Goal: Task Accomplishment & Management: Use online tool/utility

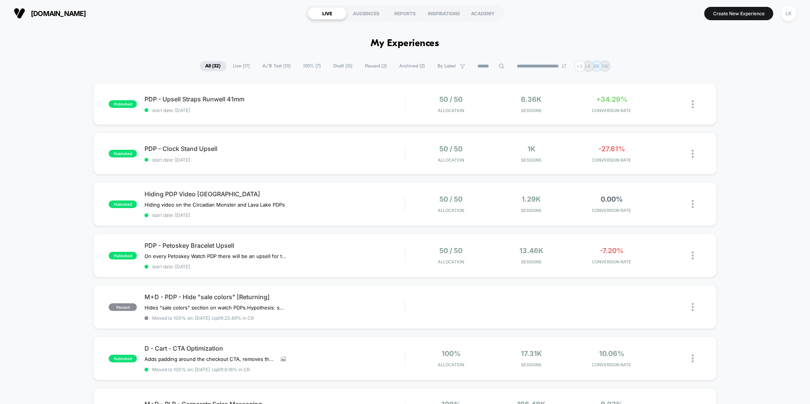
click at [281, 68] on span "A/B Test ( 10 )" at bounding box center [277, 66] width 40 height 10
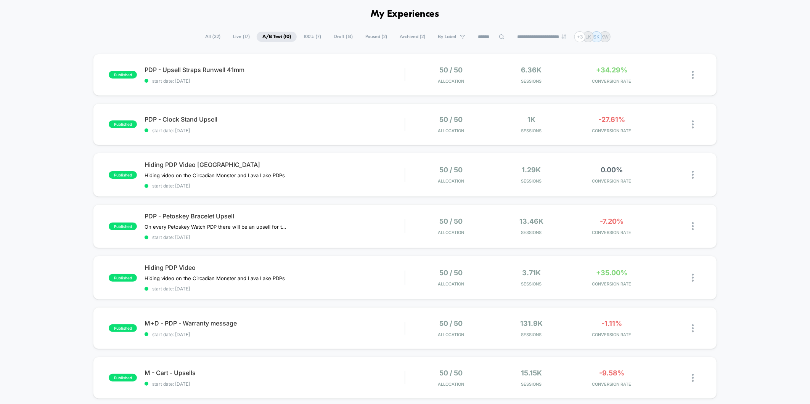
scroll to position [42, 0]
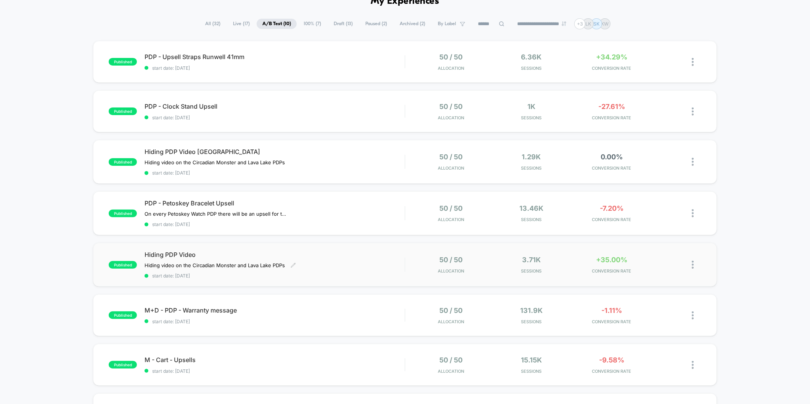
click at [338, 273] on span "start date: [DATE]" at bounding box center [274, 276] width 260 height 6
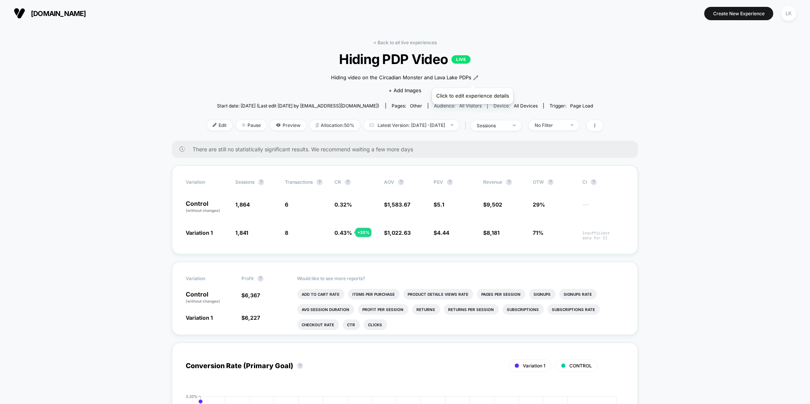
click at [473, 79] on icon at bounding box center [475, 77] width 5 height 5
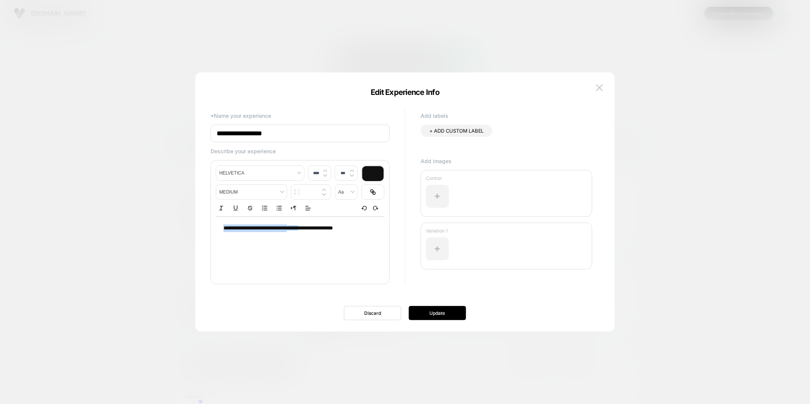
drag, startPoint x: 350, startPoint y: 229, endPoint x: 318, endPoint y: 224, distance: 32.4
click at [318, 224] on div "**********" at bounding box center [300, 228] width 168 height 23
click at [319, 233] on div "**********" at bounding box center [300, 228] width 168 height 23
click at [337, 229] on p "**********" at bounding box center [297, 229] width 148 height 8
click at [346, 235] on div "**********" at bounding box center [300, 228] width 168 height 23
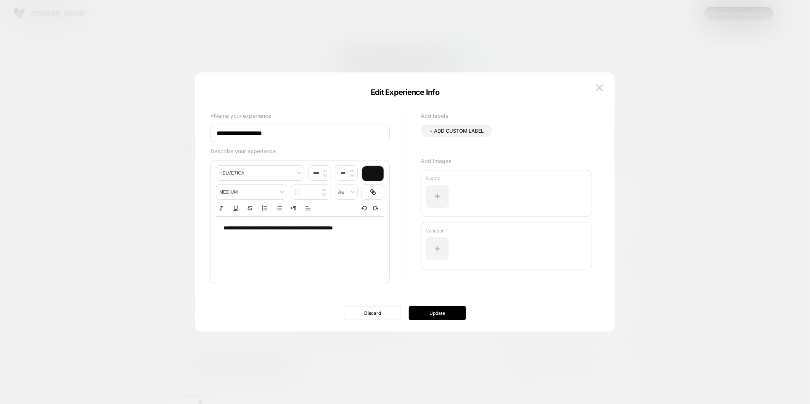
click at [333, 230] on span "**********" at bounding box center [277, 227] width 109 height 5
click at [309, 142] on input "**********" at bounding box center [299, 134] width 179 height 18
type input "**********"
click at [455, 311] on button "Update" at bounding box center [437, 313] width 57 height 14
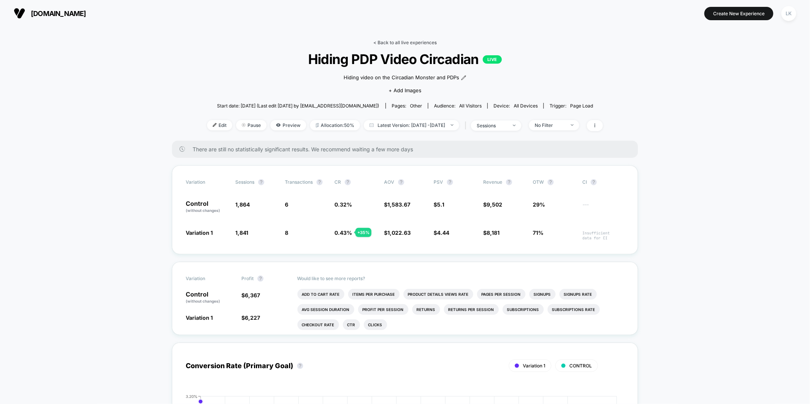
click at [422, 43] on link "< Back to all live experiences" at bounding box center [404, 43] width 63 height 6
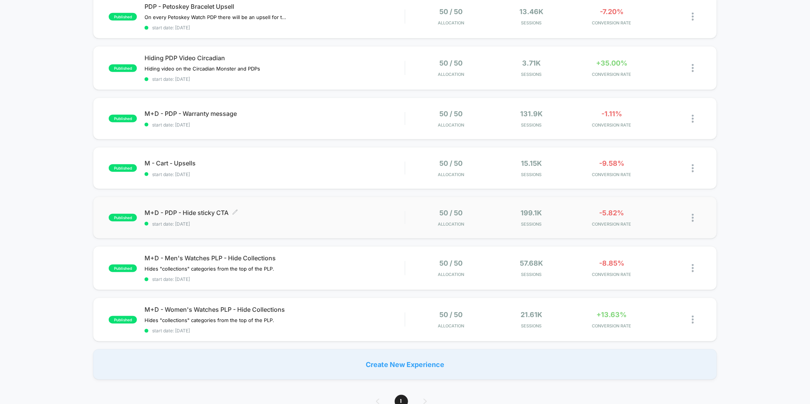
scroll to position [254, 0]
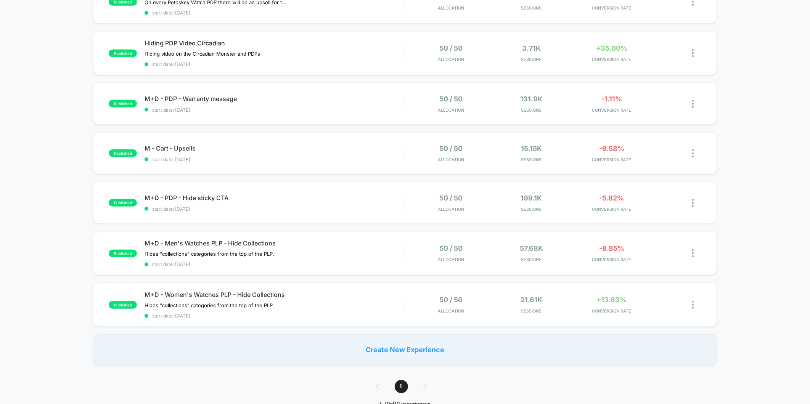
click at [412, 342] on div "Create New Experience" at bounding box center [404, 349] width 623 height 30
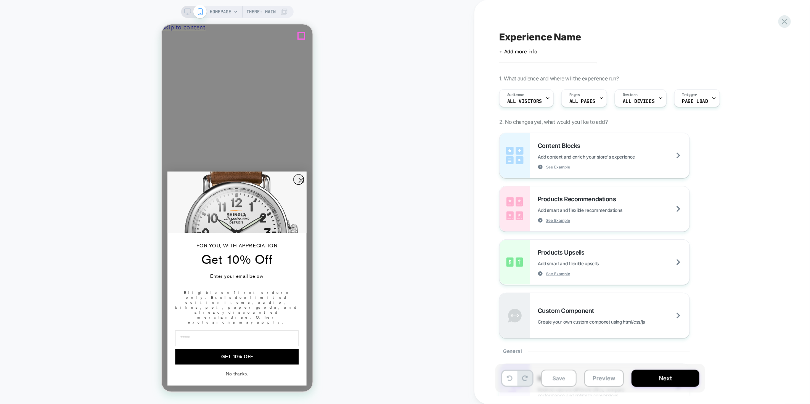
click at [194, 37] on icon "Close" at bounding box center [194, 40] width 0 height 6
click at [604, 99] on div "Pages ALL PAGES" at bounding box center [584, 98] width 46 height 18
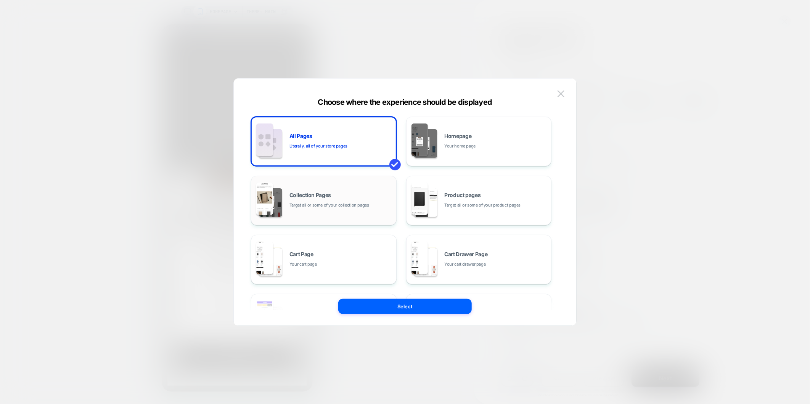
click at [332, 208] on span "Target all or some of your collection pages" at bounding box center [329, 205] width 80 height 7
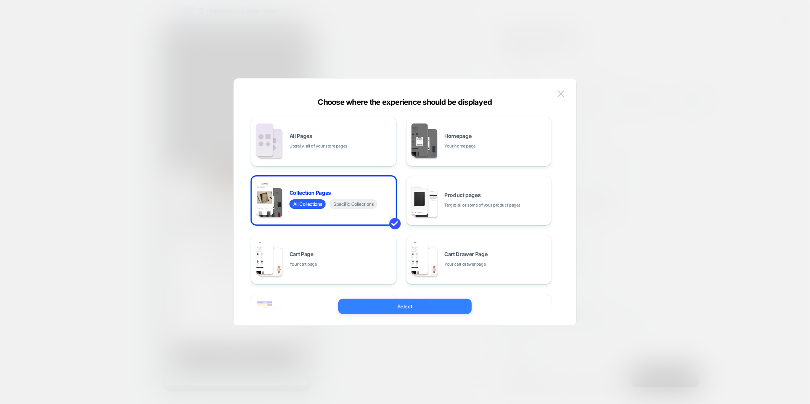
click at [428, 308] on button "Select" at bounding box center [404, 306] width 133 height 15
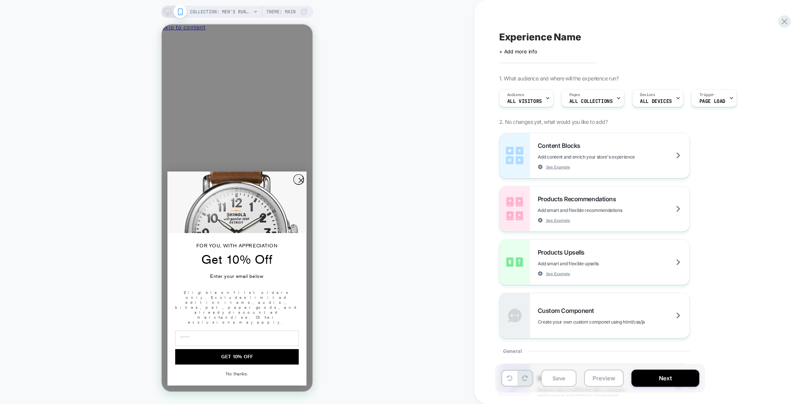
click at [252, 10] on div "COLLECTION: Men's Runwell Watches (Category) Theme: MAIN" at bounding box center [248, 12] width 117 height 12
click at [231, 10] on span "COLLECTION: Men's Runwell Watches (Category)" at bounding box center [220, 12] width 61 height 12
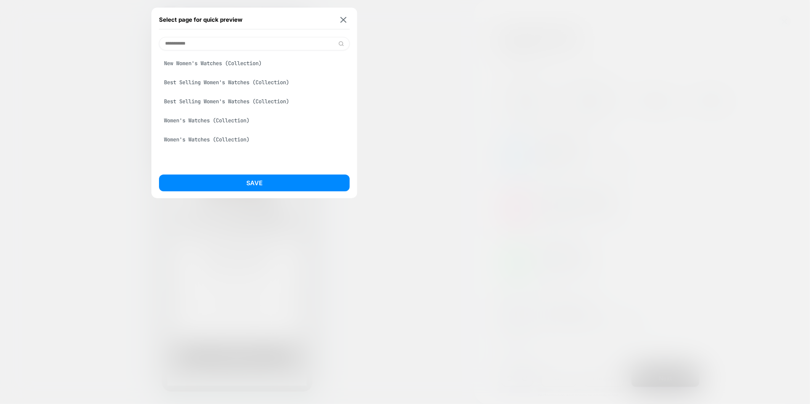
type input "**********"
click at [213, 123] on div "Women's Watches (Collection)" at bounding box center [254, 120] width 191 height 14
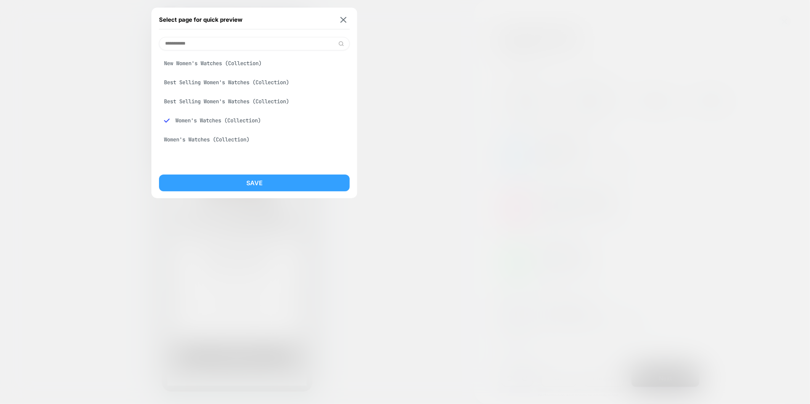
click at [218, 187] on button "Save" at bounding box center [254, 183] width 191 height 17
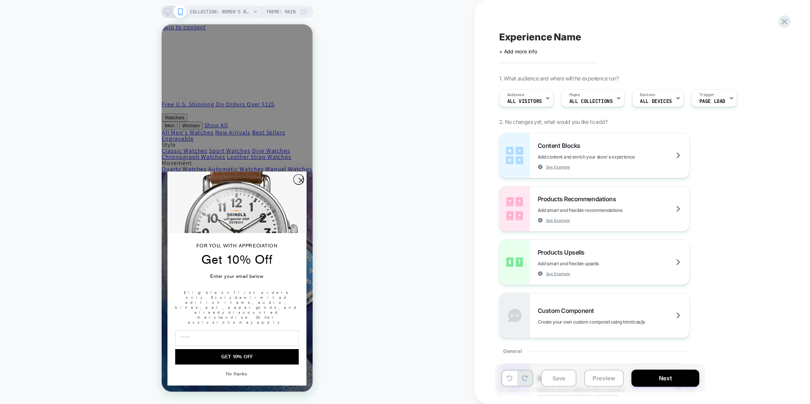
scroll to position [789, 0]
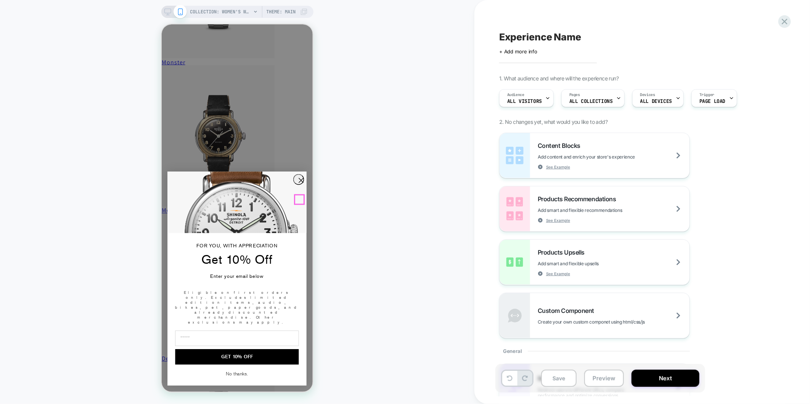
click at [300, 185] on circle "Close dialog" at bounding box center [300, 180] width 10 height 10
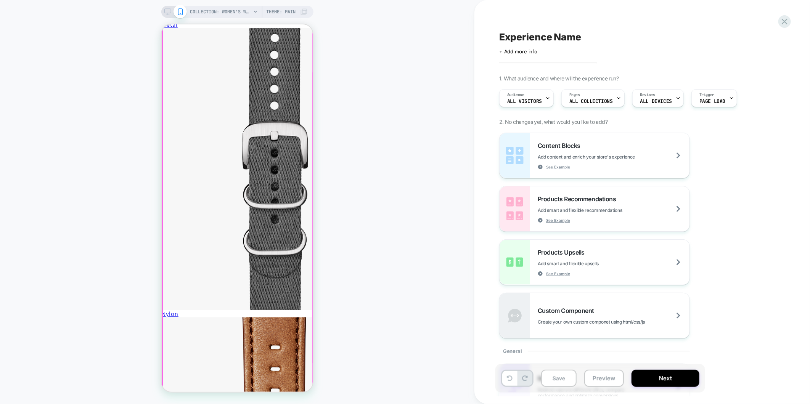
scroll to position [2625, 0]
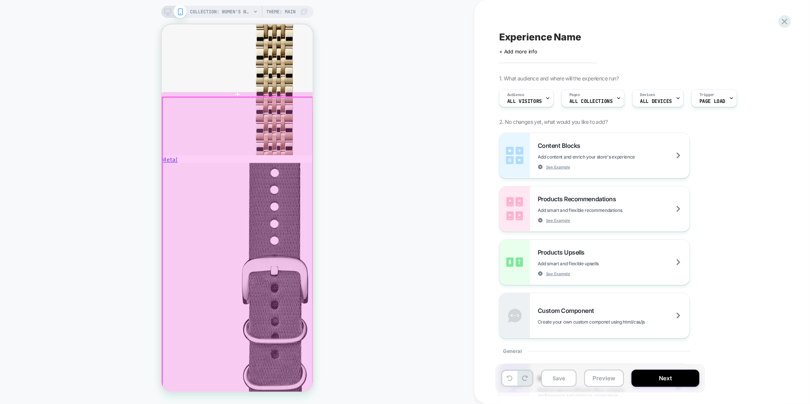
click at [164, 106] on div at bounding box center [237, 382] width 150 height 571
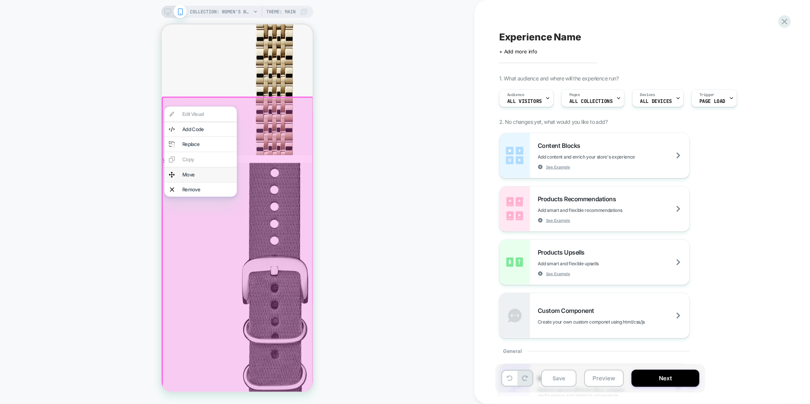
click at [178, 174] on div "Move" at bounding box center [200, 174] width 72 height 15
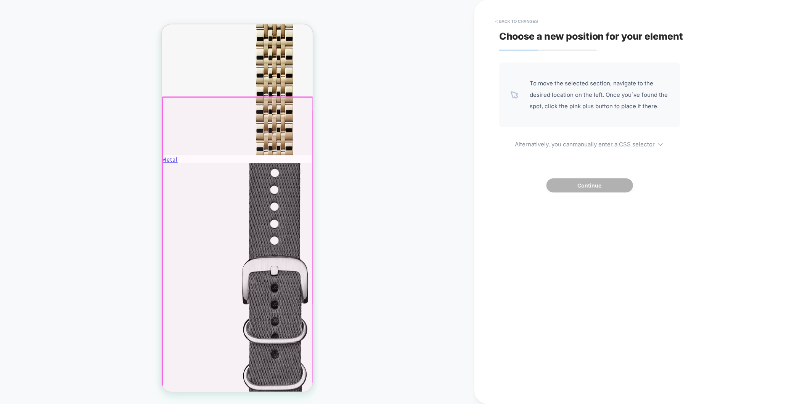
drag, startPoint x: 167, startPoint y: 165, endPoint x: 170, endPoint y: 111, distance: 53.5
click at [170, 111] on div at bounding box center [237, 382] width 150 height 571
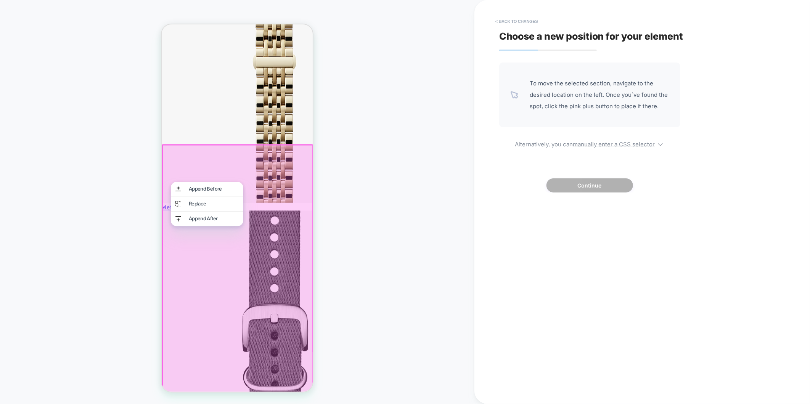
scroll to position [2541, 0]
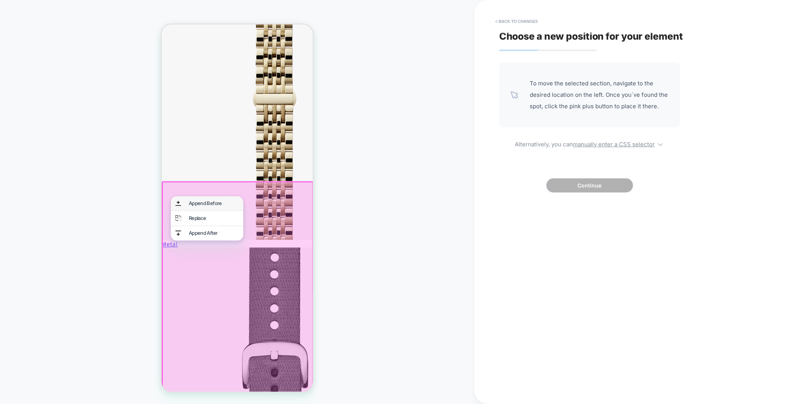
click at [206, 205] on div "Append Before" at bounding box center [213, 202] width 50 height 5
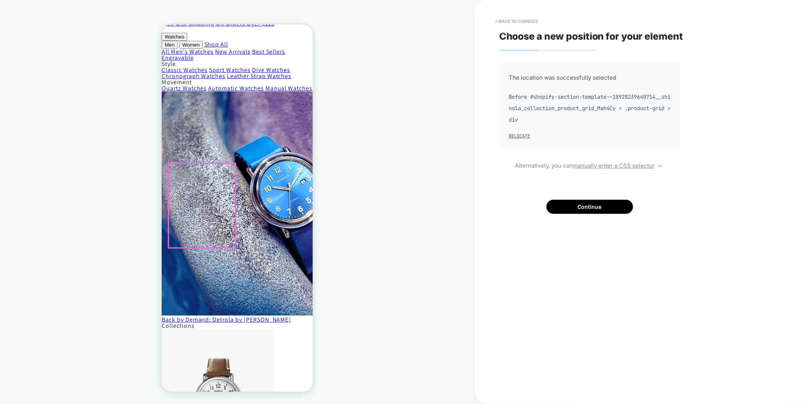
scroll to position [85, 0]
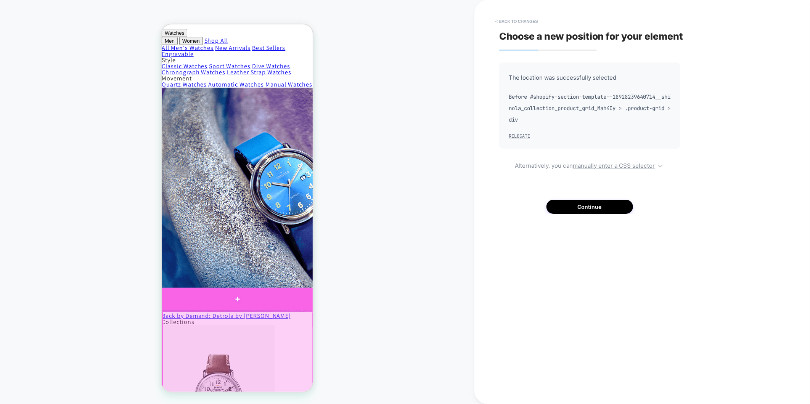
click at [238, 296] on div at bounding box center [237, 298] width 152 height 23
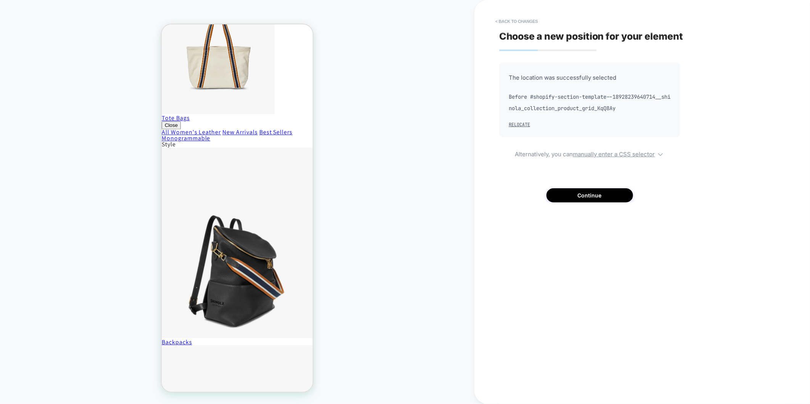
scroll to position [4955, 0]
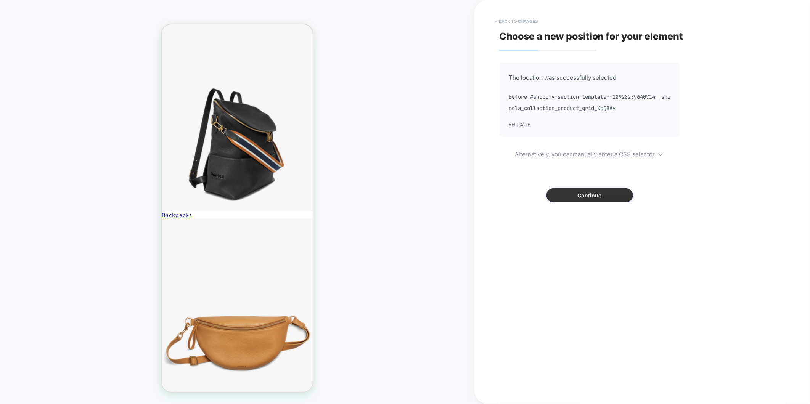
click at [603, 192] on button "Continue" at bounding box center [589, 195] width 87 height 14
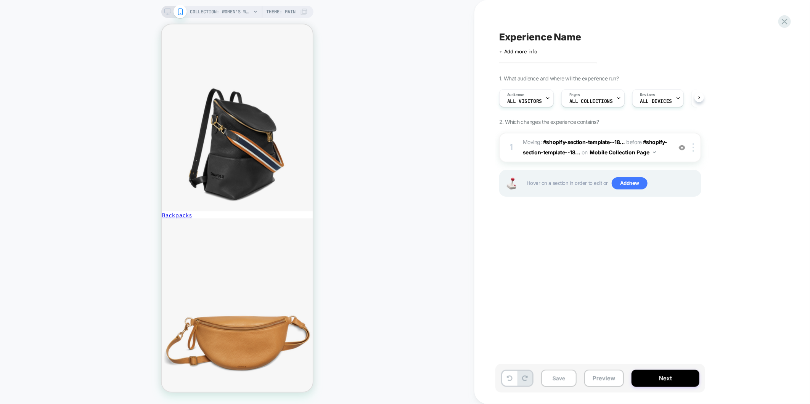
scroll to position [0, 0]
click at [542, 35] on span "Experience Name" at bounding box center [540, 36] width 82 height 11
click at [367, 214] on div "COLLECTION: Women's Watches (Category) COLLECTION: Women's Watches (Category) T…" at bounding box center [237, 202] width 474 height 389
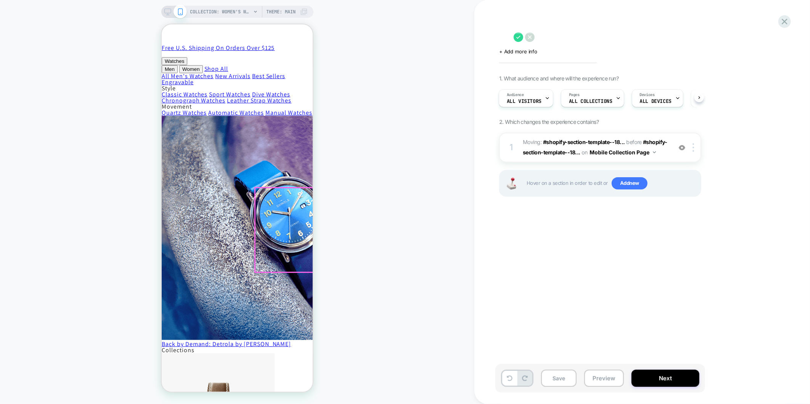
scroll to position [0, 0]
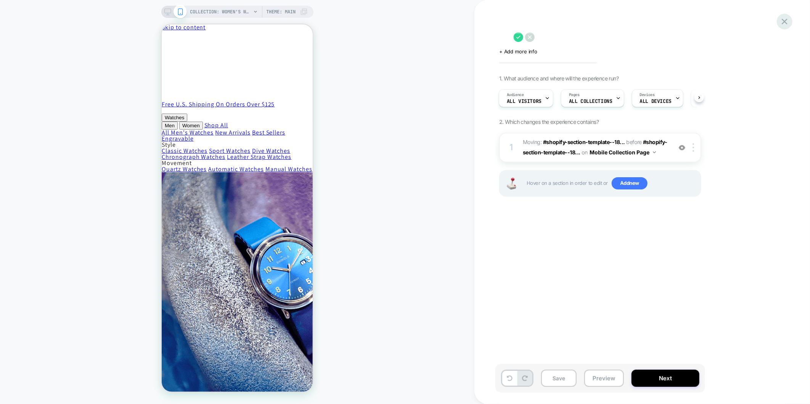
click at [786, 23] on icon at bounding box center [784, 22] width 6 height 6
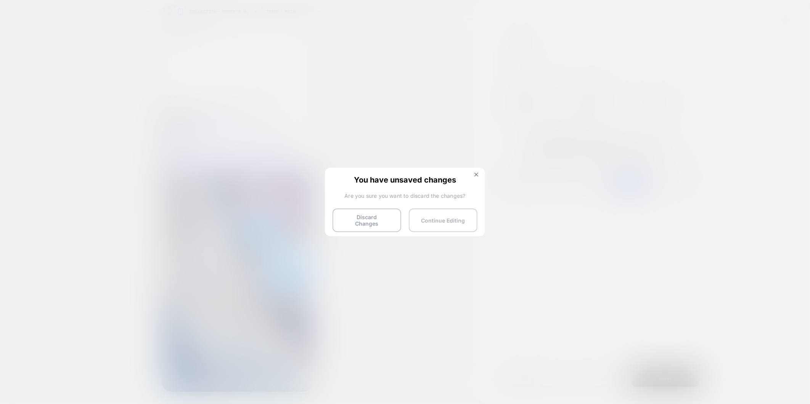
click at [446, 214] on button "Continue Editing" at bounding box center [443, 220] width 69 height 24
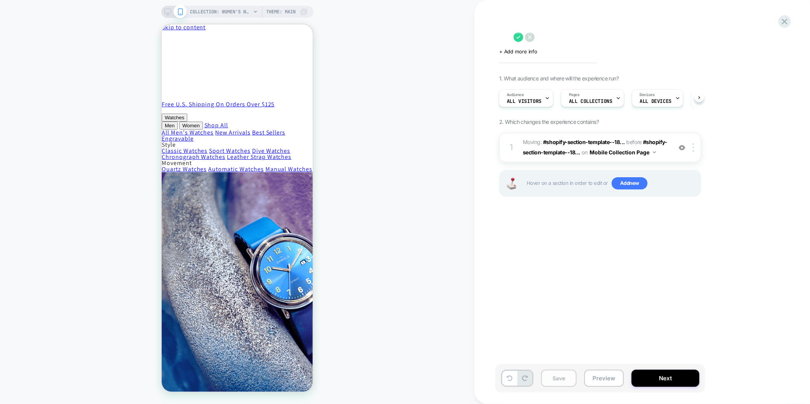
click at [555, 382] on button "Save" at bounding box center [558, 378] width 35 height 17
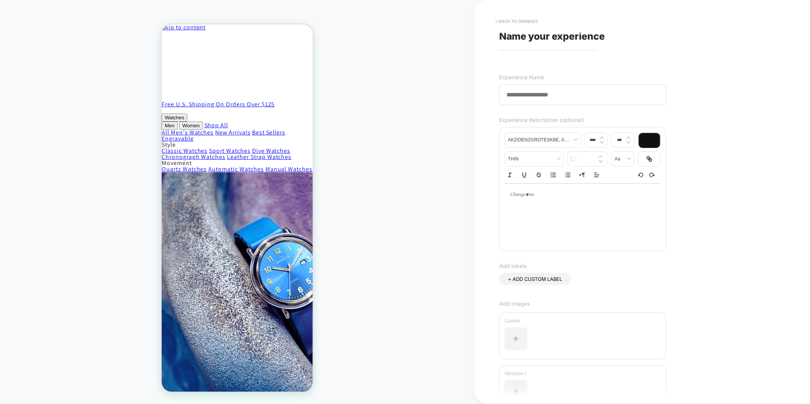
click at [515, 19] on button "< Back to changes" at bounding box center [516, 21] width 50 height 12
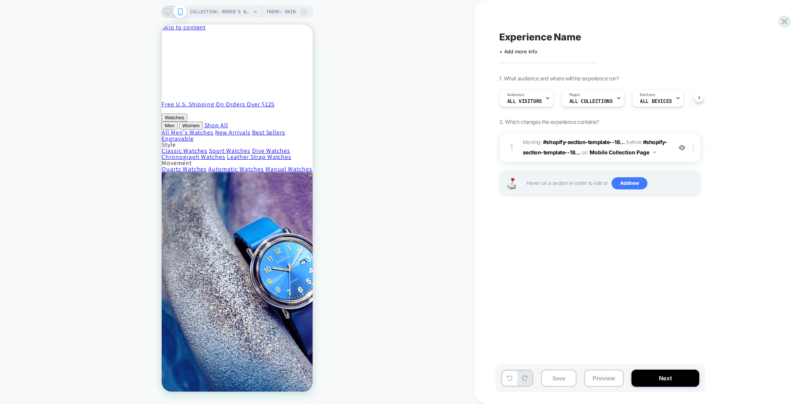
scroll to position [0, 0]
click at [780, 15] on div "Experience Name Click to edit experience details + Add more info 1. What audien…" at bounding box center [642, 202] width 286 height 404
click at [784, 20] on icon at bounding box center [784, 21] width 10 height 10
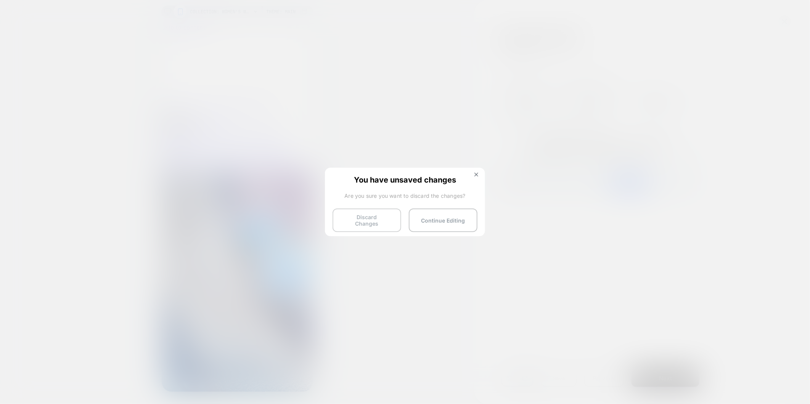
click at [377, 218] on button "Discard Changes" at bounding box center [366, 220] width 69 height 24
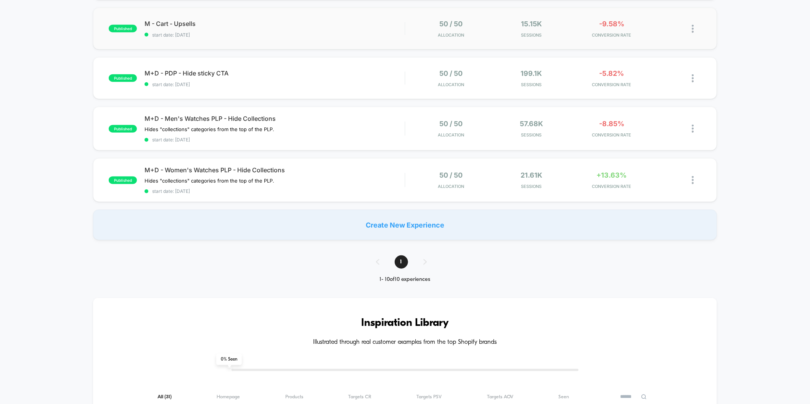
scroll to position [381, 0]
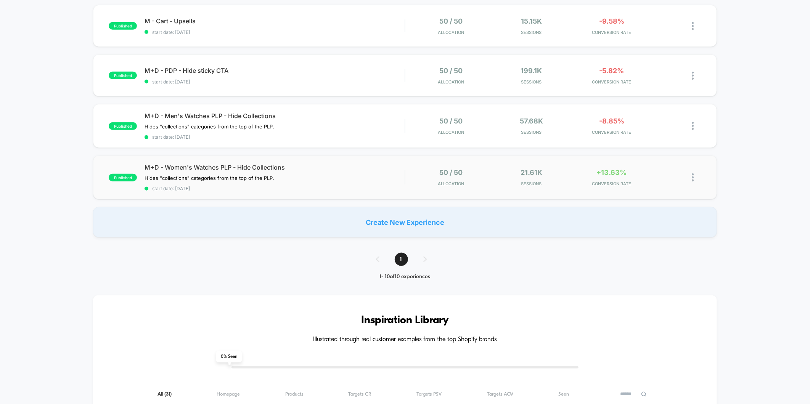
click at [380, 188] on div "published M+D - Women's Watches PLP - Hide Collections Hides "collections" cate…" at bounding box center [404, 178] width 623 height 44
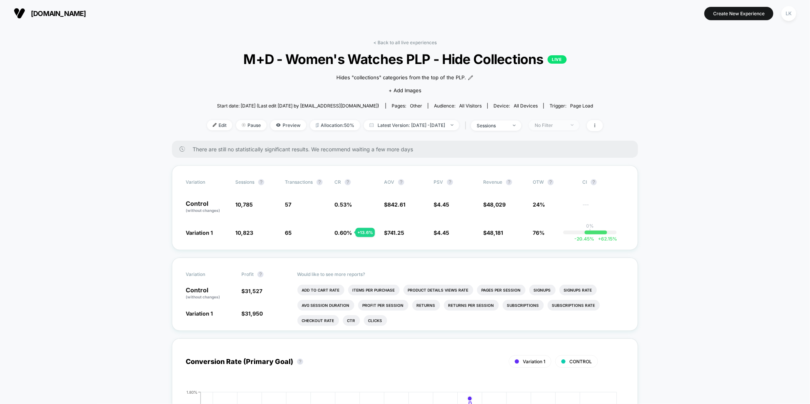
click at [565, 126] on div "No Filter" at bounding box center [549, 125] width 30 height 6
click at [547, 197] on span "New Visitors" at bounding box center [557, 199] width 31 height 6
click at [558, 232] on button "Save" at bounding box center [565, 235] width 70 height 13
click at [563, 122] on div "New Visitors" at bounding box center [549, 125] width 30 height 6
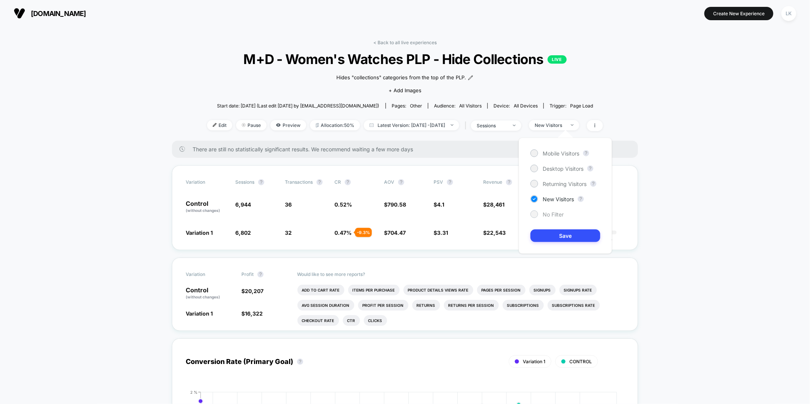
click at [551, 214] on span "No Filter" at bounding box center [552, 214] width 21 height 6
drag, startPoint x: 552, startPoint y: 184, endPoint x: 552, endPoint y: 191, distance: 6.9
click at [552, 183] on span "Returning Visitors" at bounding box center [564, 184] width 44 height 6
click at [556, 239] on button "Save" at bounding box center [565, 235] width 70 height 13
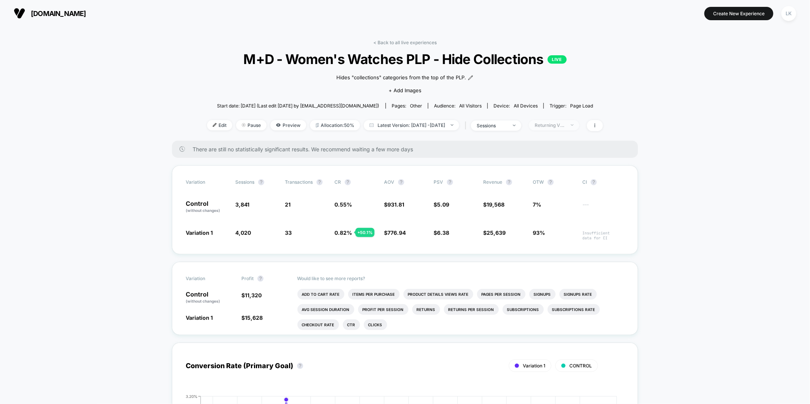
click at [557, 126] on div "Returning Visitors" at bounding box center [549, 125] width 30 height 6
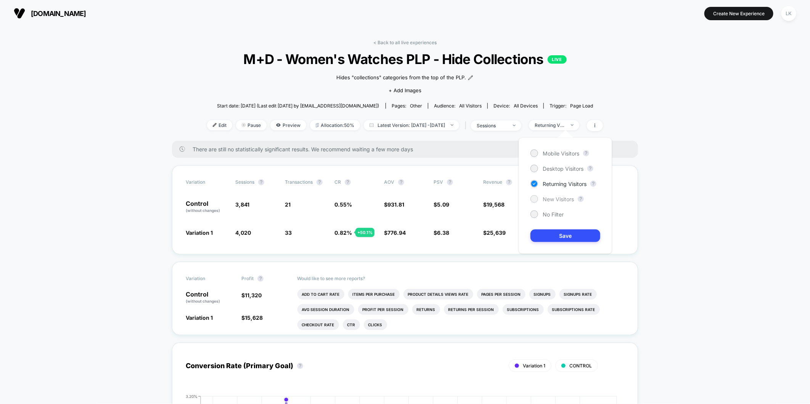
click at [550, 197] on span "New Visitors" at bounding box center [557, 199] width 31 height 6
click at [554, 234] on button "Save" at bounding box center [565, 235] width 70 height 13
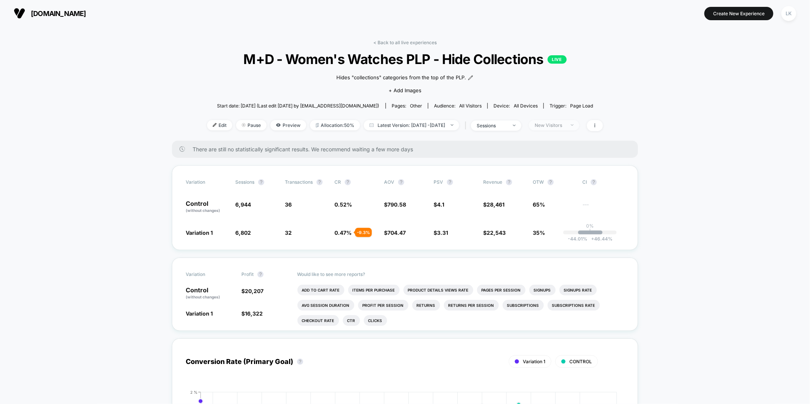
click at [550, 121] on span "New Visitors" at bounding box center [554, 125] width 50 height 10
click at [547, 186] on span "Returning Visitors" at bounding box center [564, 184] width 44 height 6
click at [547, 236] on button "Save" at bounding box center [565, 235] width 70 height 13
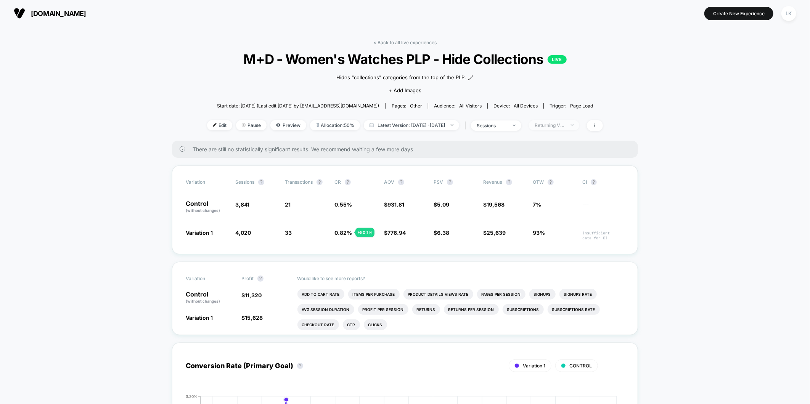
click at [565, 125] on div "Returning Visitors" at bounding box center [549, 125] width 30 height 6
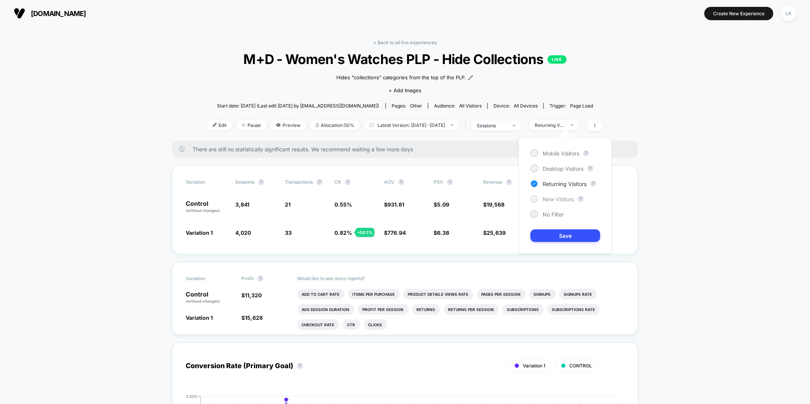
click at [542, 201] on span "New Visitors" at bounding box center [557, 199] width 31 height 6
click at [549, 238] on button "Save" at bounding box center [565, 235] width 70 height 13
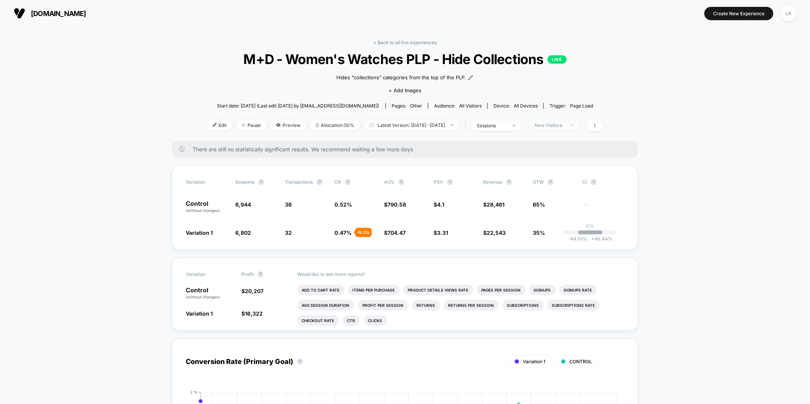
click at [554, 126] on div "New Visitors" at bounding box center [549, 125] width 30 height 6
click at [569, 168] on span "Desktop Visitors" at bounding box center [562, 168] width 41 height 6
click at [574, 233] on button "Save" at bounding box center [565, 235] width 70 height 13
click at [559, 127] on div "Desktop" at bounding box center [549, 125] width 30 height 6
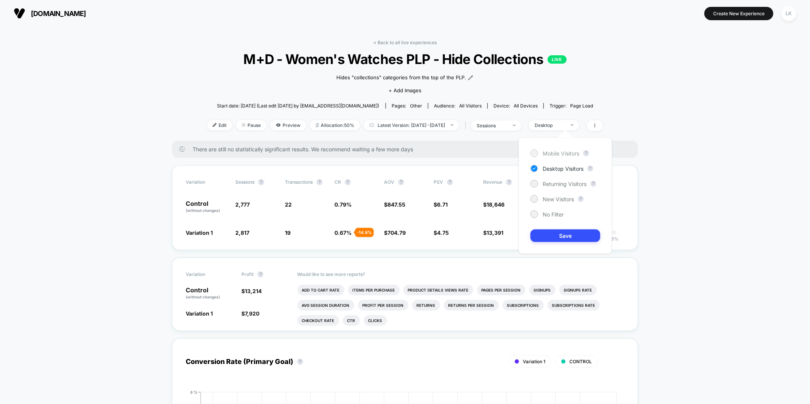
click at [543, 152] on span "Mobile Visitors" at bounding box center [560, 153] width 37 height 6
click at [547, 237] on button "Save" at bounding box center [565, 235] width 70 height 13
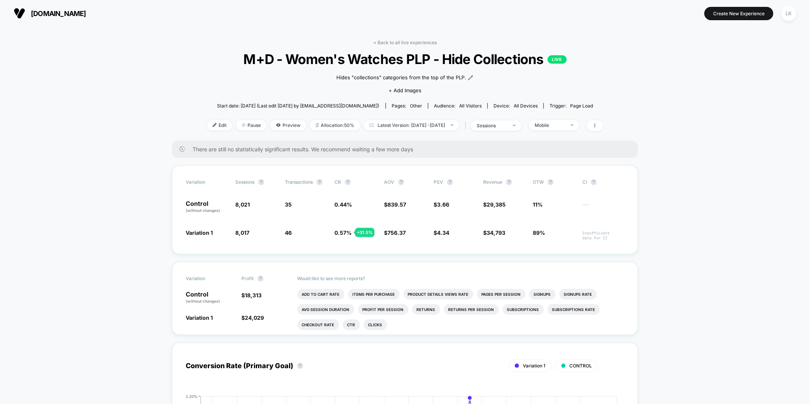
click at [550, 119] on div "< Back to all live experiences M+D - Women's Watches PLP - Hide Collections LIV…" at bounding box center [405, 90] width 396 height 101
click at [551, 127] on div "Mobile" at bounding box center [549, 125] width 30 height 6
click at [547, 168] on span "Desktop Visitors" at bounding box center [562, 168] width 41 height 6
click at [548, 233] on button "Save" at bounding box center [565, 235] width 70 height 13
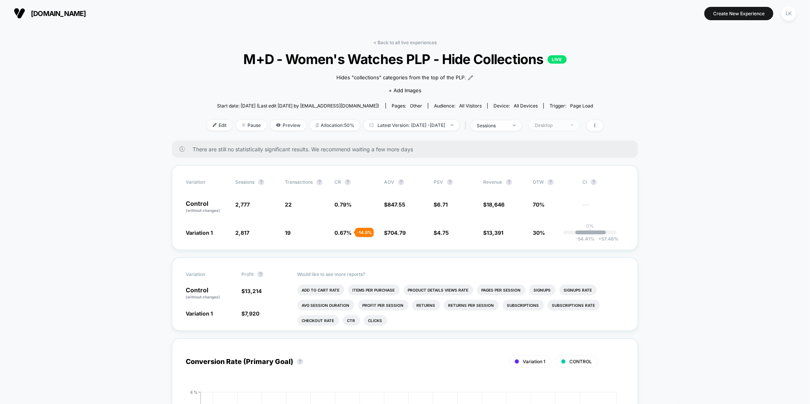
click at [565, 122] on div "Desktop" at bounding box center [549, 125] width 30 height 6
click at [554, 151] on span "Mobile Visitors" at bounding box center [560, 153] width 37 height 6
click at [549, 233] on button "Save" at bounding box center [565, 235] width 70 height 13
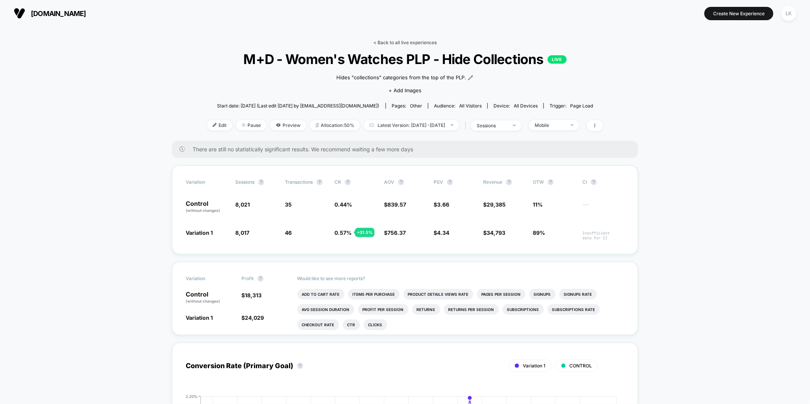
click at [407, 42] on link "< Back to all live experiences" at bounding box center [404, 43] width 63 height 6
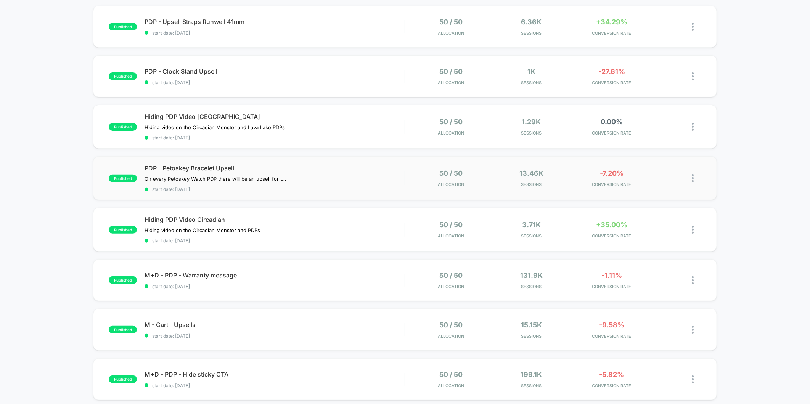
scroll to position [85, 0]
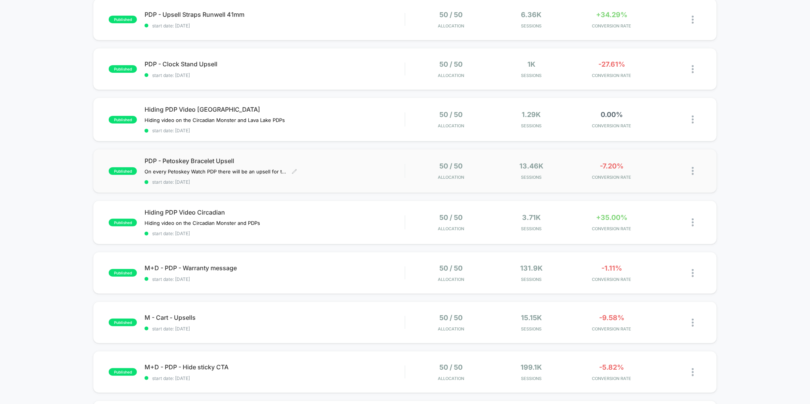
click at [395, 171] on div "PDP - Petoskey Bracelet Upsell On every Petoskey Watch PDP there will be an ups…" at bounding box center [274, 171] width 260 height 28
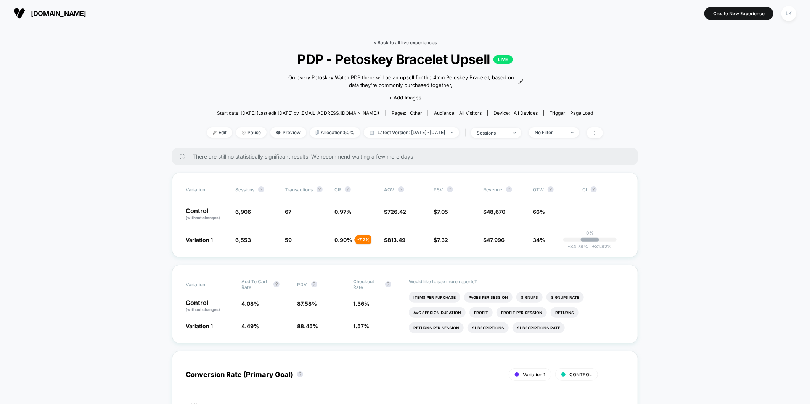
click at [390, 43] on link "< Back to all live experiences" at bounding box center [404, 43] width 63 height 6
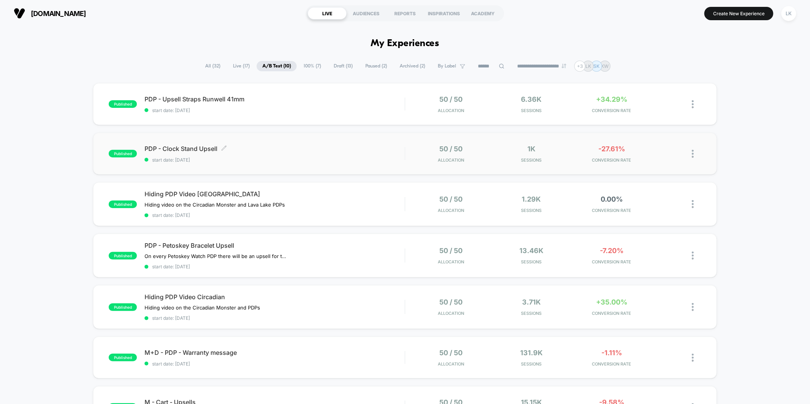
click at [264, 149] on span "PDP - Clock Stand Upsell Click to edit experience details" at bounding box center [274, 149] width 260 height 8
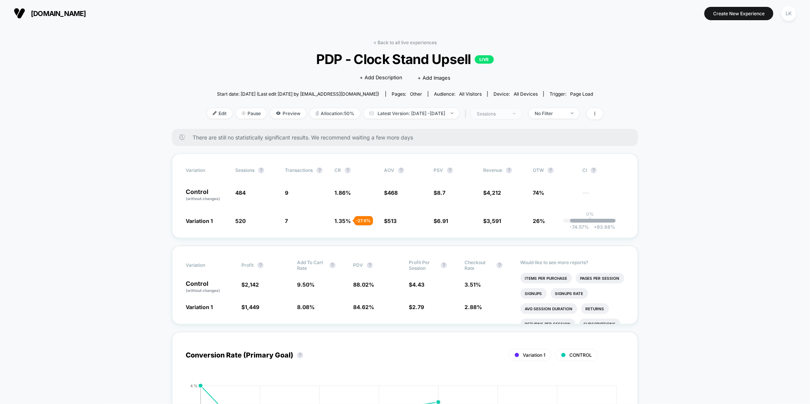
click at [521, 116] on span "sessions" at bounding box center [496, 114] width 50 height 10
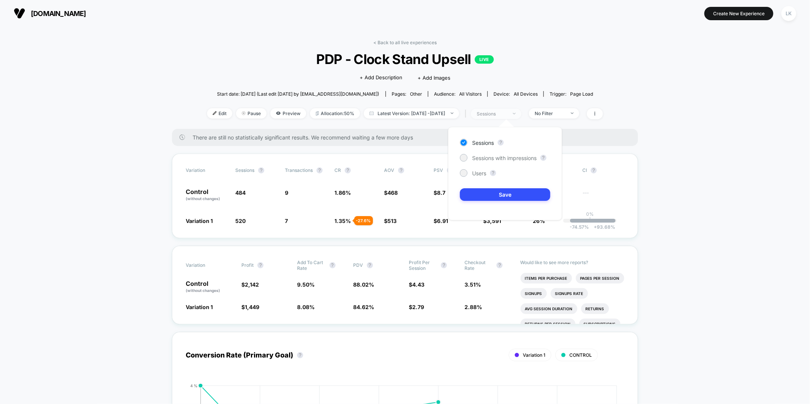
click at [521, 117] on span "sessions" at bounding box center [496, 114] width 50 height 10
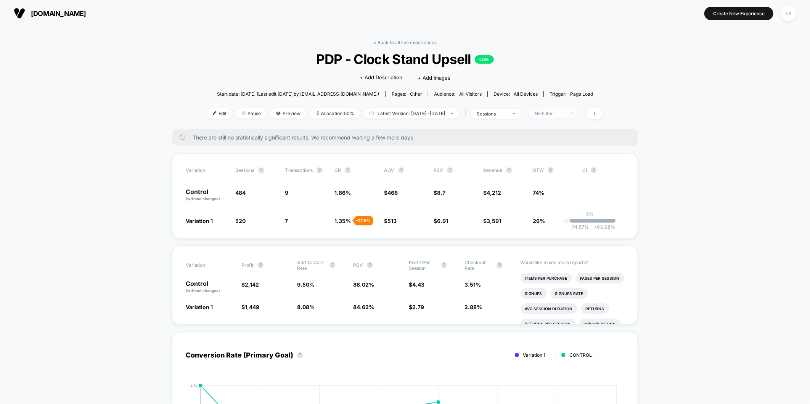
click at [560, 111] on div "No Filter" at bounding box center [549, 114] width 30 height 6
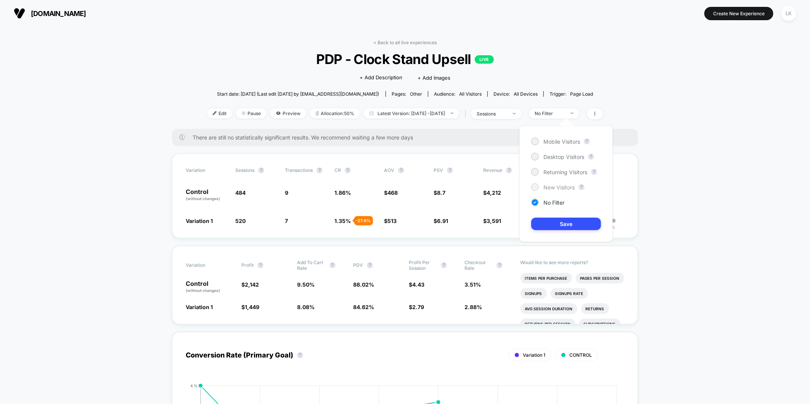
click at [562, 188] on span "New Visitors" at bounding box center [558, 187] width 31 height 6
click at [570, 225] on button "Save" at bounding box center [566, 224] width 70 height 13
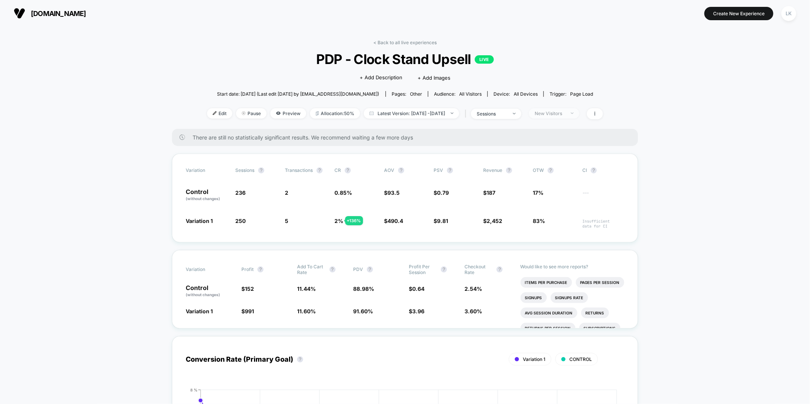
click at [564, 111] on div "New Visitors" at bounding box center [549, 114] width 30 height 6
click at [557, 174] on span "Returning Visitors" at bounding box center [565, 172] width 44 height 6
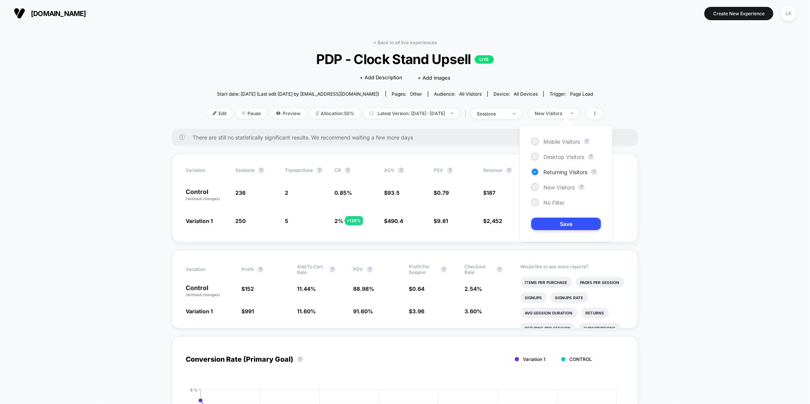
click at [558, 235] on div "Mobile Visitors ? Desktop Visitors ? Returning Visitors ? New Visitors ? No Fil…" at bounding box center [565, 184] width 93 height 116
click at [563, 222] on button "Save" at bounding box center [566, 224] width 70 height 13
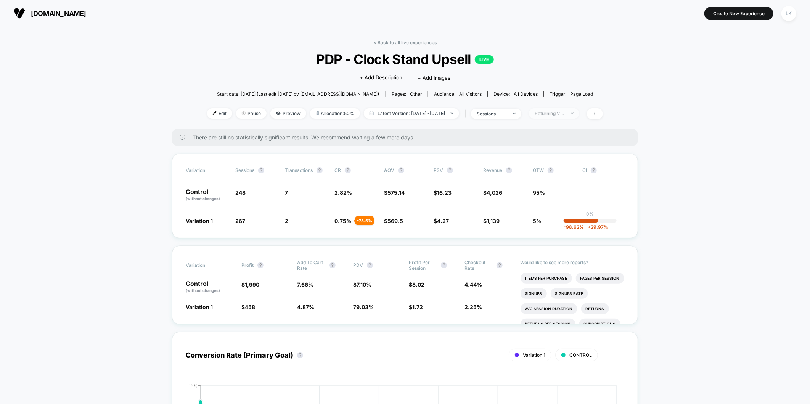
click at [565, 115] on div "Returning Visitors" at bounding box center [549, 114] width 30 height 6
click at [569, 155] on span "Desktop Visitors" at bounding box center [563, 157] width 41 height 6
click at [567, 226] on button "Save" at bounding box center [566, 224] width 70 height 13
click at [566, 108] on span "Desktop" at bounding box center [554, 113] width 50 height 10
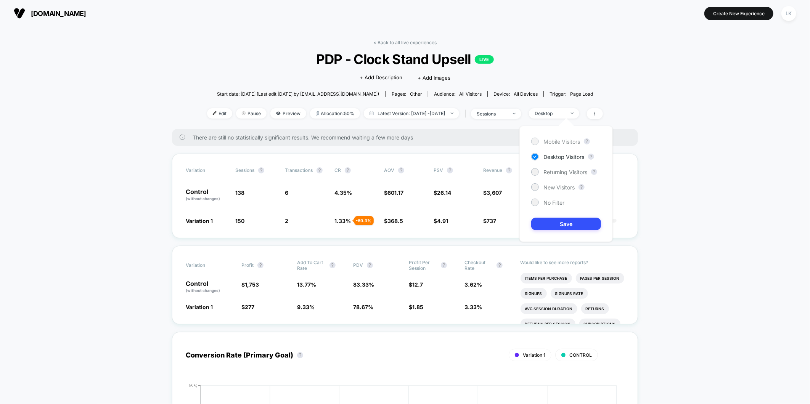
click at [565, 139] on span "Mobile Visitors" at bounding box center [561, 141] width 37 height 6
click at [544, 233] on div "Mobile Visitors ? Desktop Visitors ? Returning Visitors ? New Visitors ? No Fil…" at bounding box center [565, 184] width 93 height 116
click at [547, 222] on button "Save" at bounding box center [566, 224] width 70 height 13
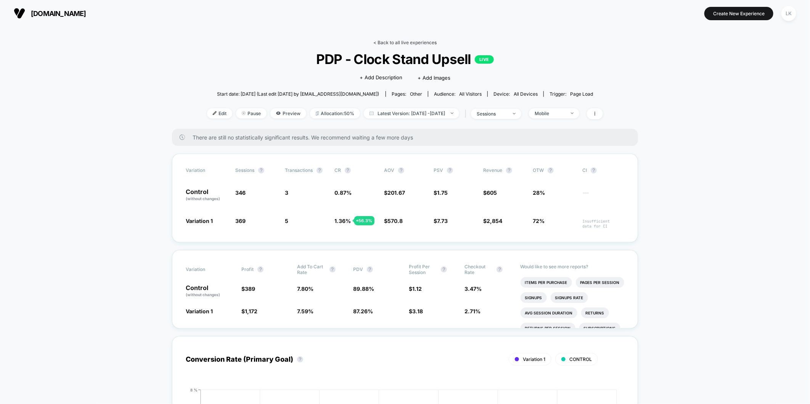
click at [420, 45] on link "< Back to all live experiences" at bounding box center [404, 43] width 63 height 6
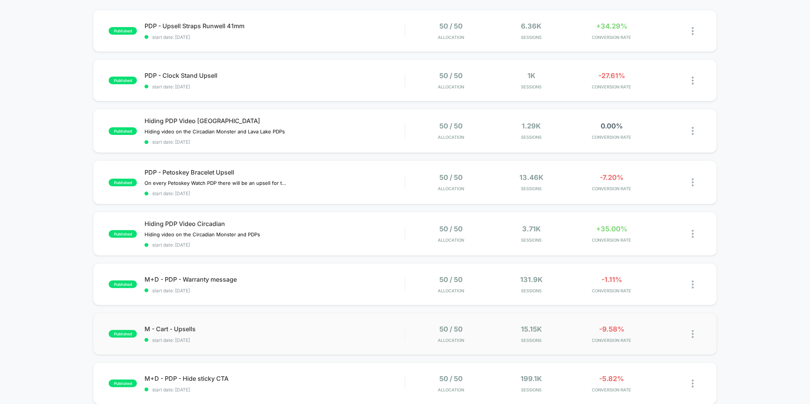
scroll to position [85, 0]
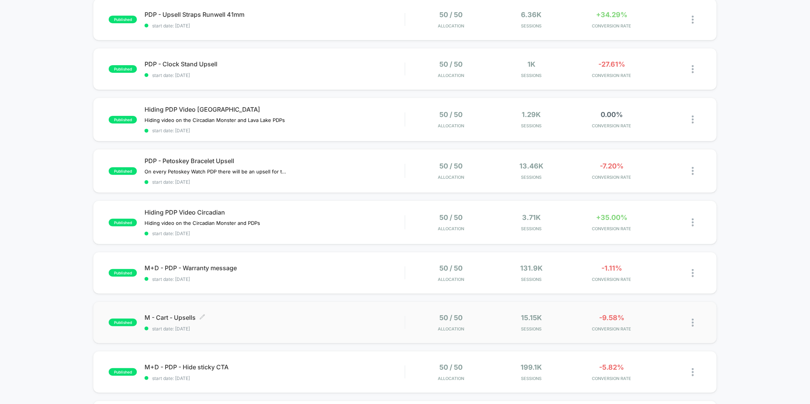
click at [393, 318] on span "M - Cart - Upsells Click to edit experience details" at bounding box center [274, 318] width 260 height 8
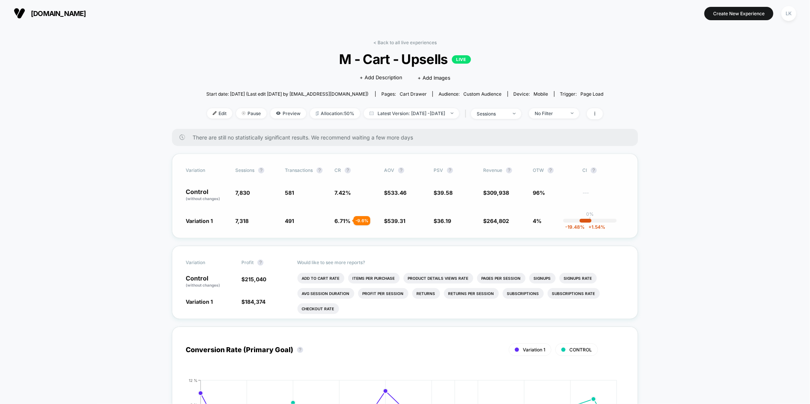
click at [391, 227] on div "Variation Sessions ? Transactions ? CR ? AOV ? PSV ? Revenue ? OTW ? CI ? Contr…" at bounding box center [405, 196] width 466 height 85
drag, startPoint x: 385, startPoint y: 224, endPoint x: 402, endPoint y: 220, distance: 17.1
click at [404, 220] on span "$ 539.31 + 1.1 %" at bounding box center [405, 221] width 42 height 8
click at [497, 109] on span "sessions" at bounding box center [496, 114] width 50 height 10
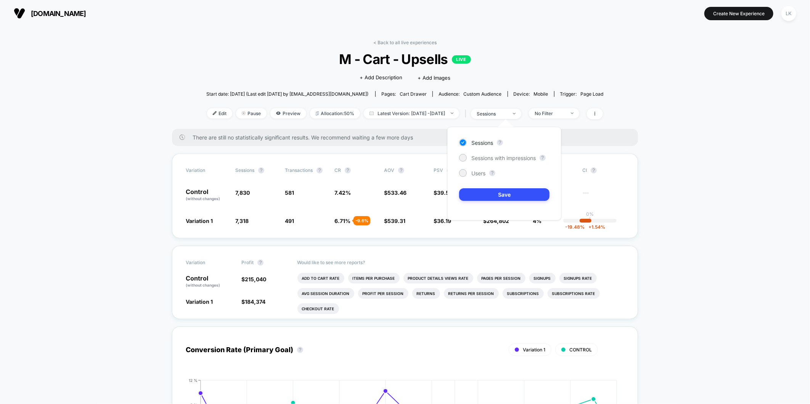
click at [635, 134] on div "There are still no statistically significant results. We recommend waiting a fe…" at bounding box center [405, 137] width 466 height 17
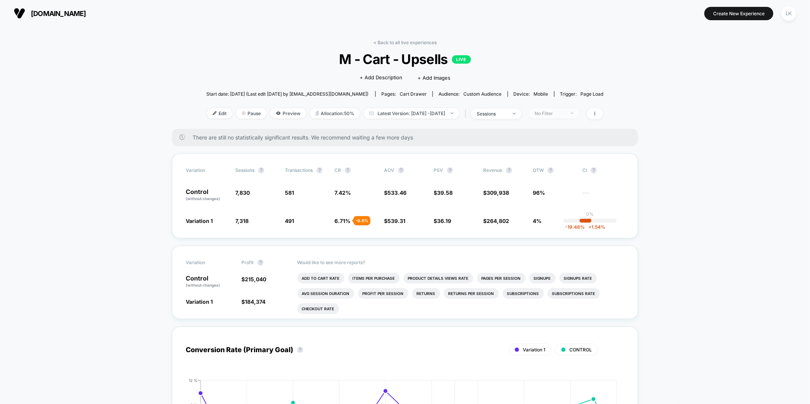
click at [556, 113] on div "No Filter" at bounding box center [549, 114] width 30 height 6
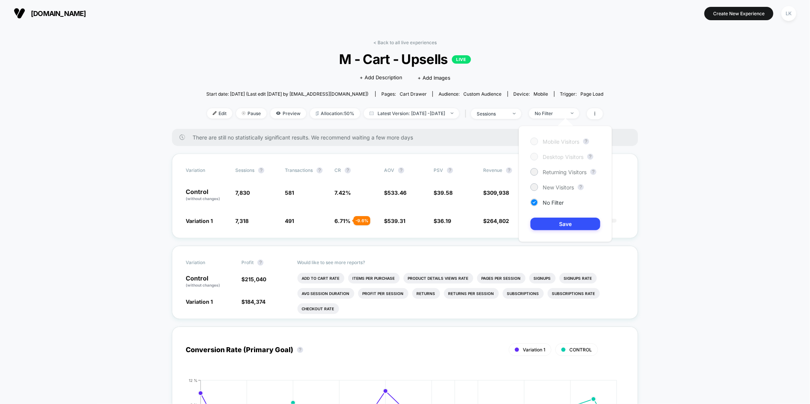
click at [559, 181] on div "Mobile Visitors ? Desktop Visitors ? Returning Visitors ? New Visitors ? No Fil…" at bounding box center [564, 184] width 93 height 116
click at [556, 187] on span "New Visitors" at bounding box center [557, 187] width 31 height 6
click at [558, 228] on button "Save" at bounding box center [565, 224] width 70 height 13
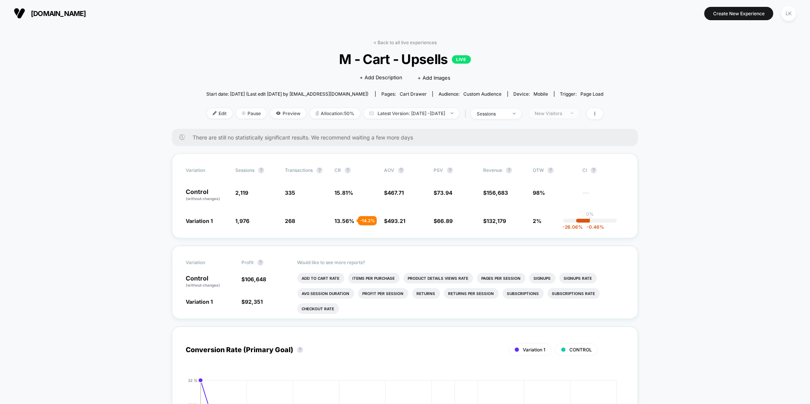
click at [565, 111] on div "New Visitors" at bounding box center [549, 114] width 30 height 6
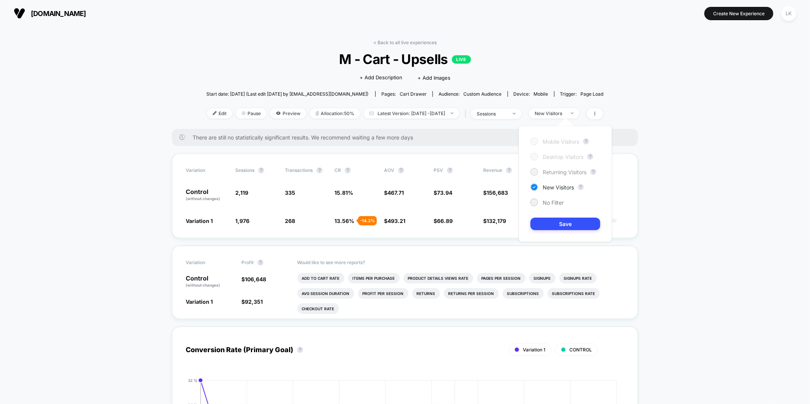
click at [561, 173] on span "Returning Visitors" at bounding box center [564, 172] width 44 height 6
click at [576, 225] on button "Save" at bounding box center [565, 224] width 70 height 13
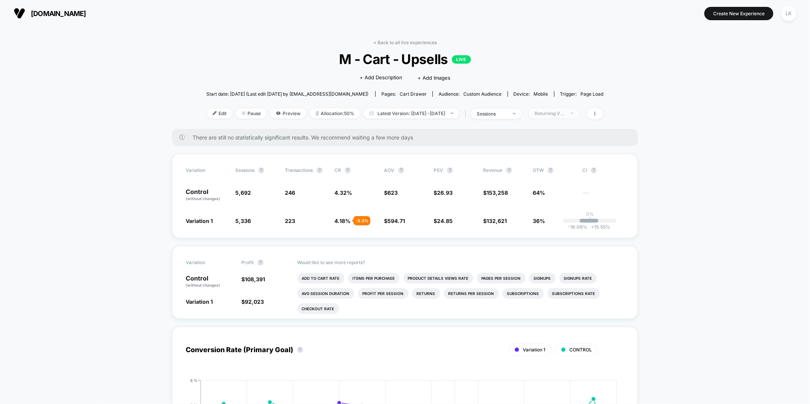
click at [579, 117] on span "Returning Visitors" at bounding box center [554, 113] width 50 height 10
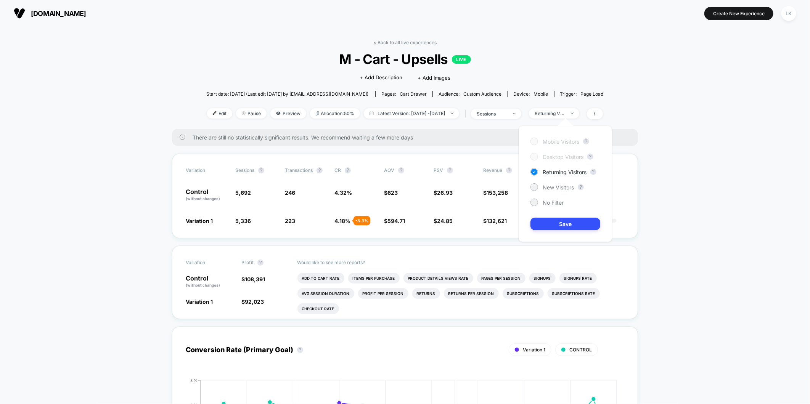
drag, startPoint x: 540, startPoint y: 201, endPoint x: 540, endPoint y: 207, distance: 5.3
click at [540, 200] on div "No Filter" at bounding box center [546, 203] width 33 height 8
click at [555, 226] on button "Save" at bounding box center [565, 224] width 70 height 13
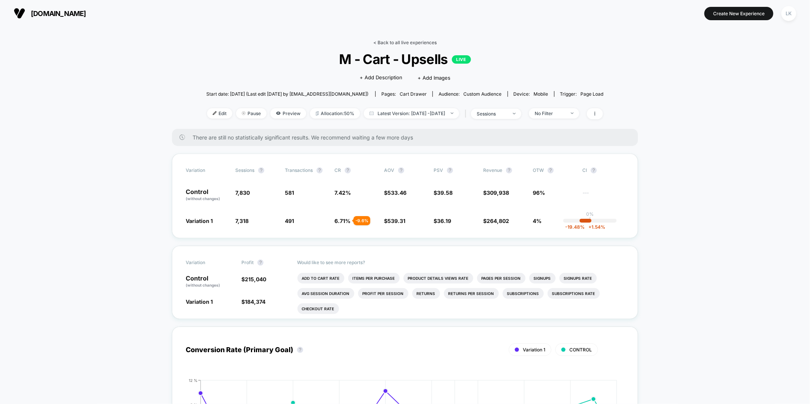
click at [402, 40] on link "< Back to all live experiences" at bounding box center [404, 43] width 63 height 6
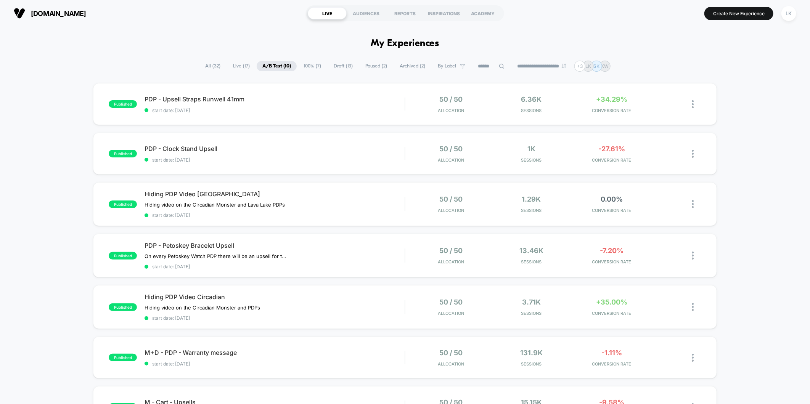
click at [334, 66] on span "Draft ( 13 )" at bounding box center [343, 66] width 30 height 10
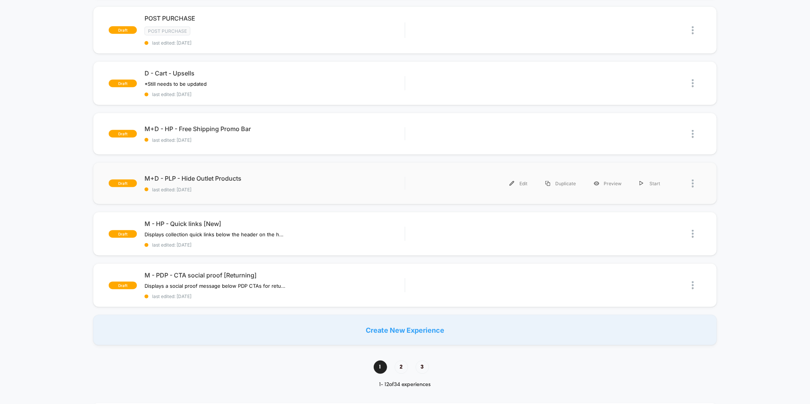
scroll to position [381, 0]
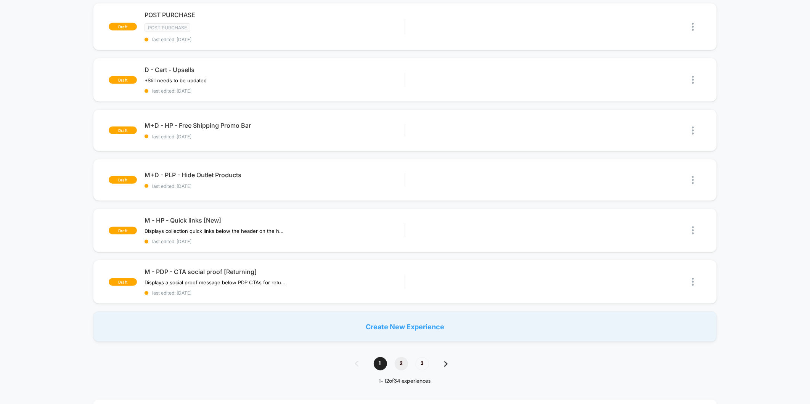
click at [407, 360] on span "2" at bounding box center [401, 363] width 13 height 13
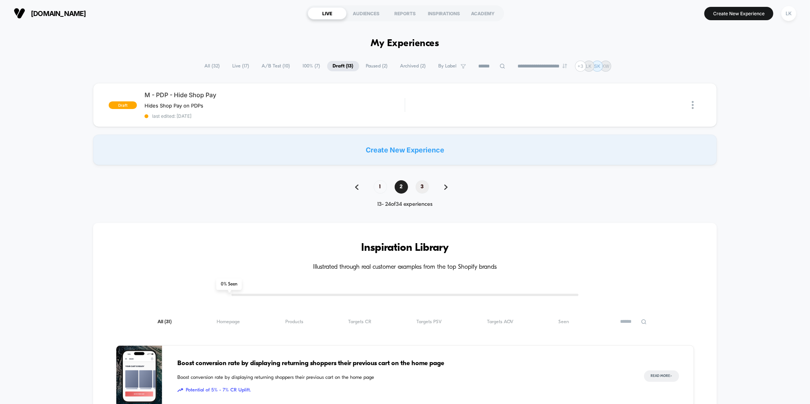
click at [425, 190] on span "3" at bounding box center [421, 186] width 13 height 13
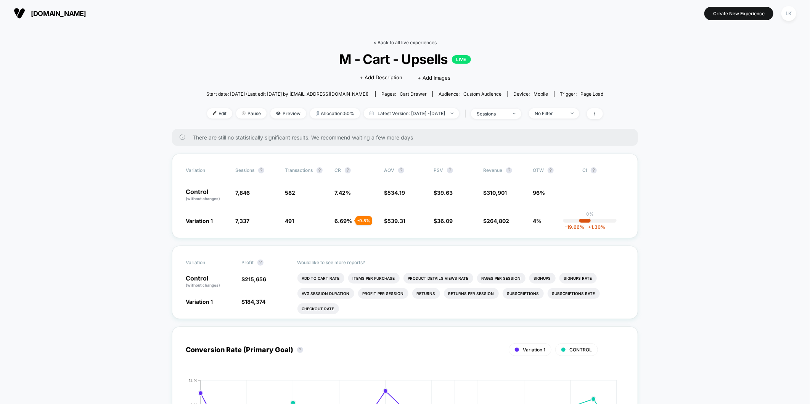
click at [406, 40] on link "< Back to all live experiences" at bounding box center [404, 43] width 63 height 6
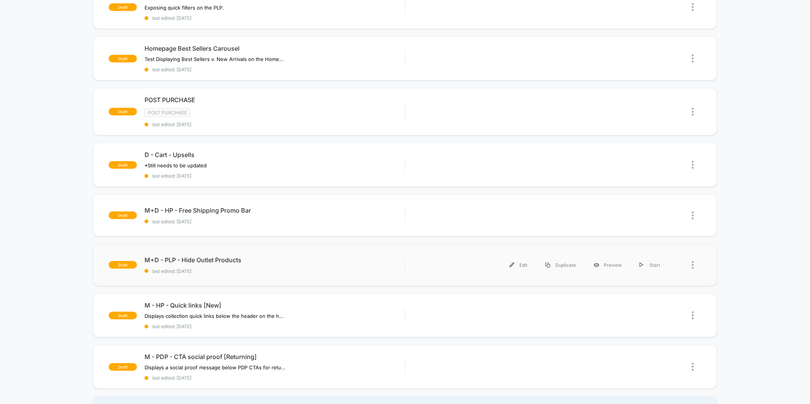
scroll to position [381, 0]
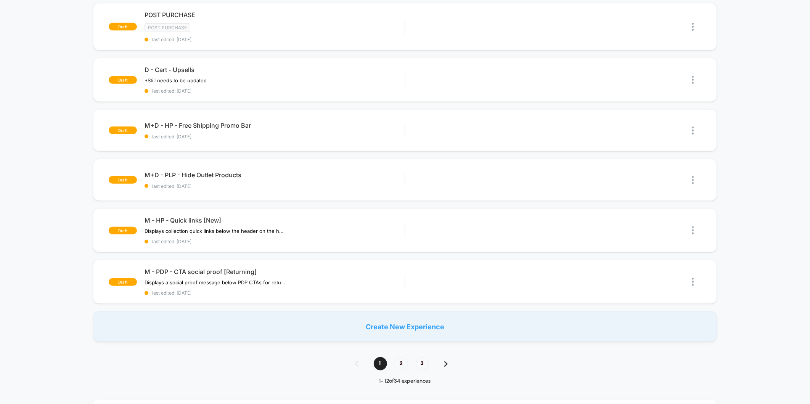
click at [393, 358] on div "1 2 3" at bounding box center [404, 363] width 115 height 13
click at [404, 361] on span "2" at bounding box center [401, 363] width 13 height 13
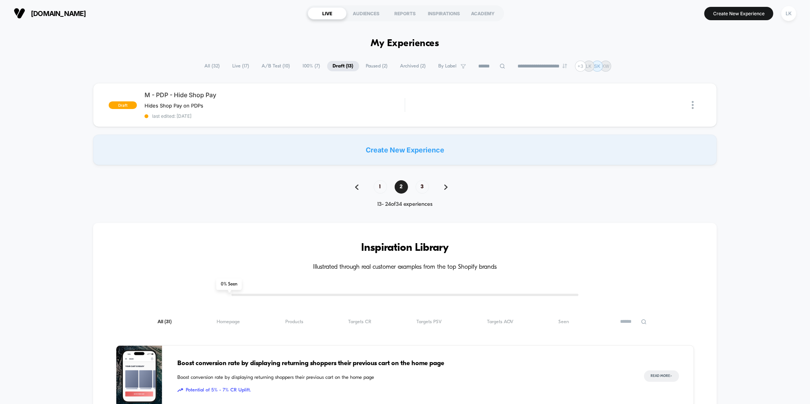
click at [212, 66] on span "All ( 32 )" at bounding box center [212, 66] width 27 height 10
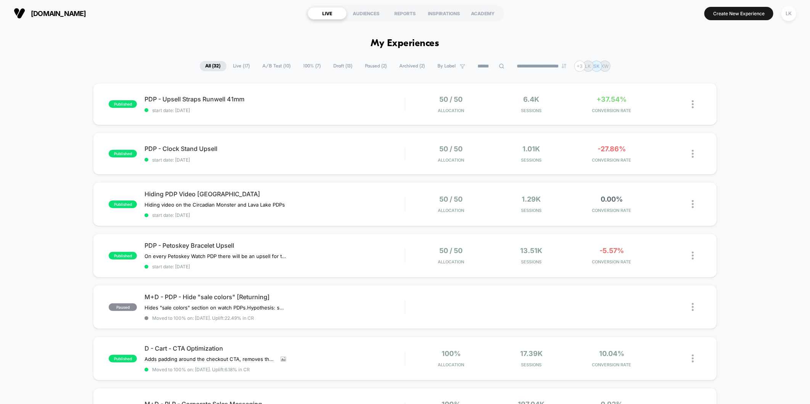
click at [242, 66] on span "Live ( 17 )" at bounding box center [242, 66] width 28 height 10
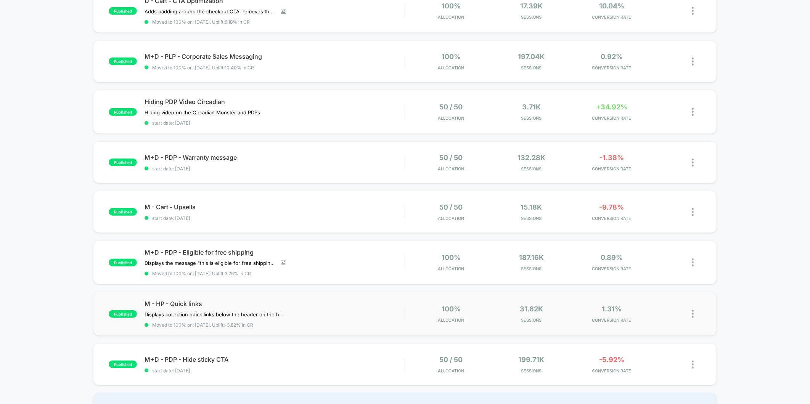
scroll to position [381, 0]
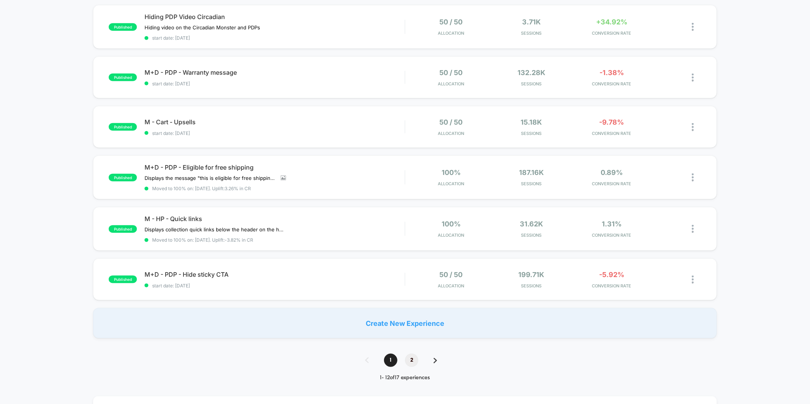
click at [411, 354] on span "2" at bounding box center [411, 360] width 13 height 13
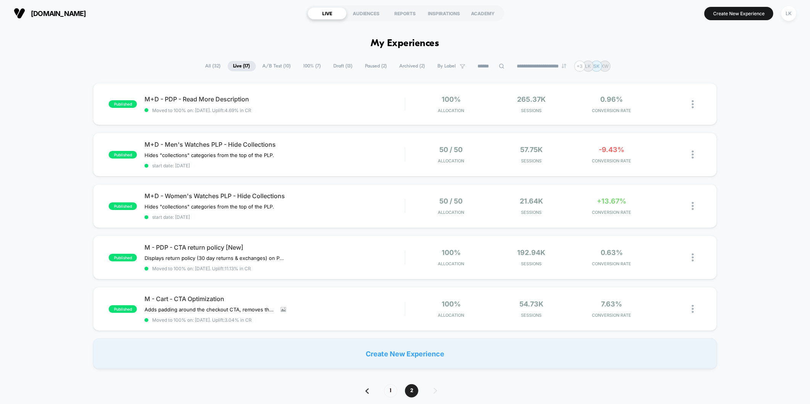
click at [277, 66] on span "A/B Test ( 10 )" at bounding box center [277, 66] width 40 height 10
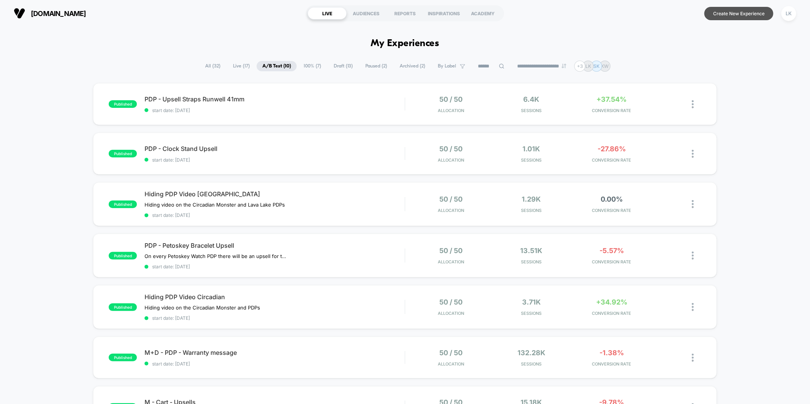
click at [731, 8] on button "Create New Experience" at bounding box center [738, 13] width 69 height 13
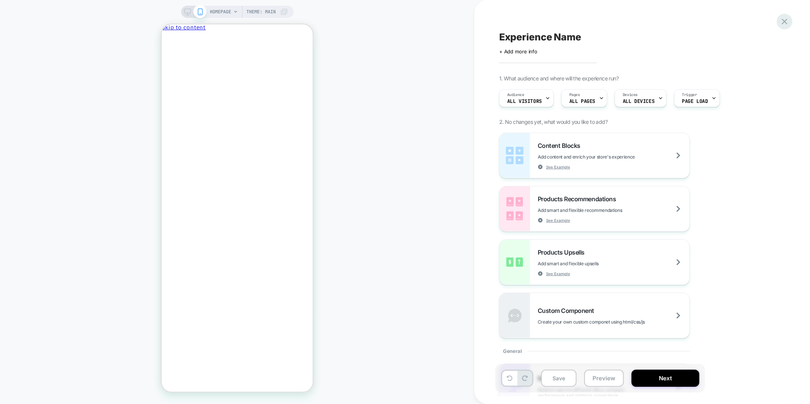
click at [783, 19] on icon at bounding box center [784, 21] width 10 height 10
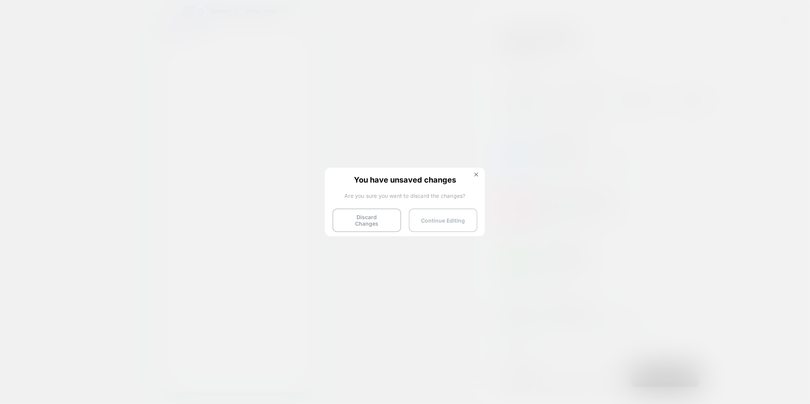
click at [438, 218] on button "Continue Editing" at bounding box center [443, 220] width 69 height 24
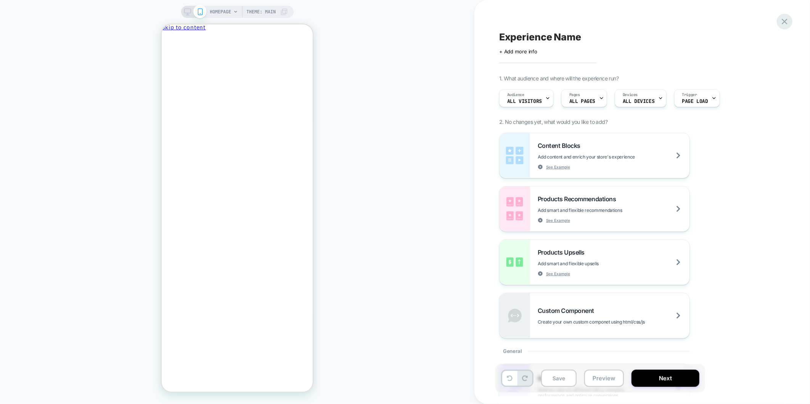
click at [786, 18] on icon at bounding box center [784, 21] width 10 height 10
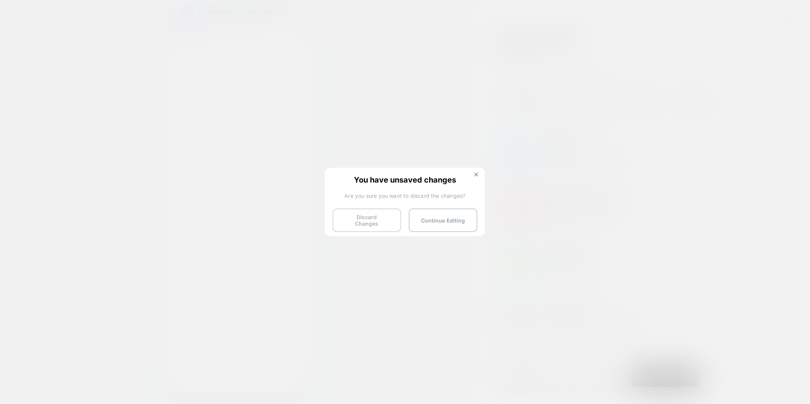
click at [375, 221] on button "Discard Changes" at bounding box center [366, 220] width 69 height 24
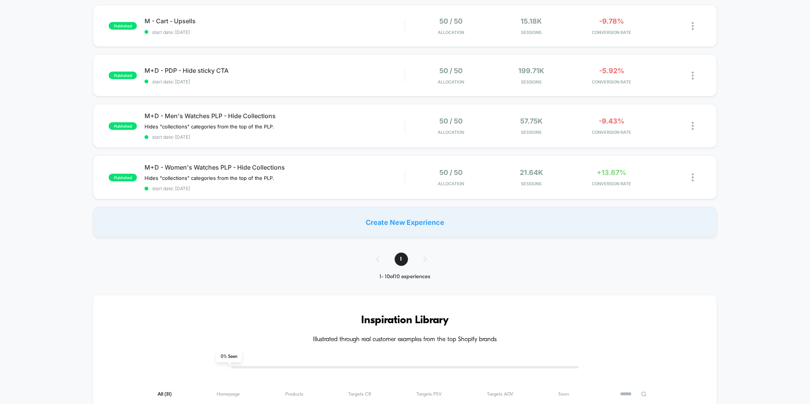
scroll to position [296, 0]
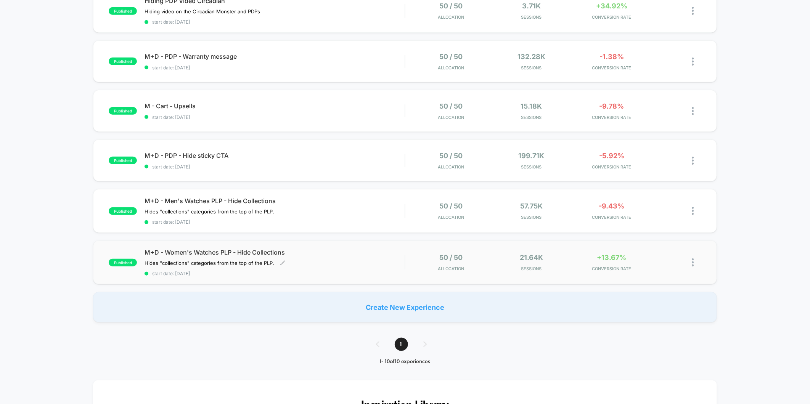
click at [327, 257] on div "M+D - Women's Watches PLP - Hide Collections Hides "collections" categories fro…" at bounding box center [274, 263] width 260 height 28
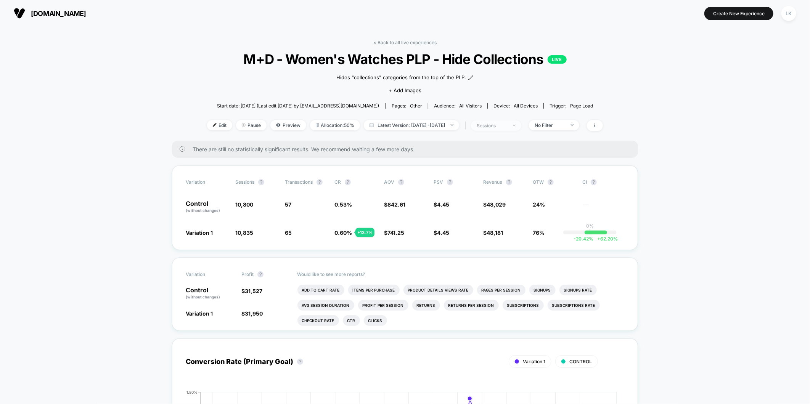
click at [505, 128] on span "sessions" at bounding box center [496, 125] width 50 height 10
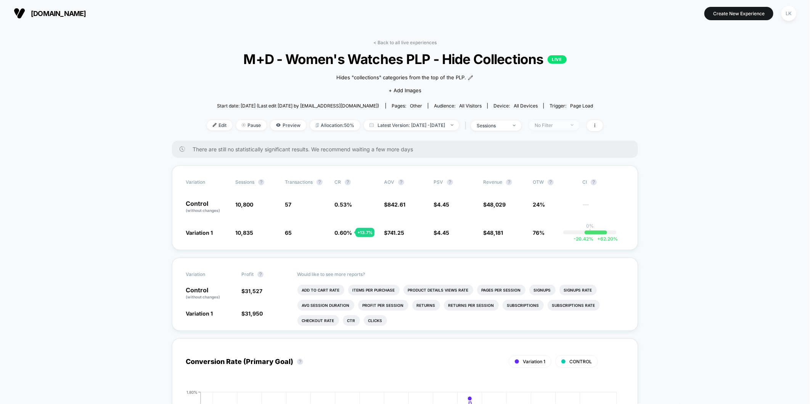
click at [565, 122] on div "No Filter" at bounding box center [549, 125] width 30 height 6
click at [545, 150] on span "Mobile Visitors" at bounding box center [560, 153] width 37 height 6
click at [549, 235] on button "Save" at bounding box center [565, 235] width 70 height 13
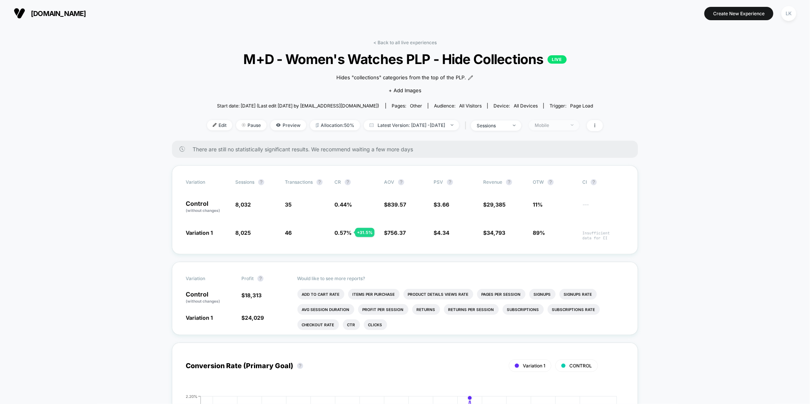
click at [558, 124] on div "Mobile" at bounding box center [549, 125] width 30 height 6
drag, startPoint x: 771, startPoint y: 197, endPoint x: 666, endPoint y: 226, distance: 108.9
drag, startPoint x: 674, startPoint y: 181, endPoint x: 624, endPoint y: 146, distance: 60.4
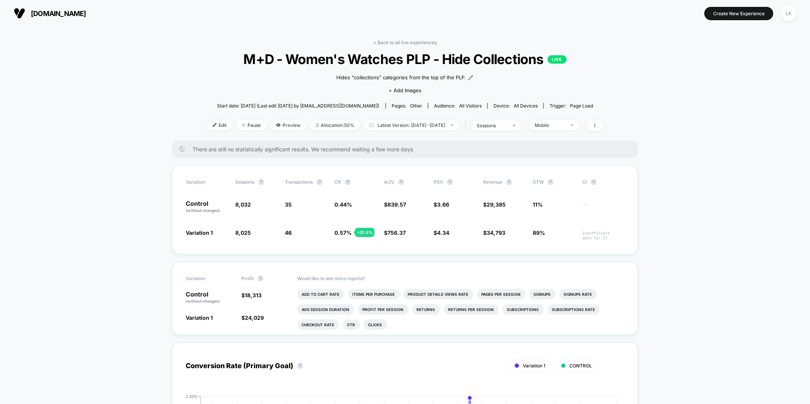
click at [554, 119] on div "< Back to all live experiences M+D - Women's Watches PLP - Hide Collections LIV…" at bounding box center [405, 90] width 396 height 101
click at [551, 123] on div "Mobile" at bounding box center [549, 125] width 30 height 6
click at [556, 181] on span "Returning Visitors" at bounding box center [564, 184] width 44 height 6
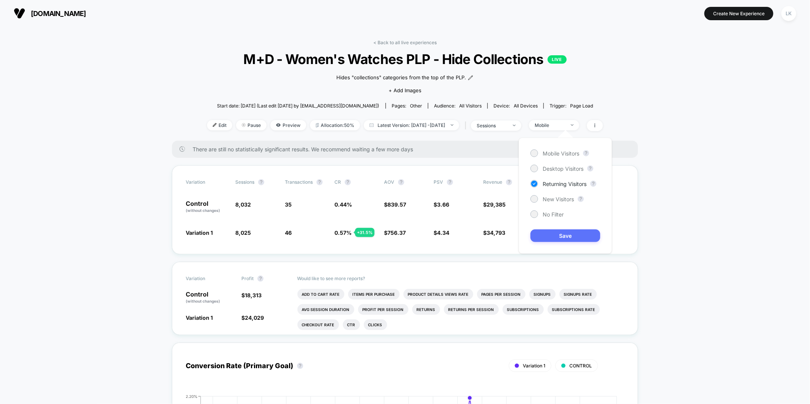
click at [568, 238] on button "Save" at bounding box center [565, 235] width 70 height 13
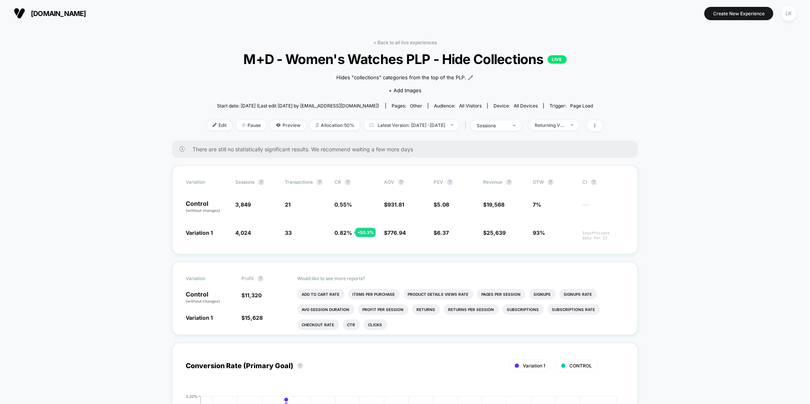
click at [239, 119] on div "< Back to all live experiences M+D - Women's Watches PLP - Hide Collections LIV…" at bounding box center [405, 90] width 396 height 101
click at [245, 125] on div at bounding box center [246, 125] width 2 height 0
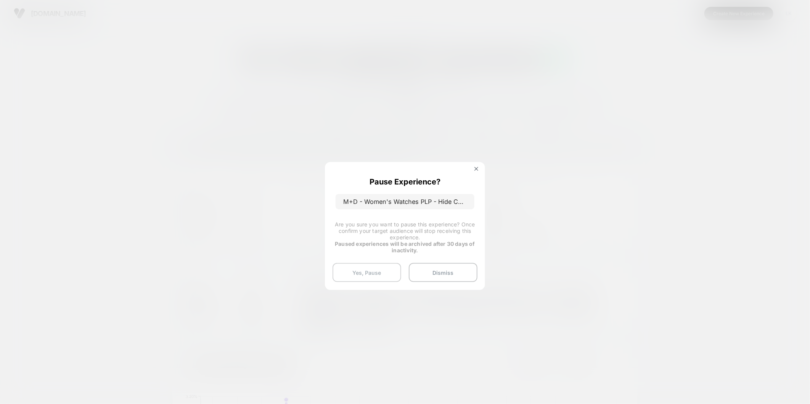
click at [369, 274] on button "Yes, Pause" at bounding box center [366, 272] width 69 height 19
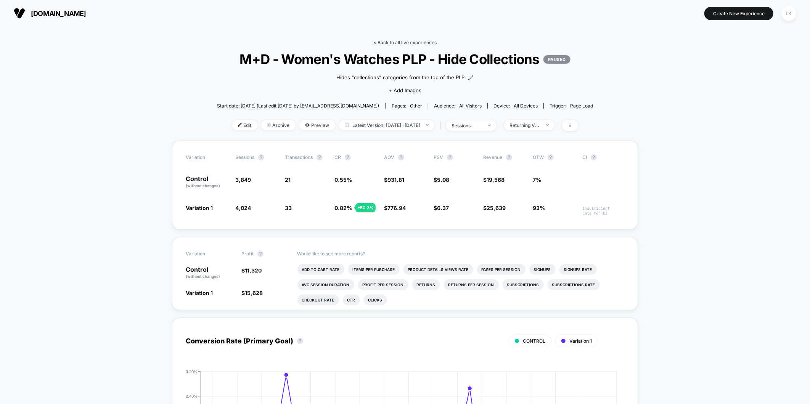
click at [421, 43] on link "< Back to all live experiences" at bounding box center [404, 43] width 63 height 6
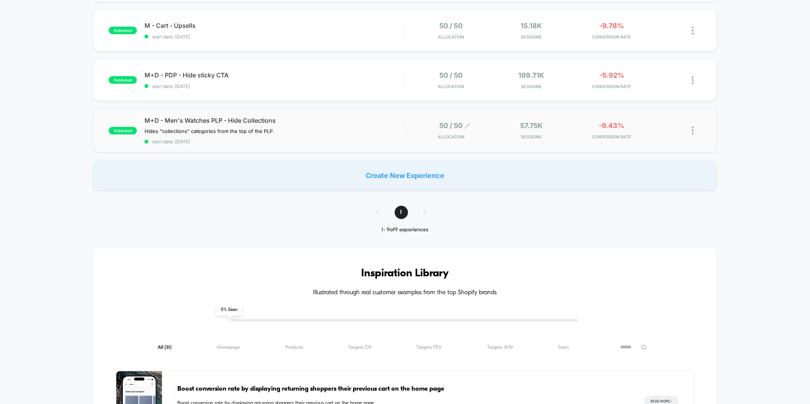
scroll to position [381, 0]
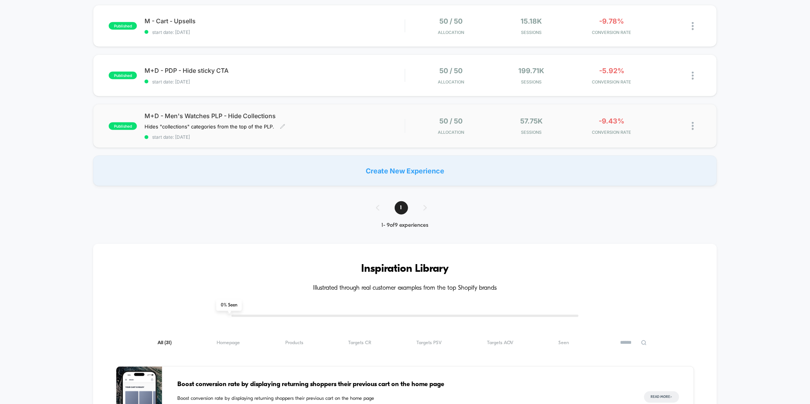
click at [312, 117] on span "M+D - Men's Watches PLP - Hide Collections" at bounding box center [274, 116] width 260 height 8
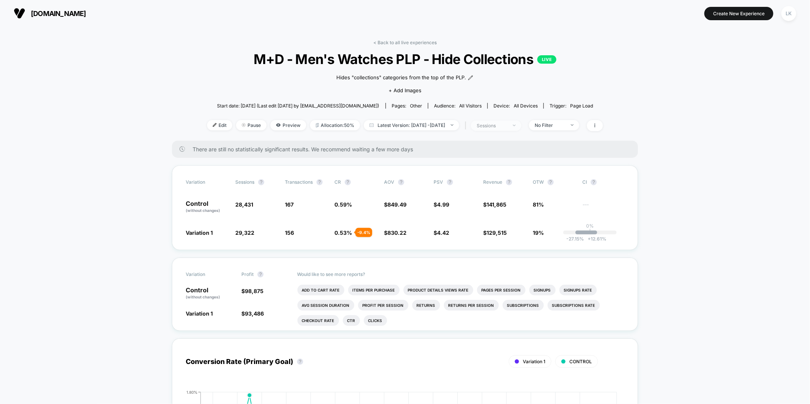
click at [507, 123] on div "sessions" at bounding box center [491, 126] width 30 height 6
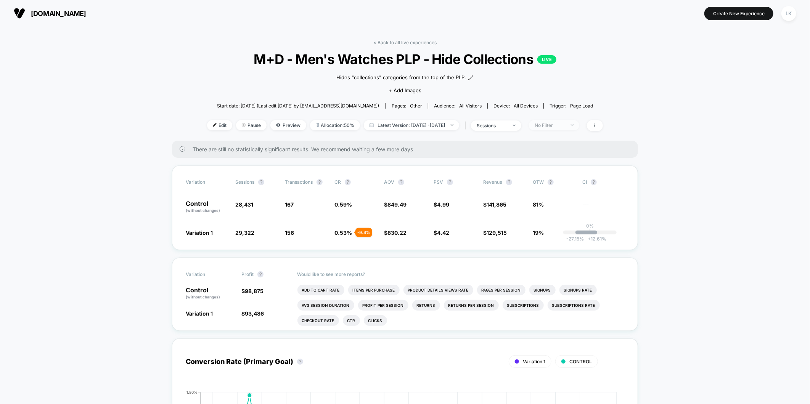
click at [579, 127] on span "No Filter" at bounding box center [554, 125] width 50 height 10
click at [552, 200] on span "New Visitors" at bounding box center [557, 199] width 31 height 6
click at [559, 238] on button "Save" at bounding box center [565, 235] width 70 height 13
click at [567, 128] on span "New Visitors" at bounding box center [554, 125] width 50 height 10
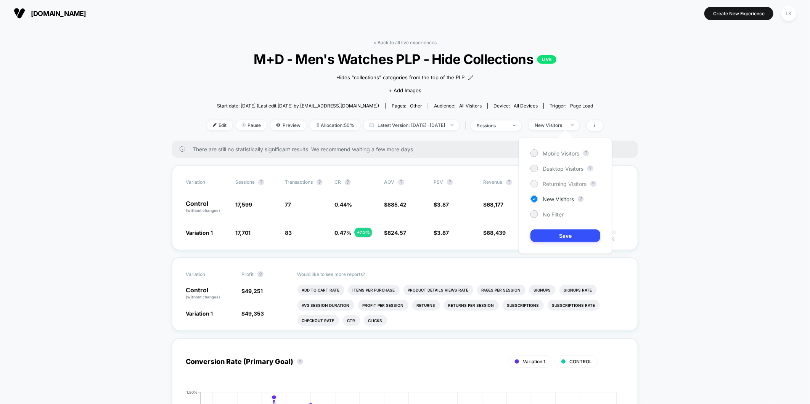
click at [553, 180] on div "Returning Visitors" at bounding box center [558, 184] width 56 height 8
click at [554, 235] on button "Save" at bounding box center [565, 235] width 70 height 13
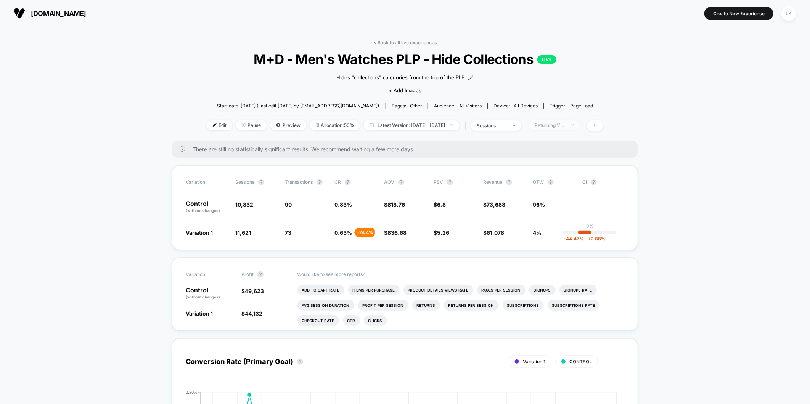
click at [567, 120] on span "Returning Visitors" at bounding box center [554, 125] width 50 height 10
click at [557, 173] on div "Mobile Visitors ? Desktop Visitors ? Returning Visitors ? New Visitors ? No Fil…" at bounding box center [564, 196] width 93 height 116
click at [555, 167] on span "Desktop Visitors" at bounding box center [562, 168] width 41 height 6
click at [548, 239] on button "Save" at bounding box center [565, 235] width 70 height 13
click at [565, 124] on div "Desktop" at bounding box center [549, 125] width 30 height 6
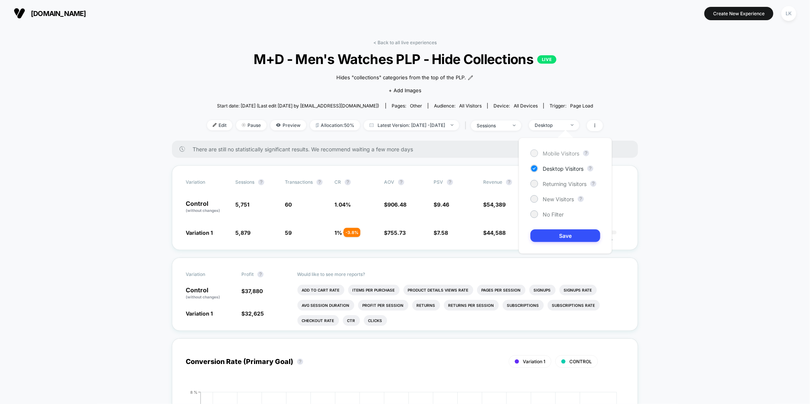
click at [560, 155] on span "Mobile Visitors" at bounding box center [560, 153] width 37 height 6
click at [560, 237] on button "Save" at bounding box center [565, 235] width 70 height 13
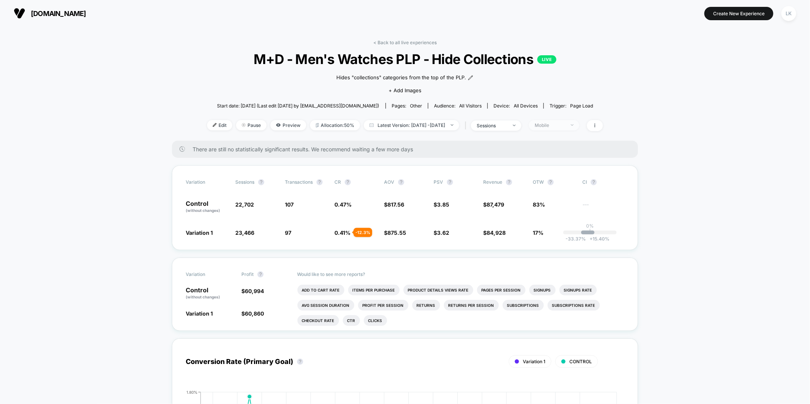
click at [565, 127] on div "Mobile" at bounding box center [549, 125] width 30 height 6
click at [559, 165] on div "Desktop Visitors" at bounding box center [556, 169] width 53 height 8
drag, startPoint x: 696, startPoint y: 231, endPoint x: 576, endPoint y: 133, distance: 154.7
click at [557, 121] on span "Mobile" at bounding box center [554, 125] width 50 height 10
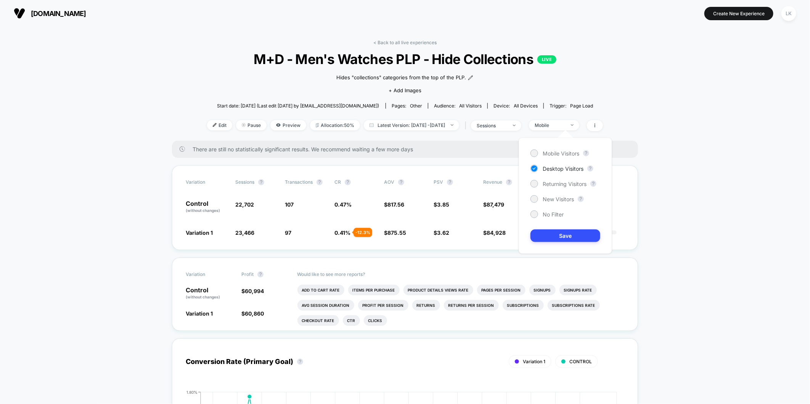
drag, startPoint x: 542, startPoint y: 200, endPoint x: 540, endPoint y: 207, distance: 8.0
click at [540, 205] on div "Mobile Visitors ? Desktop Visitors ? Returning Visitors ? New Visitors ? No Fil…" at bounding box center [564, 196] width 93 height 116
click at [560, 196] on span "New Visitors" at bounding box center [557, 199] width 31 height 6
click at [563, 239] on button "Save" at bounding box center [565, 235] width 70 height 13
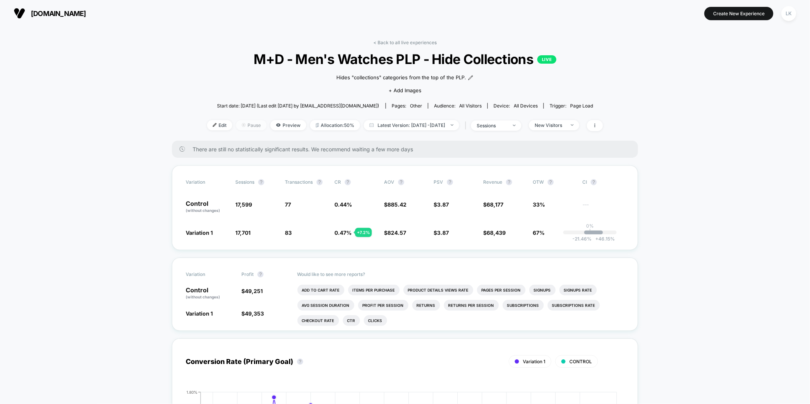
click at [236, 127] on span "Pause" at bounding box center [251, 125] width 30 height 10
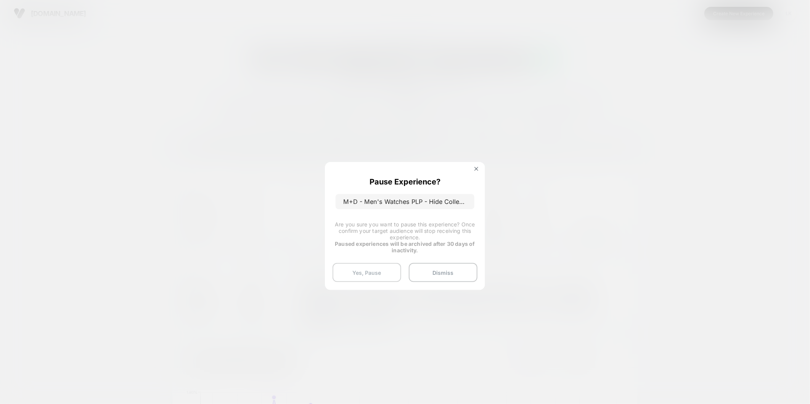
click at [386, 271] on button "Yes, Pause" at bounding box center [366, 272] width 69 height 19
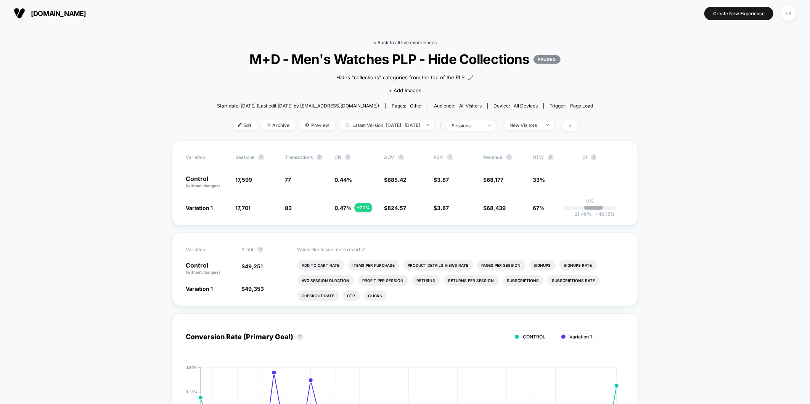
click at [412, 40] on link "< Back to all live experiences" at bounding box center [404, 43] width 63 height 6
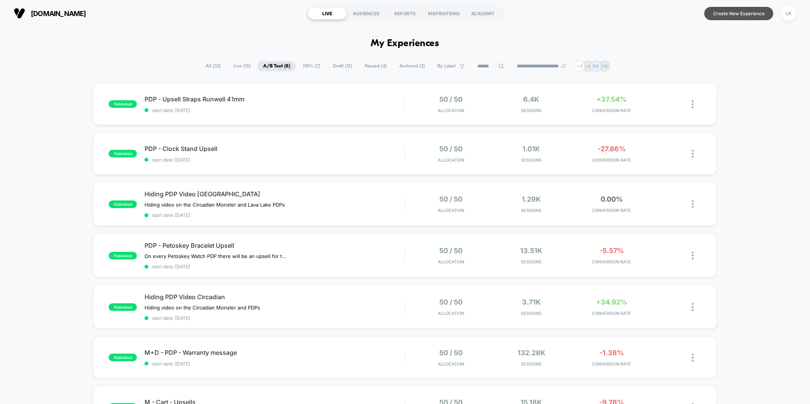
click at [736, 10] on button "Create New Experience" at bounding box center [738, 13] width 69 height 13
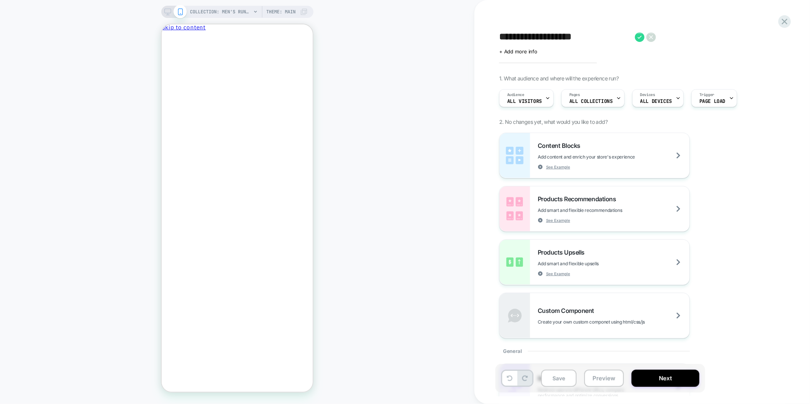
click at [253, 12] on icon at bounding box center [255, 12] width 5 height 5
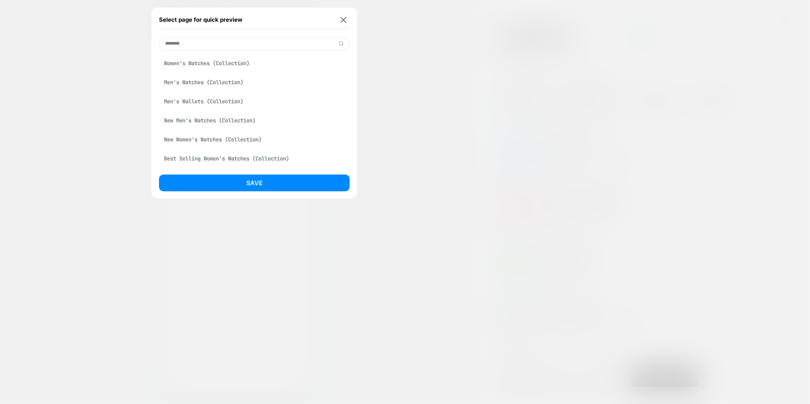
type input "********"
click at [221, 85] on div "Men's Watches (Collection)" at bounding box center [254, 82] width 191 height 14
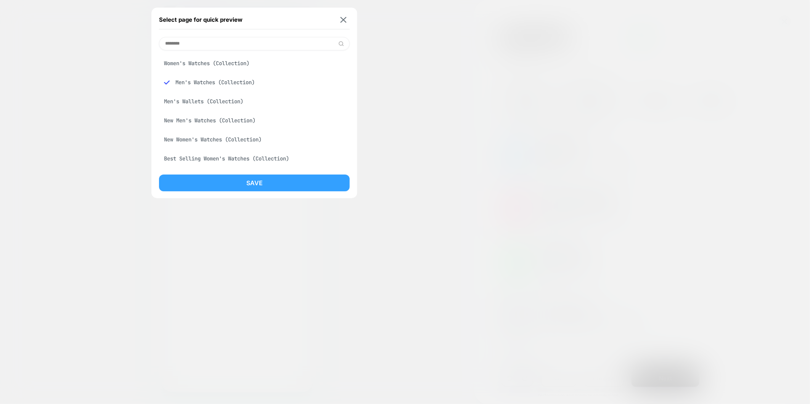
click at [247, 189] on button "Save" at bounding box center [254, 183] width 191 height 17
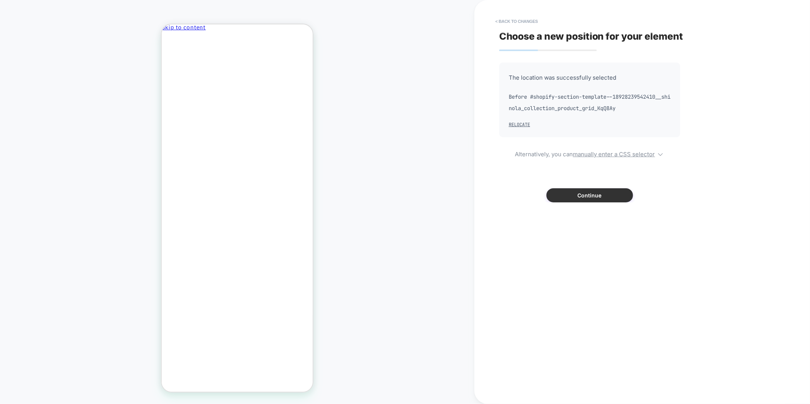
click at [612, 195] on button "Continue" at bounding box center [589, 195] width 87 height 14
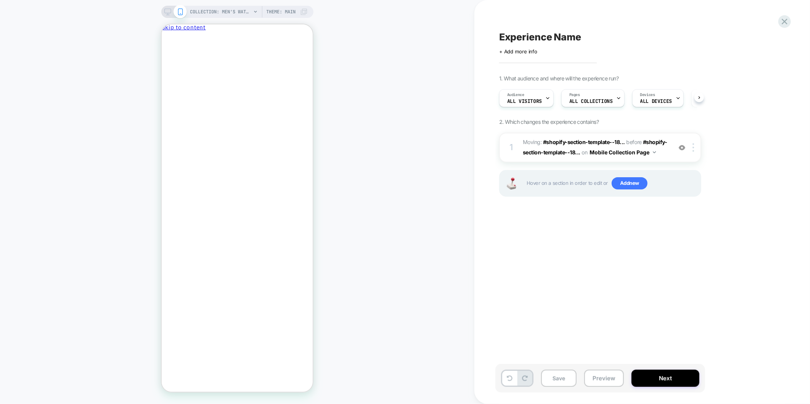
scroll to position [0, 0]
click at [163, 12] on div "COLLECTION: Men's Watches (Category) Theme: MAIN" at bounding box center [237, 12] width 152 height 12
click at [169, 12] on icon at bounding box center [167, 11] width 7 height 7
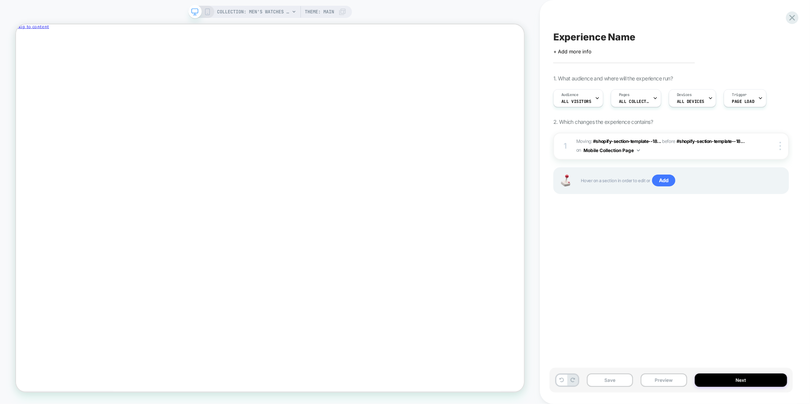
scroll to position [0, 0]
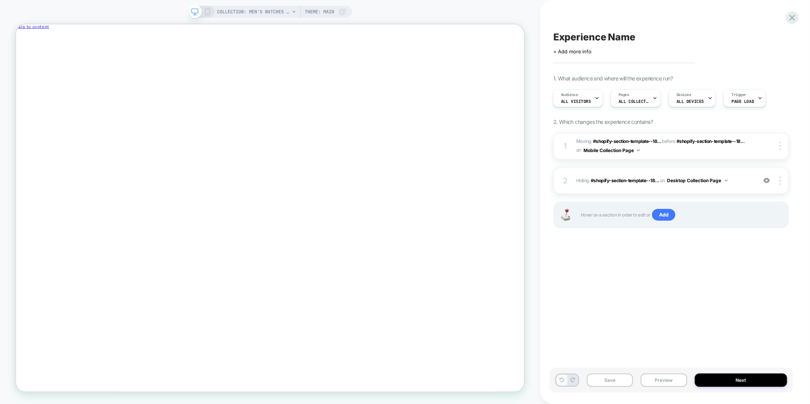
click at [558, 378] on button at bounding box center [561, 380] width 11 height 11
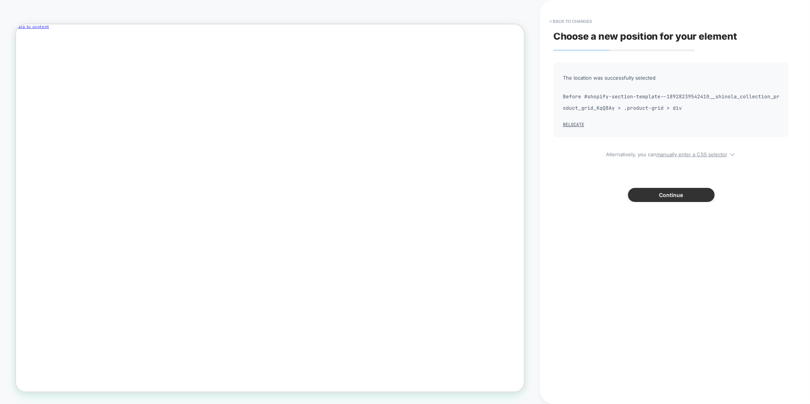
click at [666, 192] on button "Continue" at bounding box center [671, 195] width 87 height 14
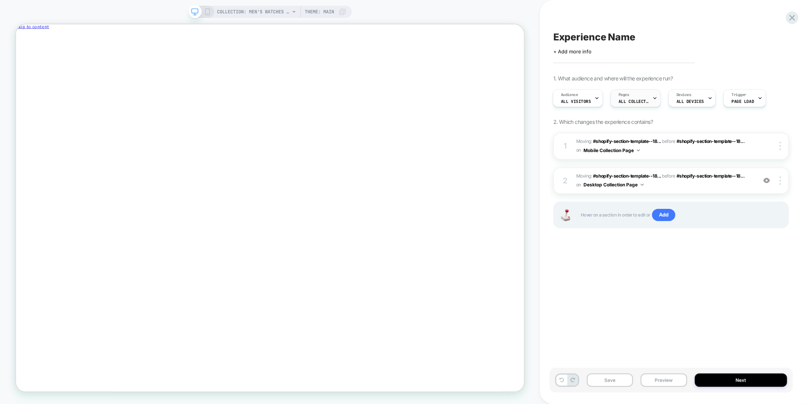
click at [648, 99] on div "Pages ALL COLLECTIONS" at bounding box center [634, 98] width 46 height 17
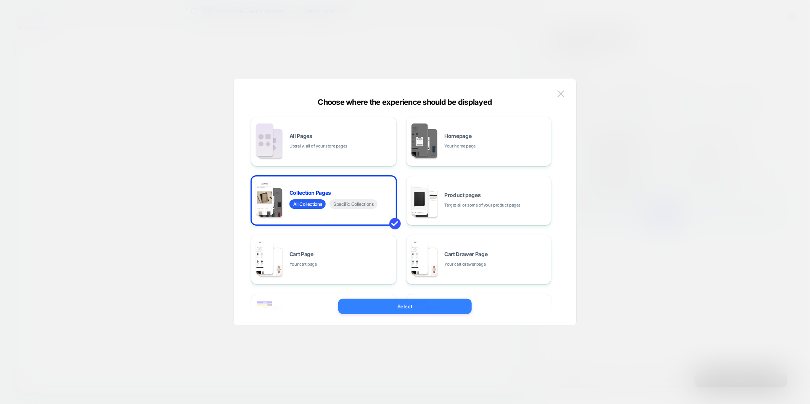
click at [409, 310] on button "Select" at bounding box center [404, 306] width 133 height 15
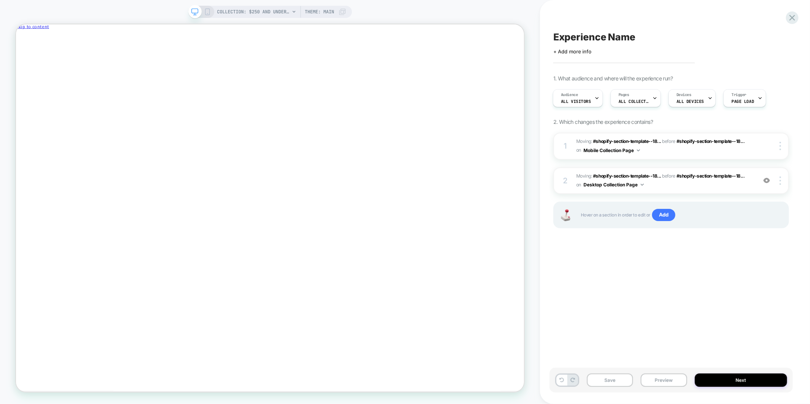
scroll to position [0, 1]
click at [646, 96] on div "Pages ALL COLLECTIONS" at bounding box center [633, 98] width 46 height 17
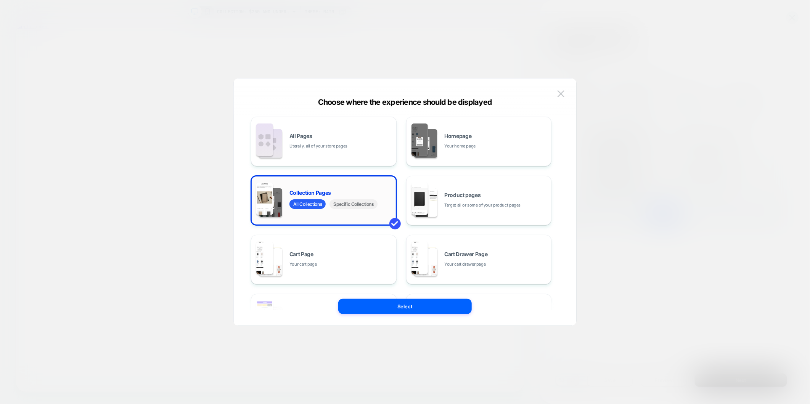
click at [359, 203] on span "Specific Collections" at bounding box center [353, 204] width 48 height 10
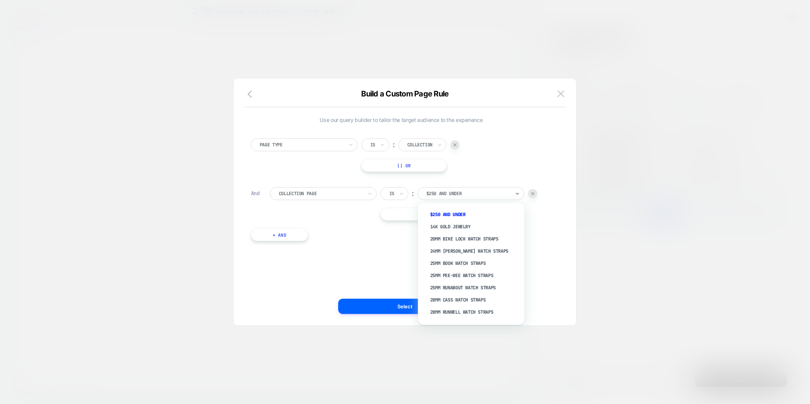
click at [444, 192] on div at bounding box center [468, 193] width 84 height 7
type input "*********"
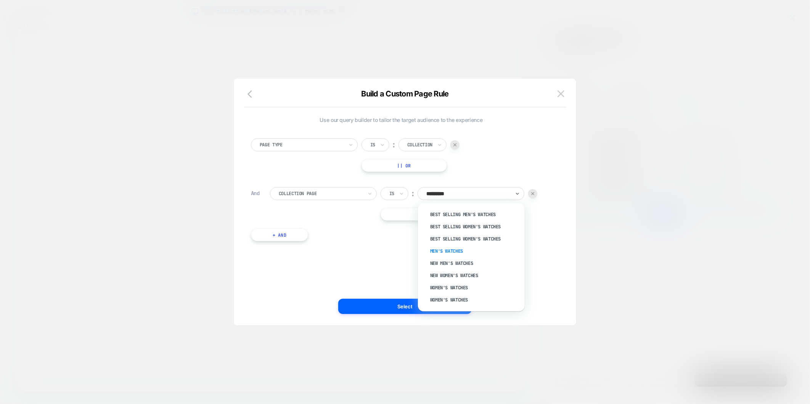
click at [459, 249] on div "Men's Watches" at bounding box center [474, 251] width 99 height 12
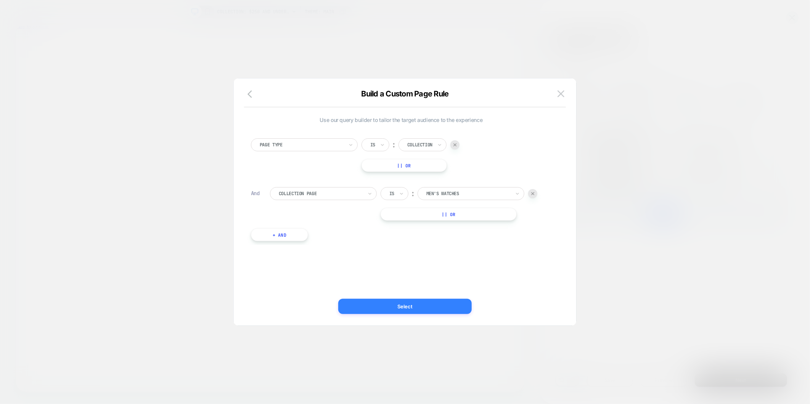
click at [427, 310] on button "Select" at bounding box center [404, 306] width 133 height 15
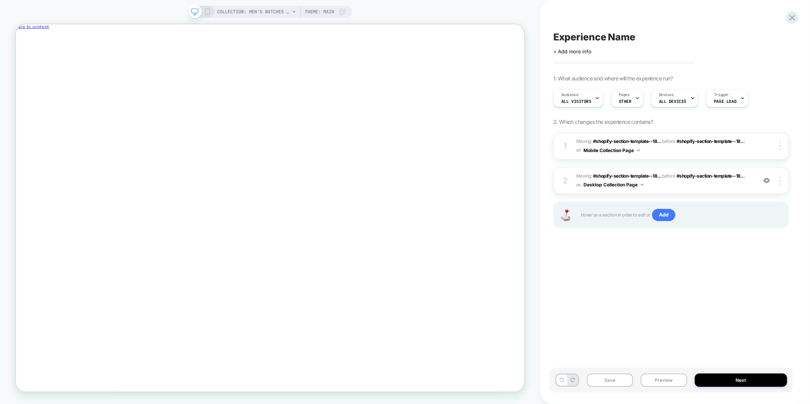
click at [597, 38] on span "Experience Name" at bounding box center [594, 36] width 82 height 11
type textarea "*"
click at [632, 40] on textarea "**********" at bounding box center [602, 36] width 99 height 11
type textarea "**********"
click at [576, 50] on span "+ Add more info" at bounding box center [572, 51] width 38 height 6
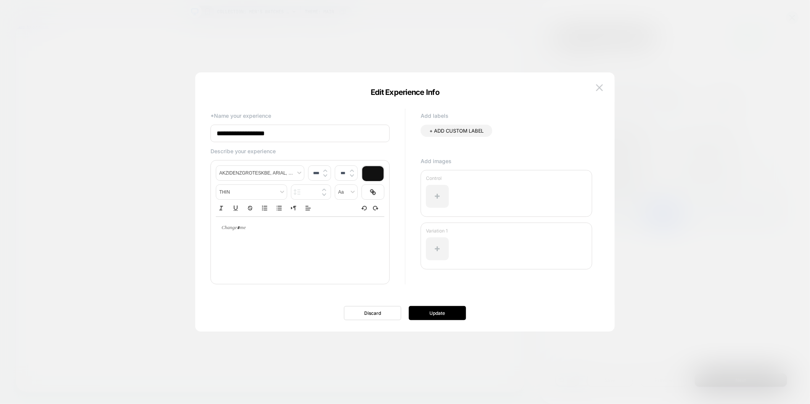
type input "****"
click at [277, 221] on div at bounding box center [300, 228] width 168 height 22
click at [263, 239] on div at bounding box center [300, 228] width 168 height 22
click at [442, 309] on button "Update" at bounding box center [437, 313] width 57 height 14
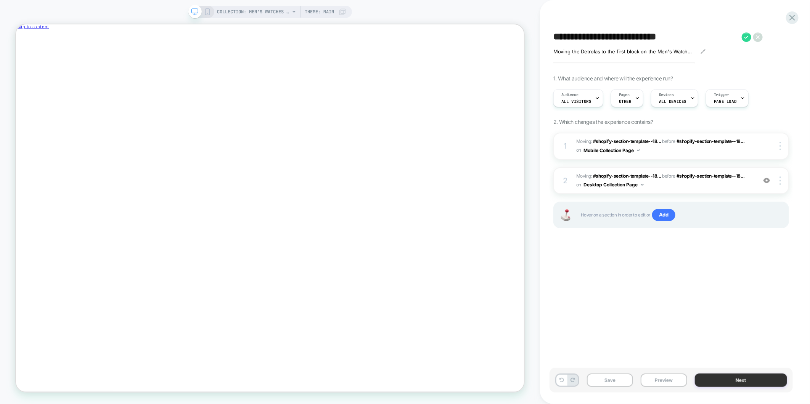
click at [726, 378] on button "Next" at bounding box center [740, 380] width 93 height 13
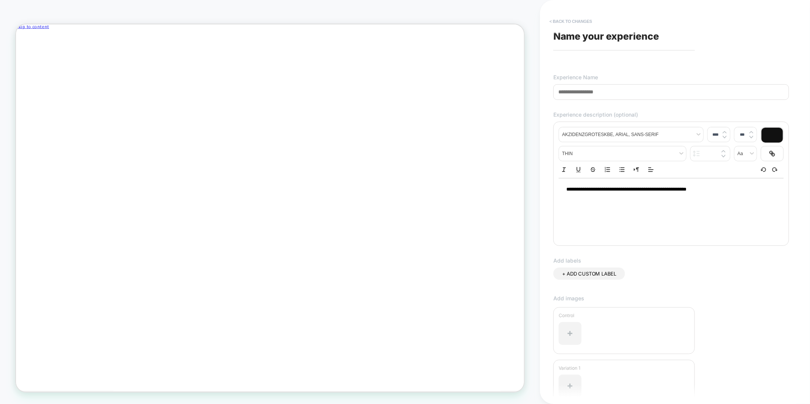
click at [573, 20] on button "< Back to changes" at bounding box center [570, 21] width 50 height 12
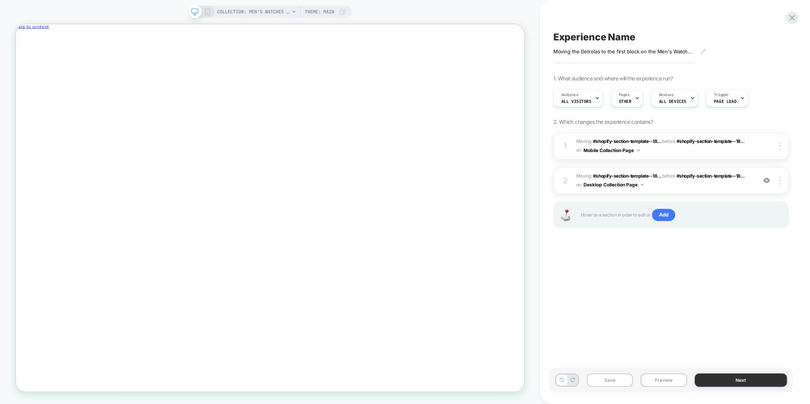
click at [738, 377] on button "Next" at bounding box center [740, 380] width 93 height 13
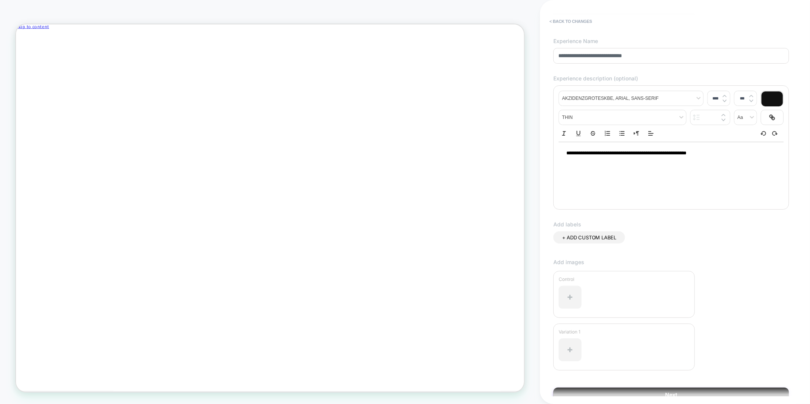
scroll to position [71, 0]
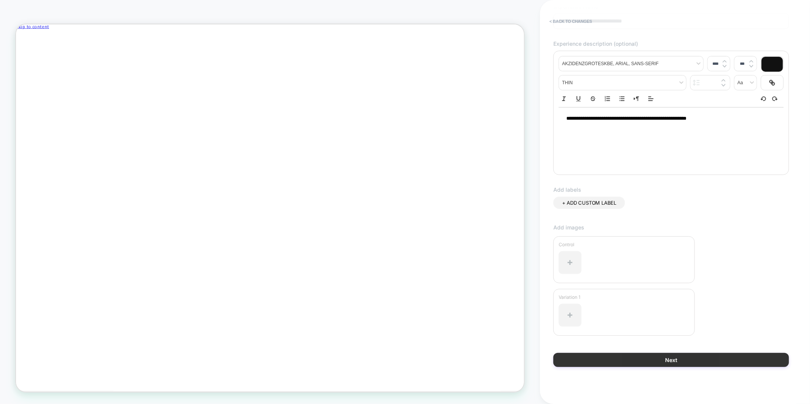
type input "**********"
click at [685, 363] on button "Next" at bounding box center [671, 360] width 236 height 14
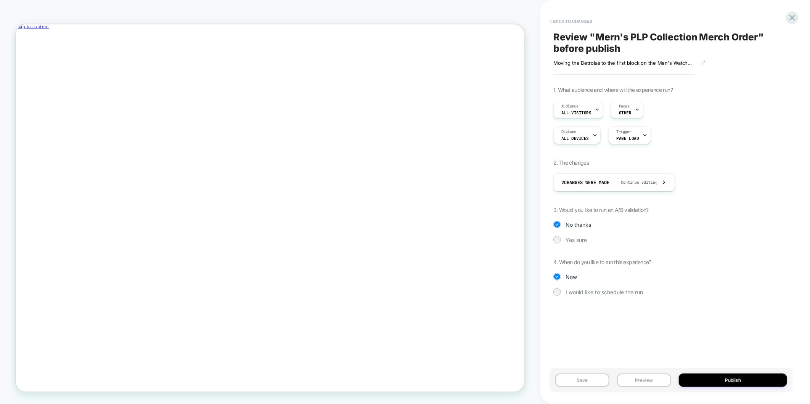
click at [556, 233] on div "1. What audience and where will the experience run? Audience All Visitors Pages…" at bounding box center [671, 197] width 236 height 221
click at [556, 243] on div "1. What audience and where will the experience run? Audience All Visitors Pages…" at bounding box center [671, 197] width 236 height 221
click at [557, 242] on div at bounding box center [557, 240] width 8 height 8
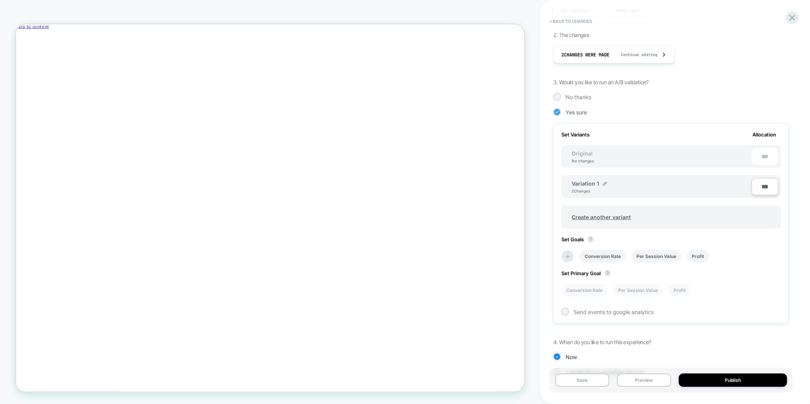
scroll to position [146, 0]
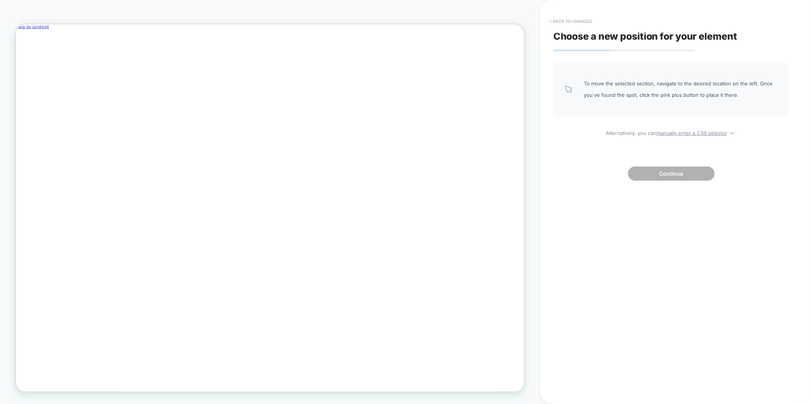
click at [568, 18] on button "< Back to changes" at bounding box center [570, 21] width 50 height 12
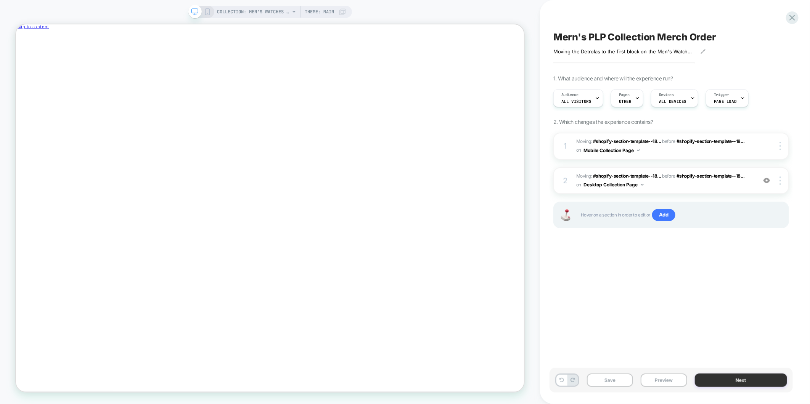
click at [759, 383] on button "Next" at bounding box center [740, 380] width 93 height 13
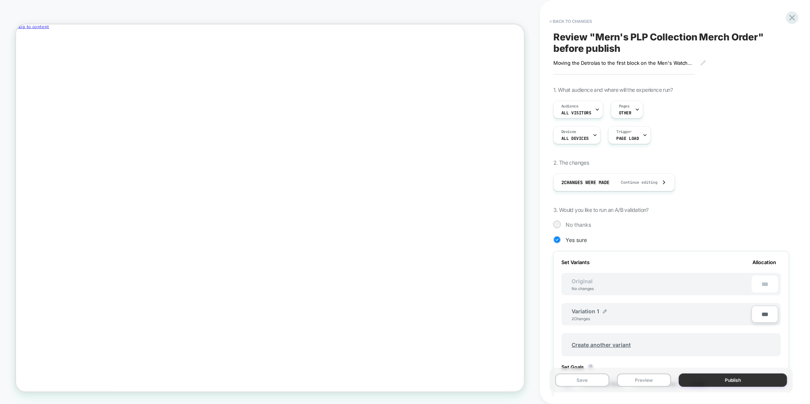
click at [737, 380] on button "Publish" at bounding box center [732, 380] width 108 height 13
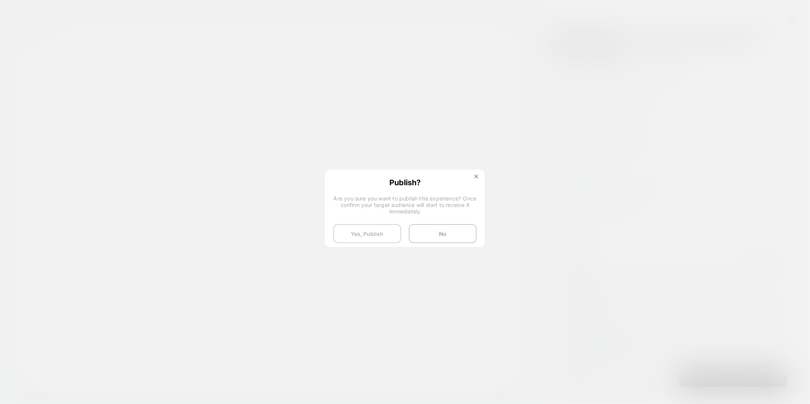
click at [353, 234] on button "Yes, Publish" at bounding box center [367, 233] width 68 height 19
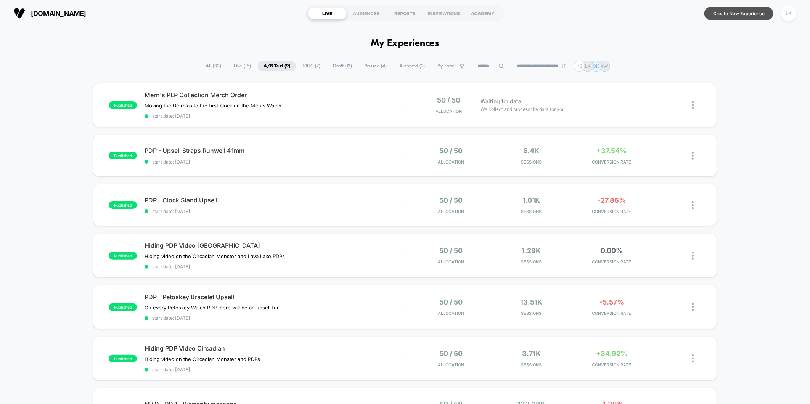
click at [746, 14] on button "Create New Experience" at bounding box center [738, 13] width 69 height 13
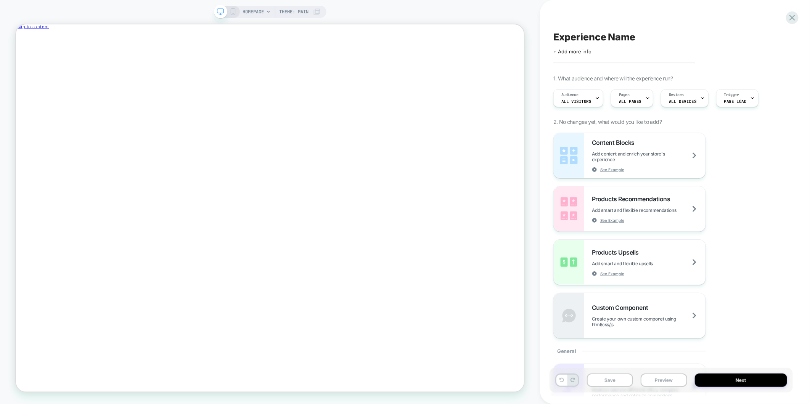
click at [581, 35] on span "Experience Name" at bounding box center [594, 36] width 82 height 11
type textarea "*"
click at [788, 19] on icon at bounding box center [792, 18] width 10 height 10
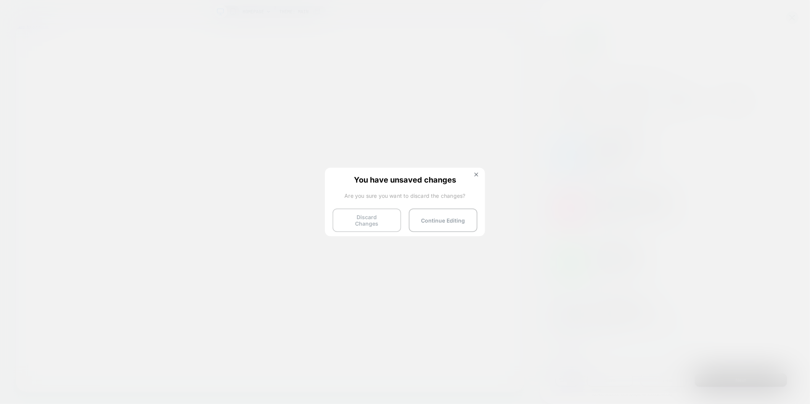
click at [374, 219] on button "Discard Changes" at bounding box center [366, 220] width 69 height 24
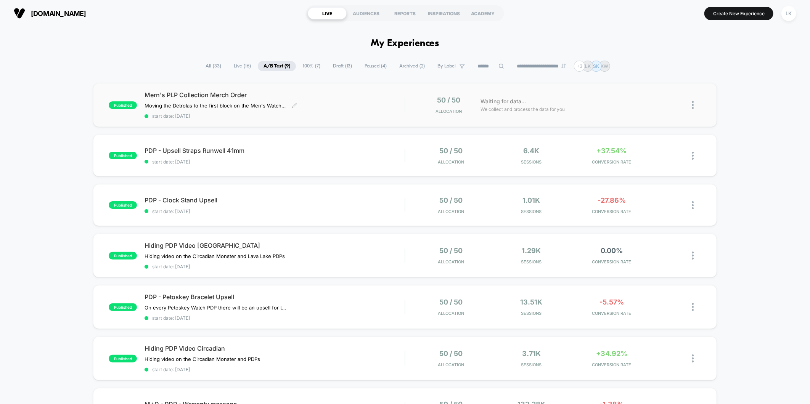
drag, startPoint x: 255, startPoint y: 94, endPoint x: 237, endPoint y: 92, distance: 18.1
click at [237, 92] on span "Mern's PLP Collection Merch Order" at bounding box center [274, 95] width 260 height 8
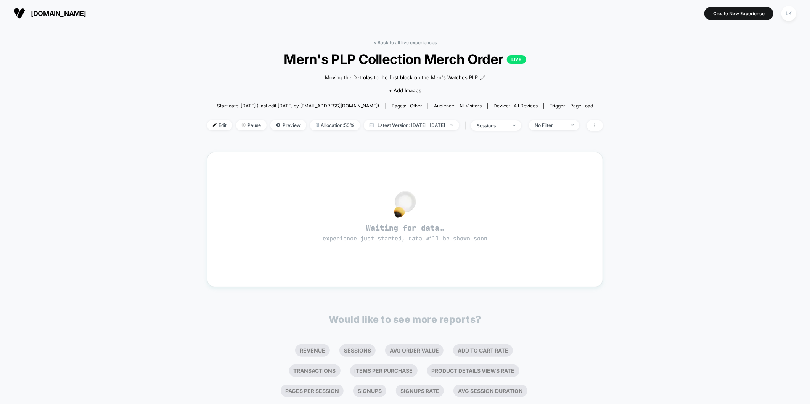
click at [311, 61] on span "[PERSON_NAME]'s PLP Collection Merch Order LIVE" at bounding box center [405, 59] width 356 height 16
click at [482, 79] on icon at bounding box center [482, 77] width 5 height 5
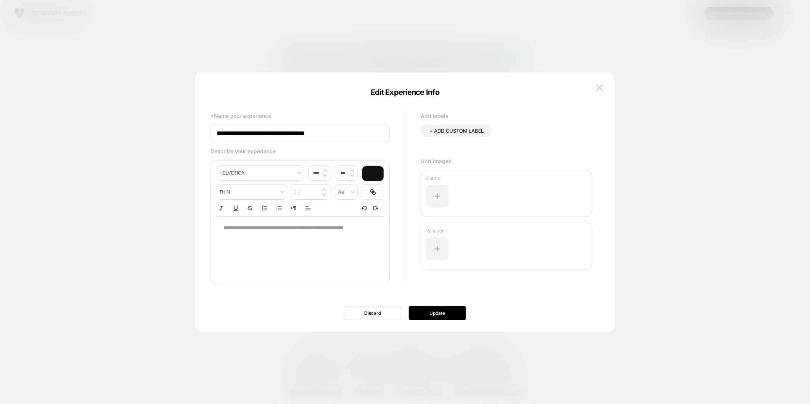
click at [229, 134] on input "**********" at bounding box center [299, 134] width 179 height 18
drag, startPoint x: 355, startPoint y: 135, endPoint x: 74, endPoint y: 104, distance: 282.2
click at [85, 104] on body "[DOMAIN_NAME] Create New Experience LK [DOMAIN_NAME] < Back to all live experie…" at bounding box center [405, 202] width 810 height 404
type input "**********"
click at [446, 313] on button "Update" at bounding box center [437, 313] width 57 height 14
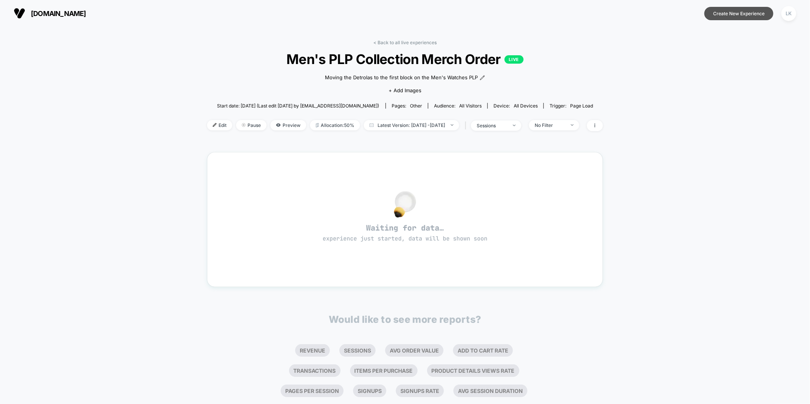
click at [742, 16] on button "Create New Experience" at bounding box center [738, 13] width 69 height 13
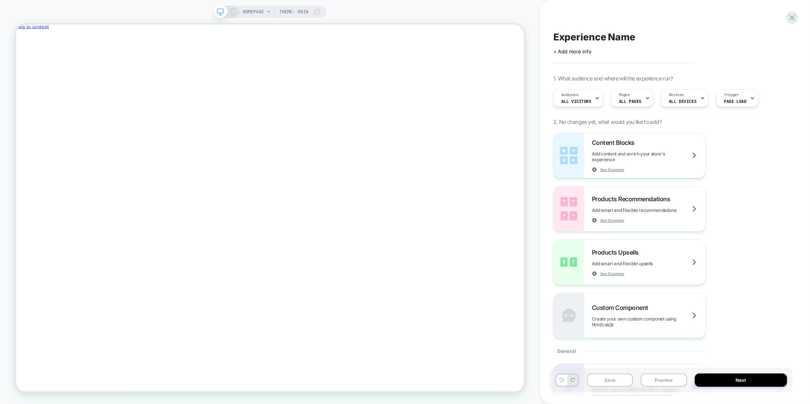
click at [587, 34] on span "Experience Name" at bounding box center [594, 36] width 82 height 11
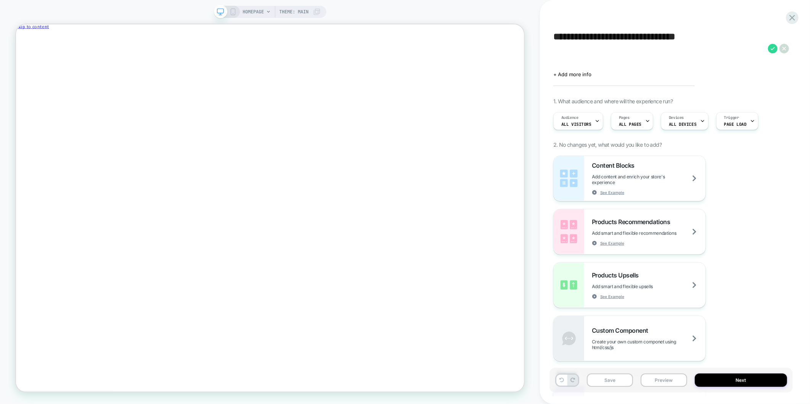
click at [560, 36] on textarea "**********" at bounding box center [658, 48] width 211 height 34
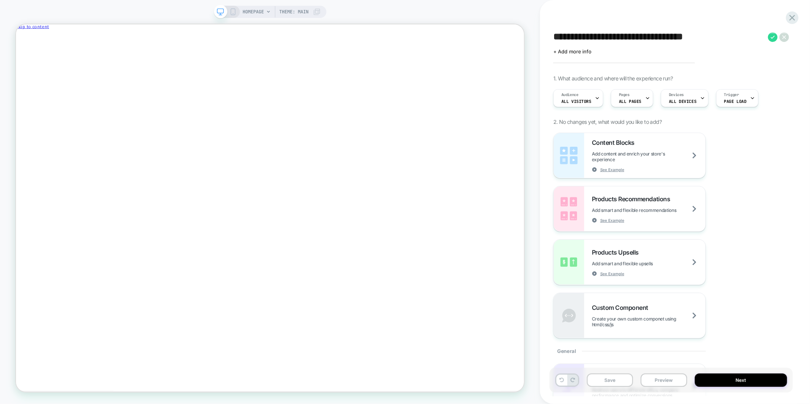
type textarea "**********"
click at [580, 55] on div "**********" at bounding box center [670, 202] width 243 height 389
click at [579, 48] on span "+ Add more info" at bounding box center [572, 51] width 38 height 6
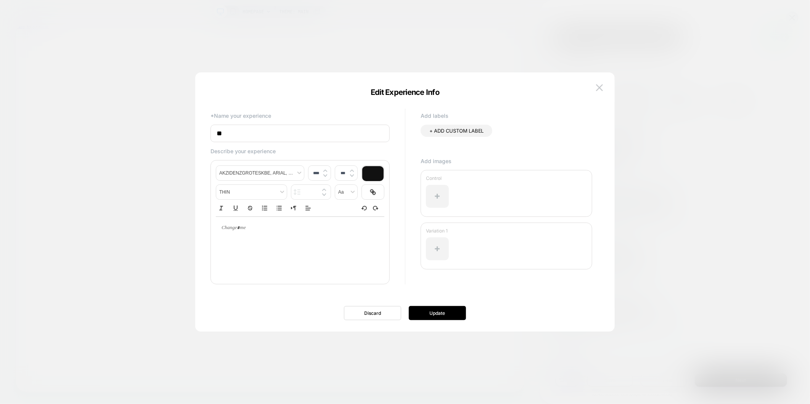
type input "*"
paste input "**********"
click at [223, 134] on input "**********" at bounding box center [299, 134] width 179 height 18
type input "**********"
click at [305, 255] on div at bounding box center [300, 247] width 168 height 61
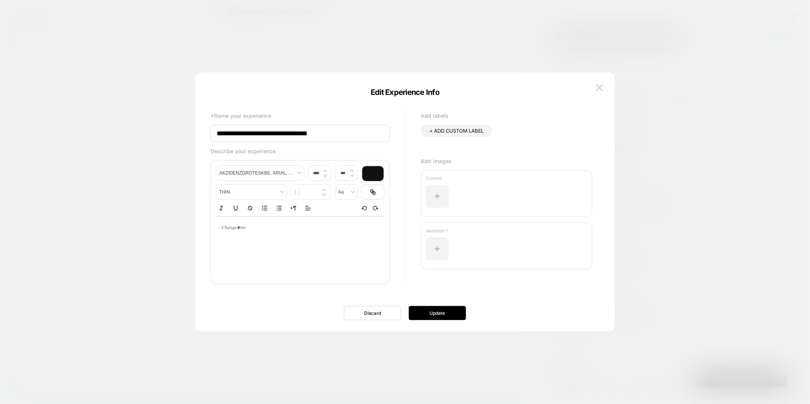
type input "****"
click at [313, 226] on p at bounding box center [297, 228] width 148 height 7
click at [425, 310] on button "Update" at bounding box center [437, 313] width 57 height 14
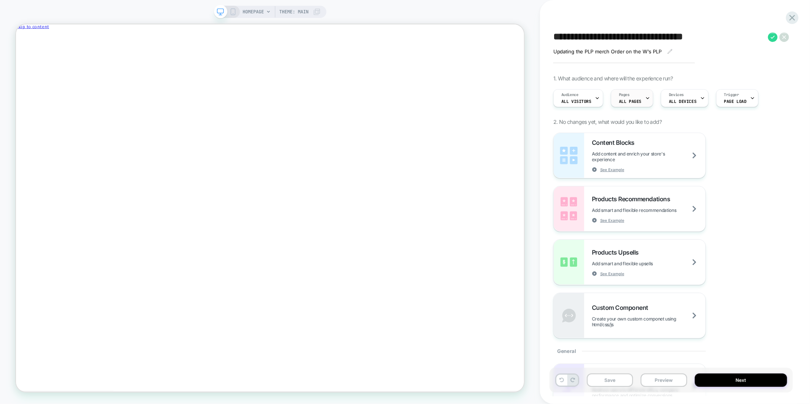
click at [630, 96] on div "Pages ALL PAGES" at bounding box center [630, 98] width 38 height 17
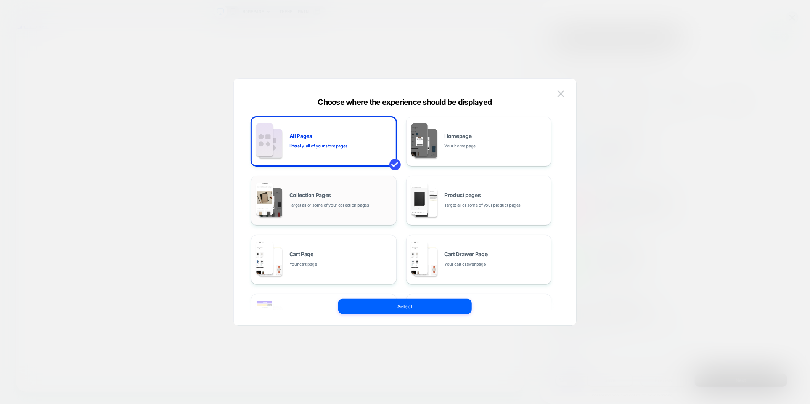
click at [356, 209] on div "Collection Pages Target all or some of your collection pages" at bounding box center [323, 201] width 137 height 42
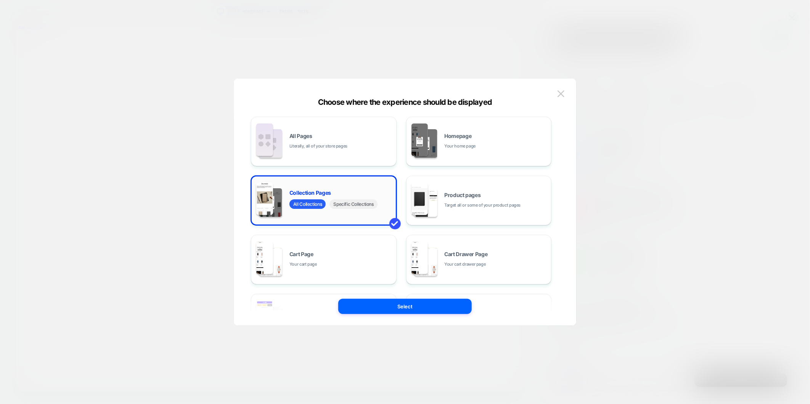
click at [358, 205] on span "Specific Collections" at bounding box center [353, 204] width 48 height 10
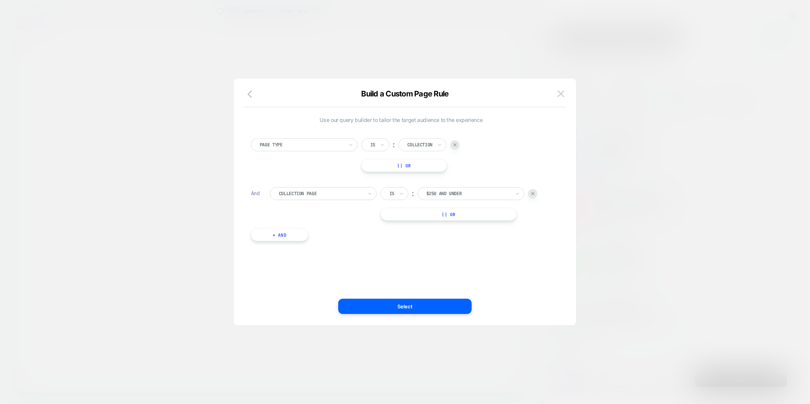
click at [445, 194] on div at bounding box center [468, 193] width 84 height 7
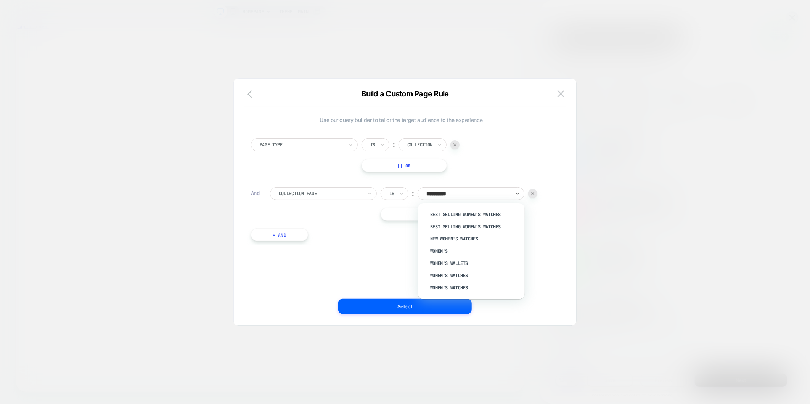
type input "**********"
click at [464, 249] on div "Women's Watches" at bounding box center [474, 251] width 99 height 12
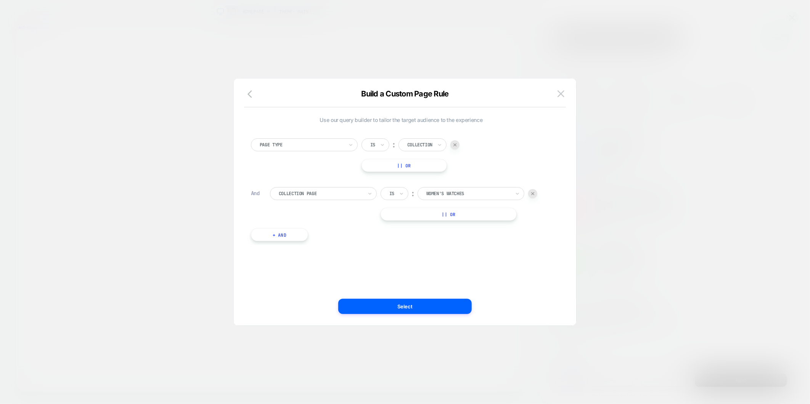
click at [267, 232] on button "+ And" at bounding box center [279, 234] width 57 height 13
click at [428, 243] on input "text" at bounding box center [427, 242] width 3 height 7
click at [550, 277] on div "Page Type Is ︰ Collection || Or And Collection Page Is ︰ Women's Watches || Or …" at bounding box center [401, 210] width 308 height 167
click at [372, 244] on div "Page Type" at bounding box center [323, 242] width 107 height 13
type input "***"
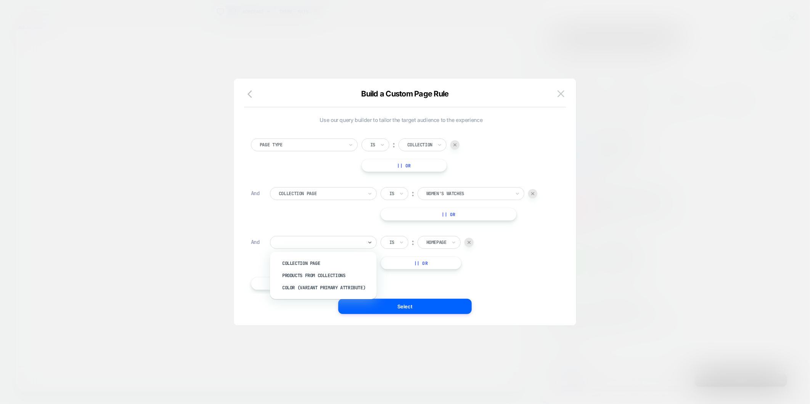
click at [468, 245] on div at bounding box center [468, 242] width 9 height 9
click at [454, 213] on button "|| Or" at bounding box center [448, 214] width 136 height 13
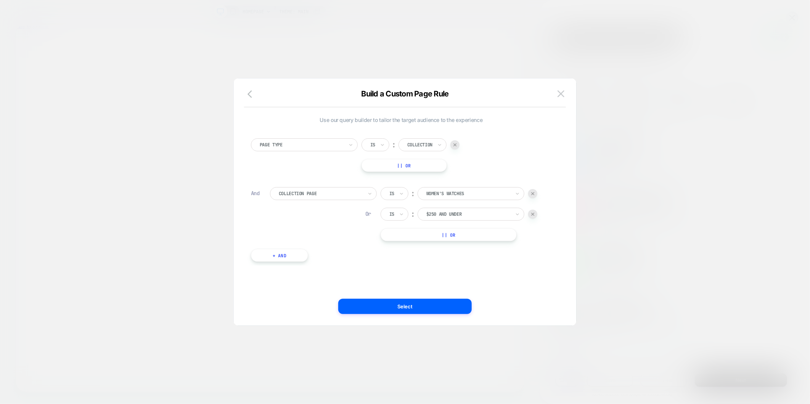
click at [454, 213] on div at bounding box center [468, 214] width 84 height 7
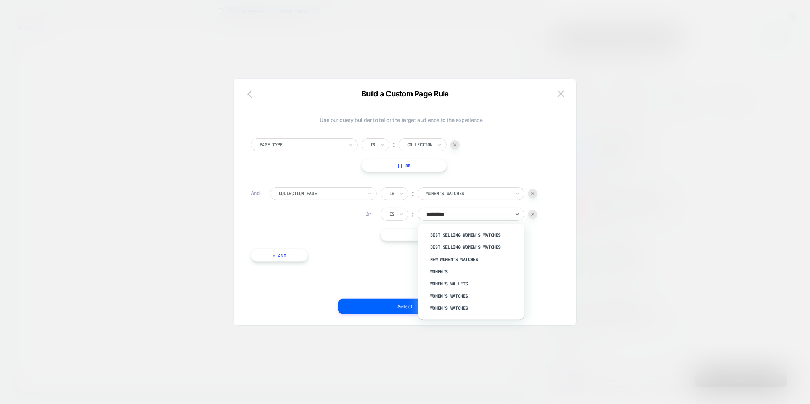
type input "**********"
click at [460, 295] on div "Women's Watches" at bounding box center [474, 296] width 99 height 12
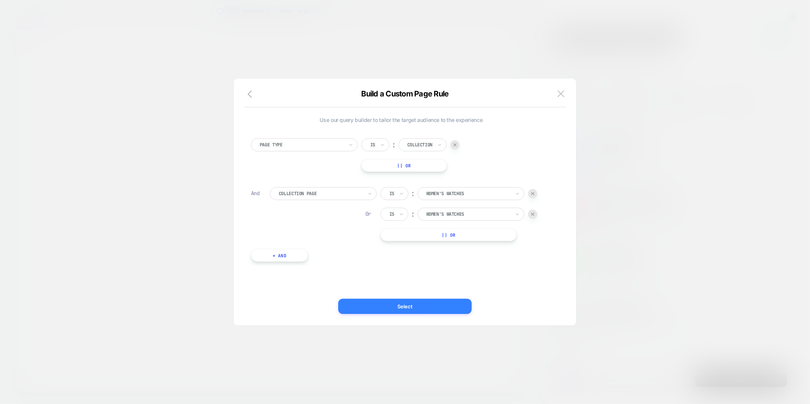
click at [431, 306] on button "Select" at bounding box center [404, 306] width 133 height 15
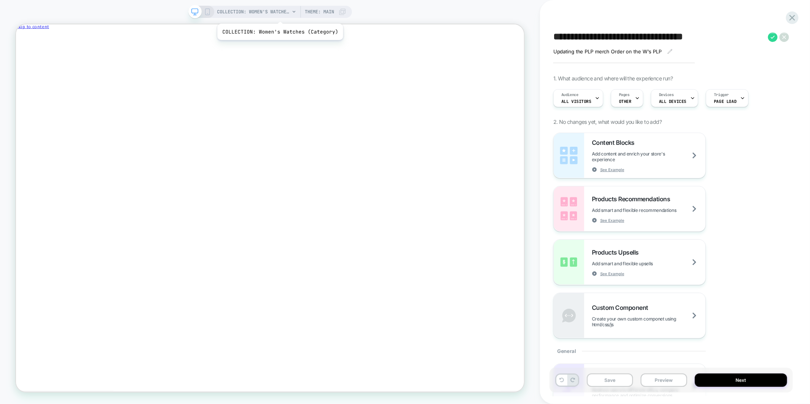
click at [279, 14] on span "COLLECTION: Women's Watches (Category)" at bounding box center [253, 12] width 72 height 12
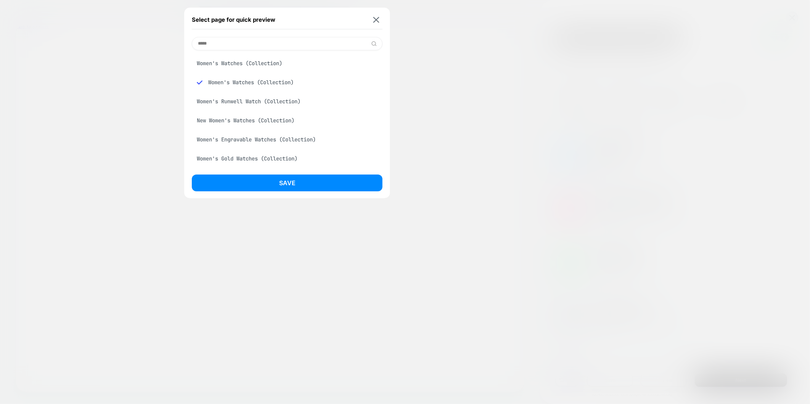
type input "*****"
click at [260, 58] on div "Women's Watches (Collection)" at bounding box center [287, 63] width 191 height 14
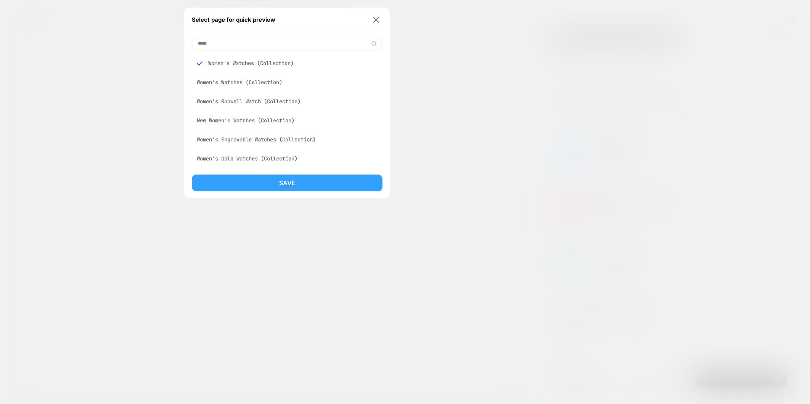
click at [288, 180] on button "Save" at bounding box center [287, 183] width 191 height 17
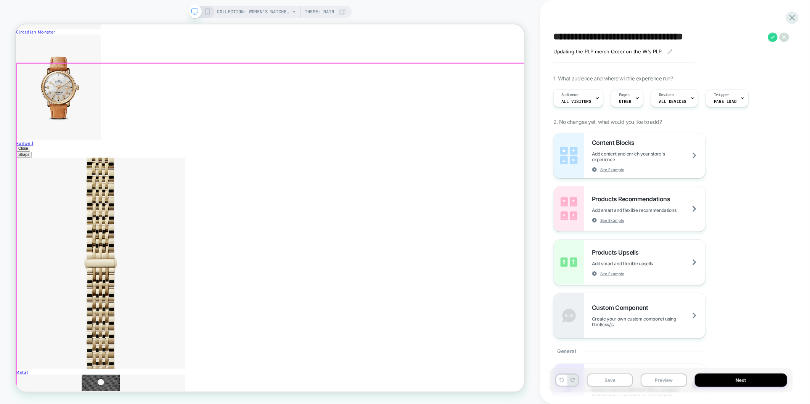
scroll to position [2287, 0]
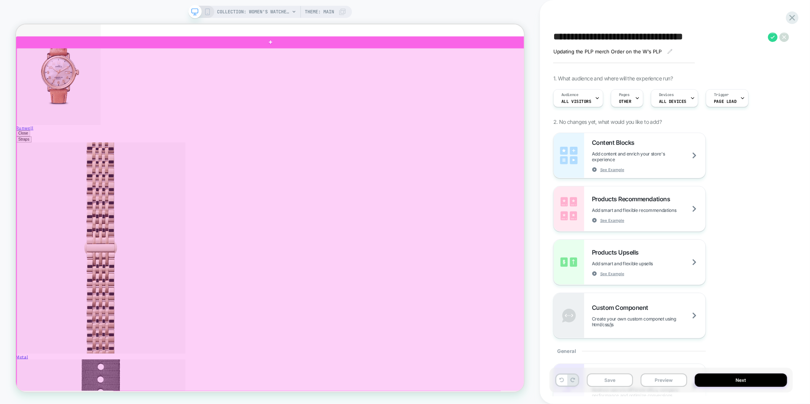
click at [360, 301] on div at bounding box center [354, 285] width 677 height 458
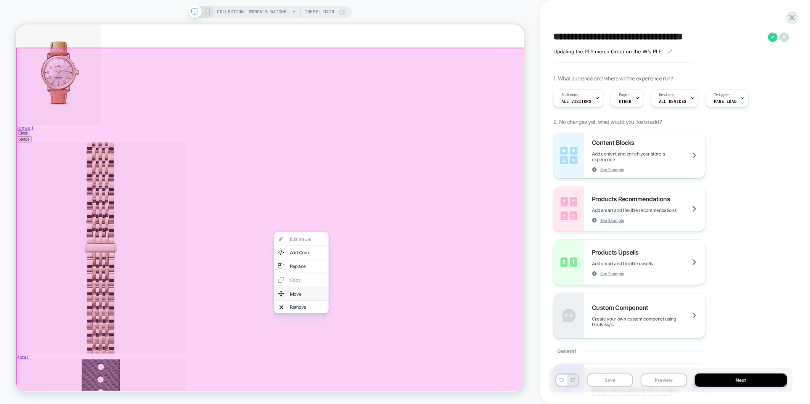
click at [416, 380] on div "Move" at bounding box center [403, 383] width 47 height 6
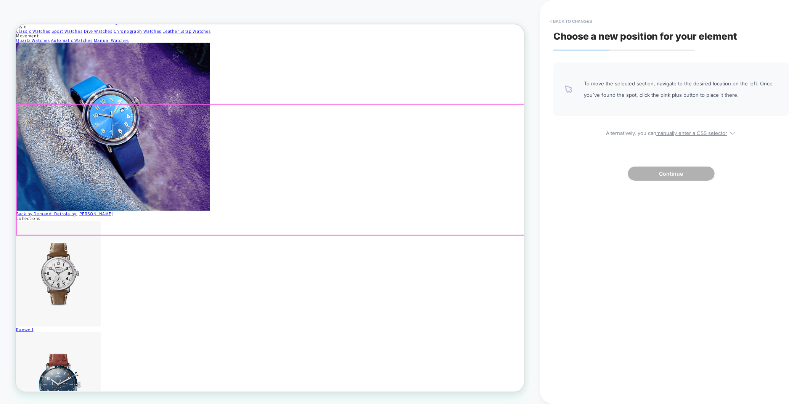
scroll to position [85, 0]
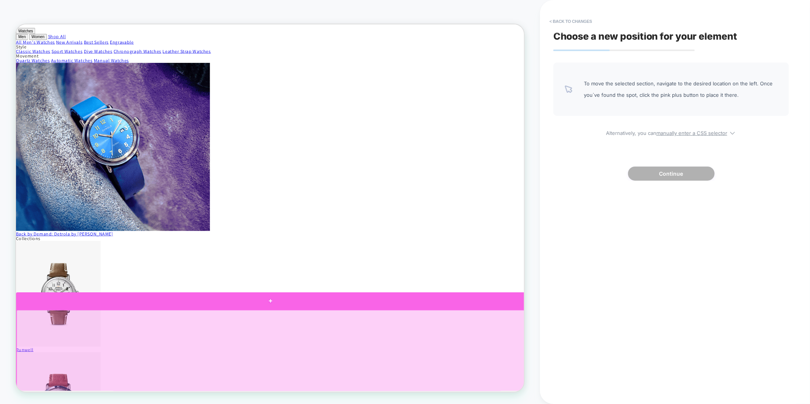
click at [355, 393] on div at bounding box center [355, 392] width 678 height 23
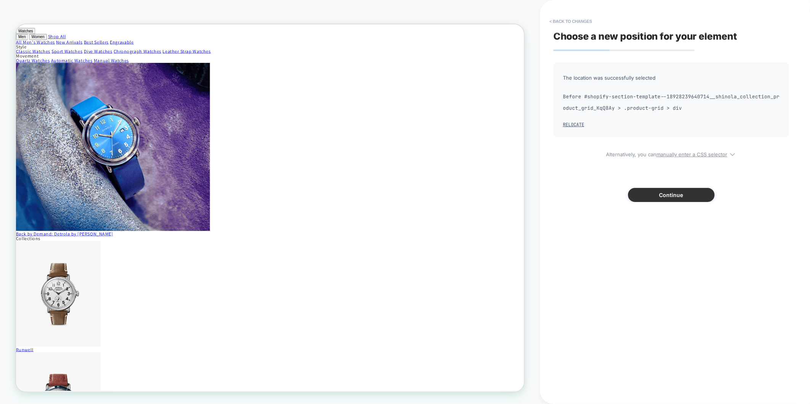
click at [659, 196] on button "Continue" at bounding box center [671, 195] width 87 height 14
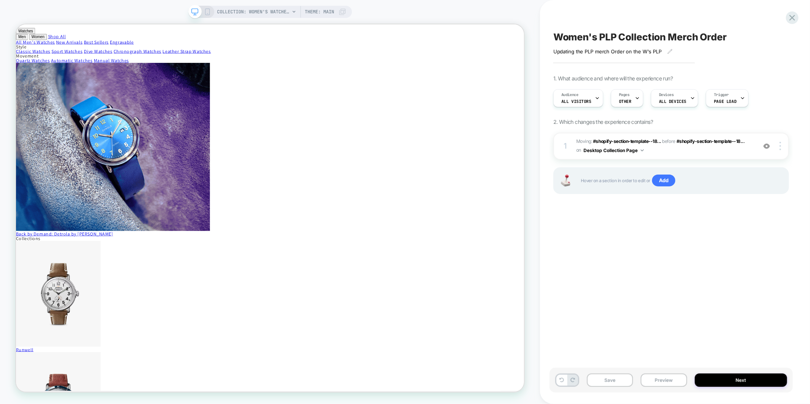
drag, startPoint x: 207, startPoint y: 13, endPoint x: 212, endPoint y: 12, distance: 4.7
click at [207, 13] on icon at bounding box center [207, 11] width 7 height 7
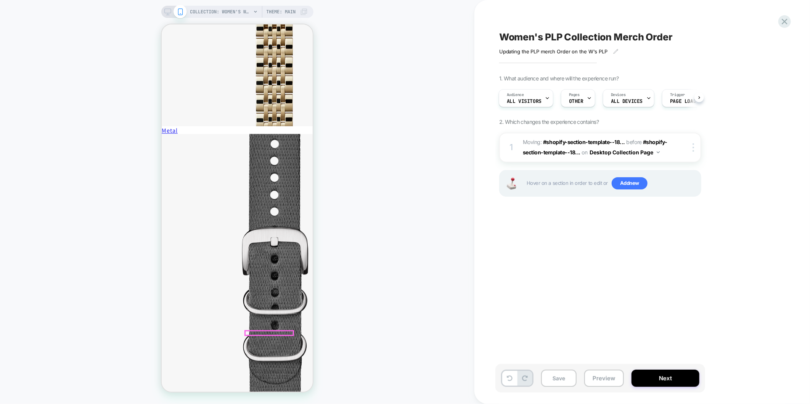
scroll to position [2652, 0]
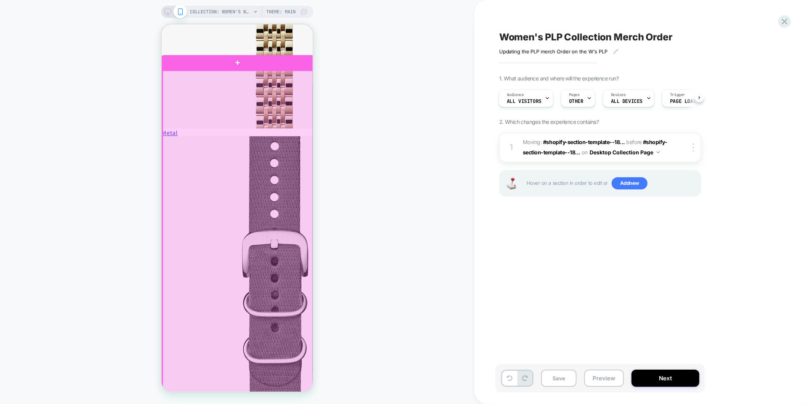
click at [236, 290] on div at bounding box center [237, 356] width 150 height 571
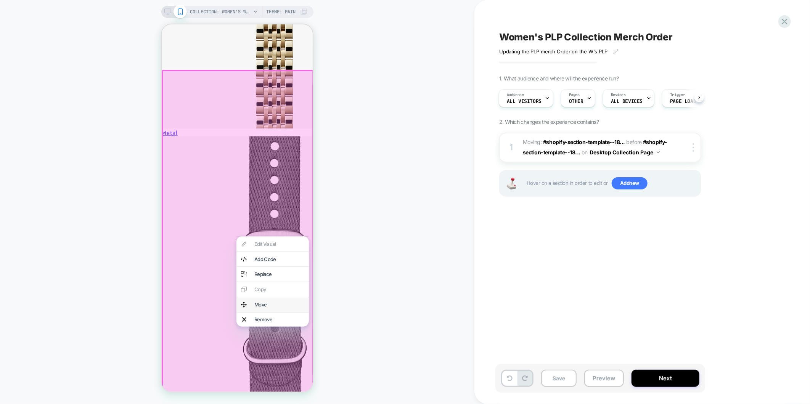
click at [249, 302] on div "Move" at bounding box center [272, 304] width 72 height 15
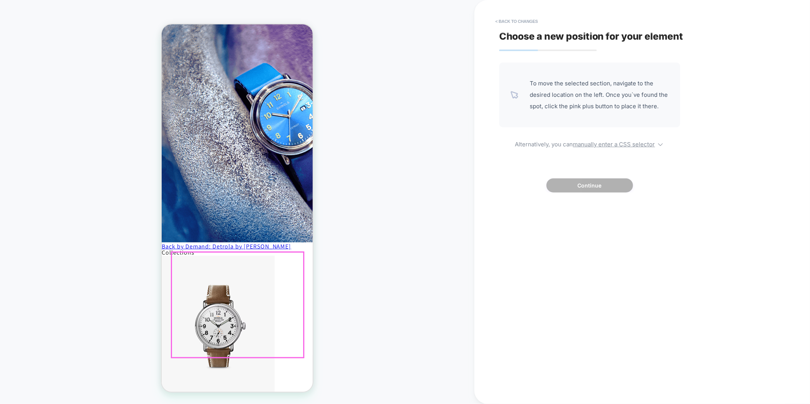
scroll to position [154, 0]
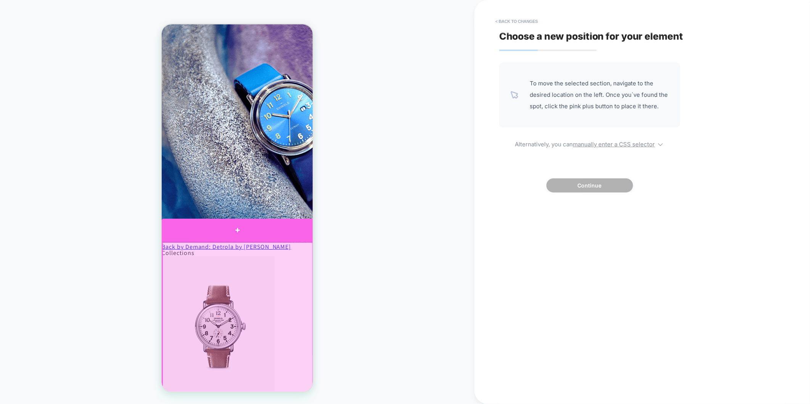
click at [236, 232] on div at bounding box center [237, 229] width 152 height 23
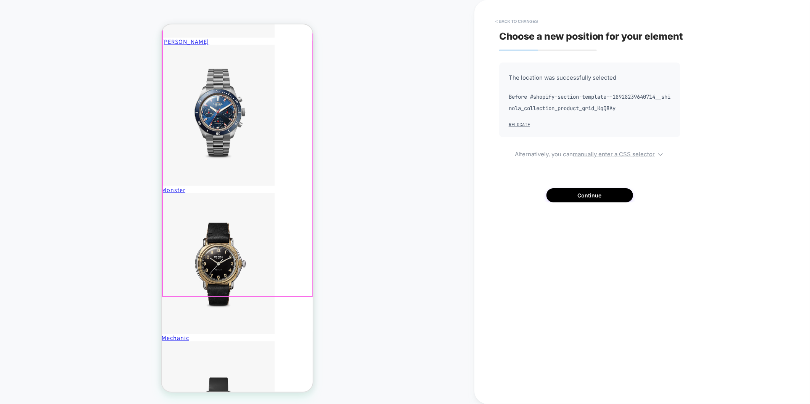
scroll to position [789, 0]
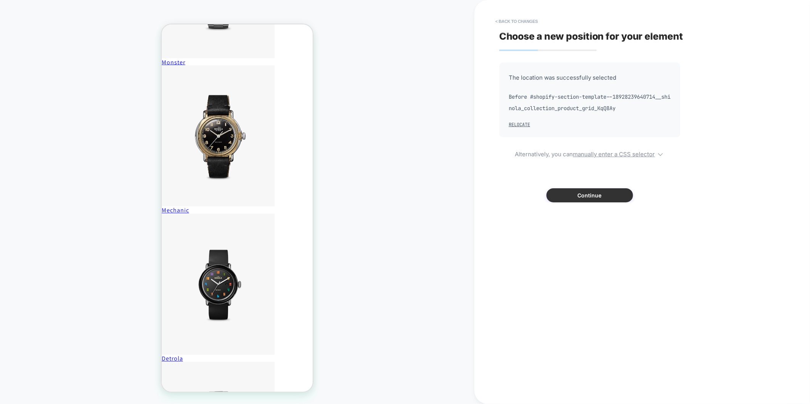
click at [614, 196] on button "Continue" at bounding box center [589, 195] width 87 height 14
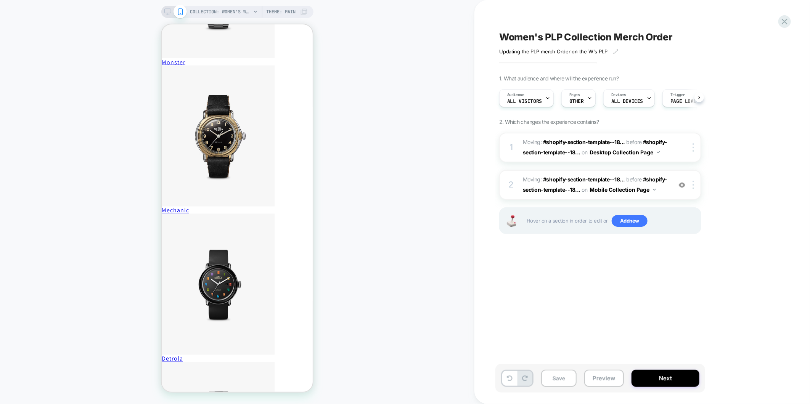
scroll to position [0, 0]
click at [665, 378] on button "Next" at bounding box center [665, 378] width 68 height 17
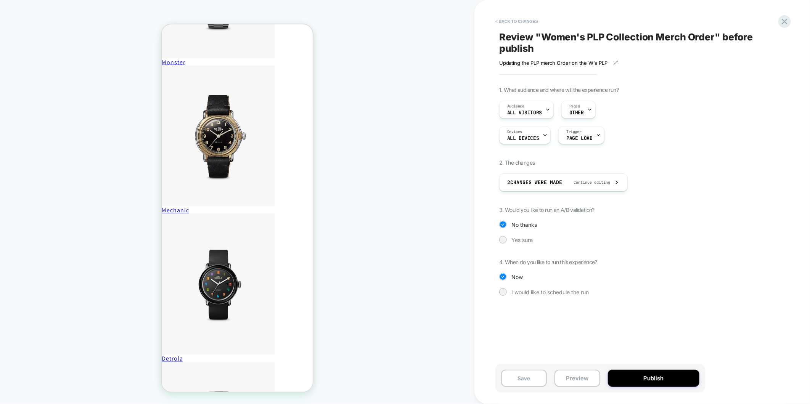
click at [505, 245] on div "1. What audience and where will the experience run? Audience All Visitors Pages…" at bounding box center [638, 197] width 278 height 221
click at [504, 240] on div at bounding box center [503, 240] width 6 height 6
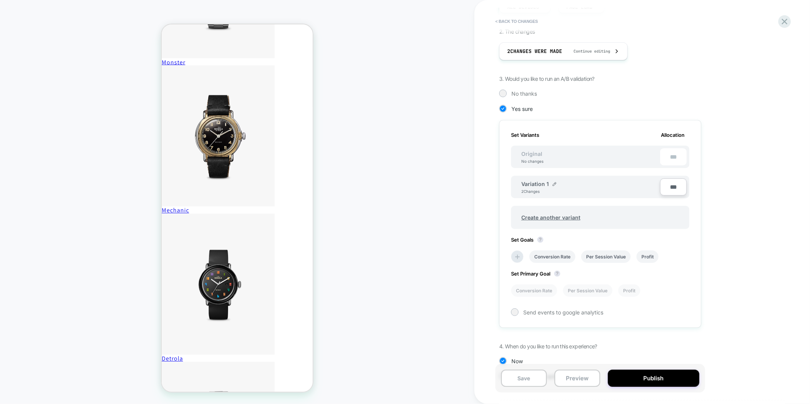
scroll to position [154, 0]
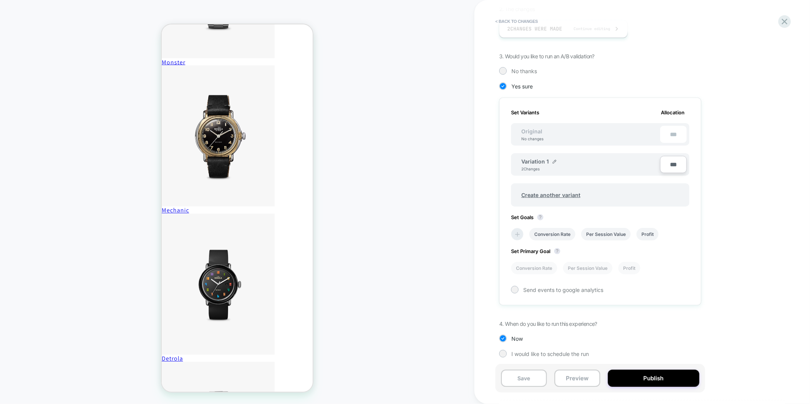
click at [513, 234] on icon at bounding box center [517, 235] width 8 height 8
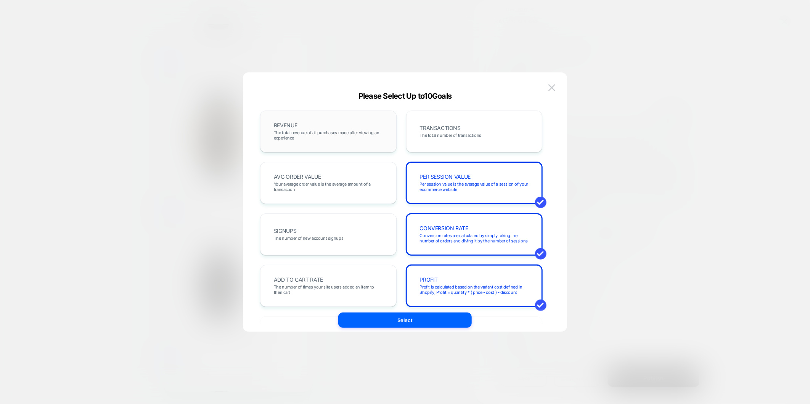
click at [310, 134] on span "The total revenue of all purchases made after viewing an experience" at bounding box center [328, 135] width 109 height 11
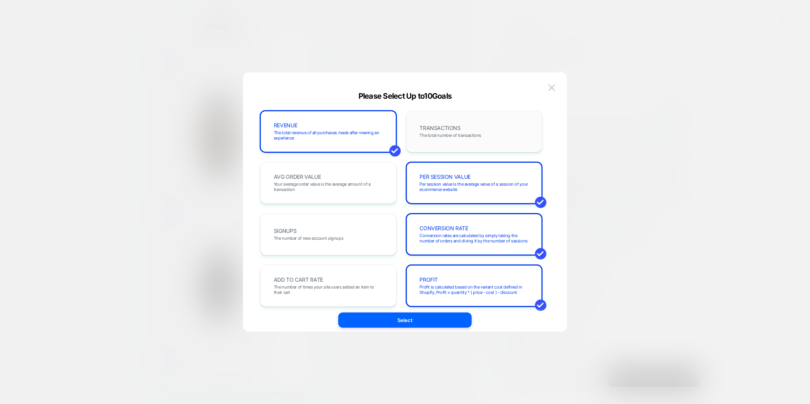
click at [444, 123] on div "TRANSACTIONS The total number of transactions" at bounding box center [474, 132] width 120 height 26
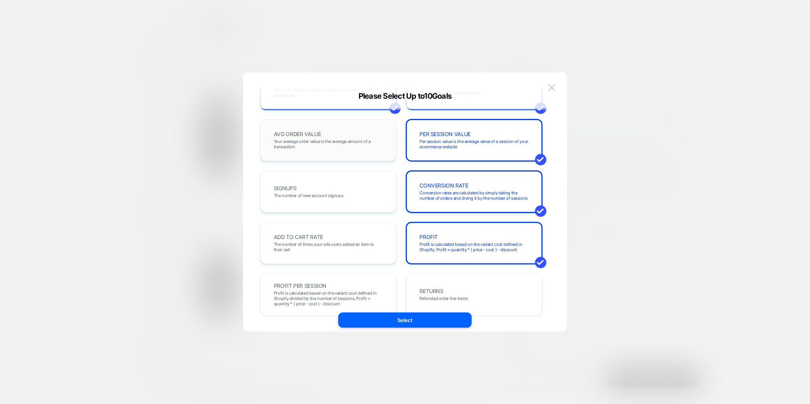
scroll to position [42, 0]
click at [310, 151] on div "AVG ORDER VALUE Your average order value is the average amount of a transaction" at bounding box center [328, 141] width 120 height 26
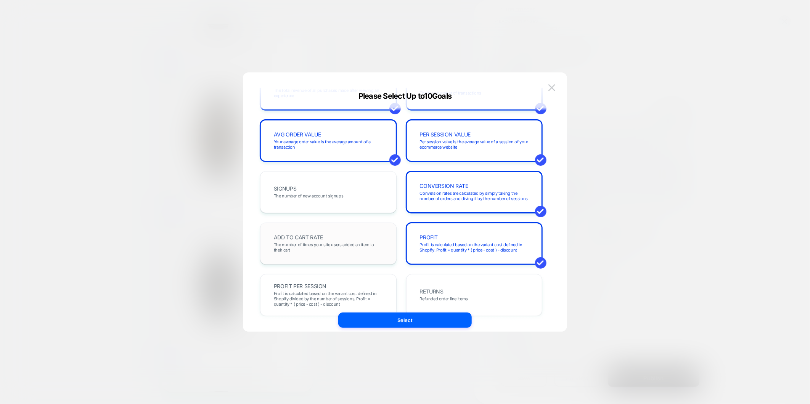
click at [318, 239] on span "ADD TO CART RATE" at bounding box center [298, 237] width 49 height 5
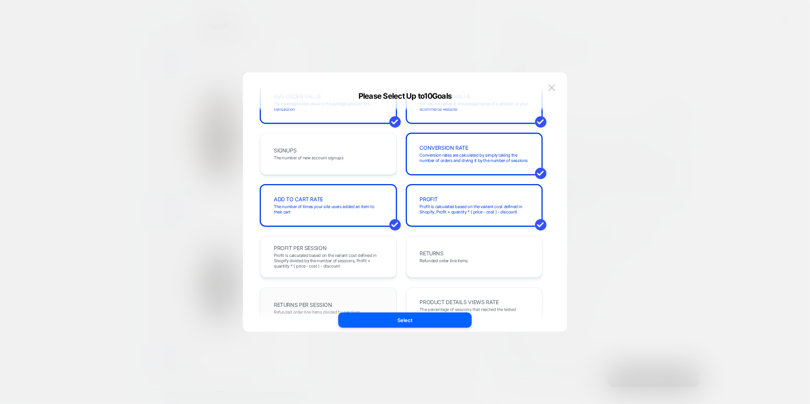
scroll to position [127, 0]
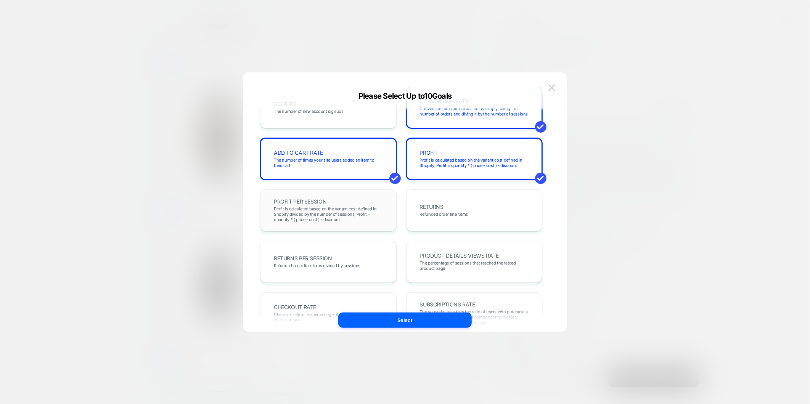
click at [359, 207] on span "Profit is calculated based on the variant cost defined in Shopify divided by th…" at bounding box center [328, 214] width 109 height 16
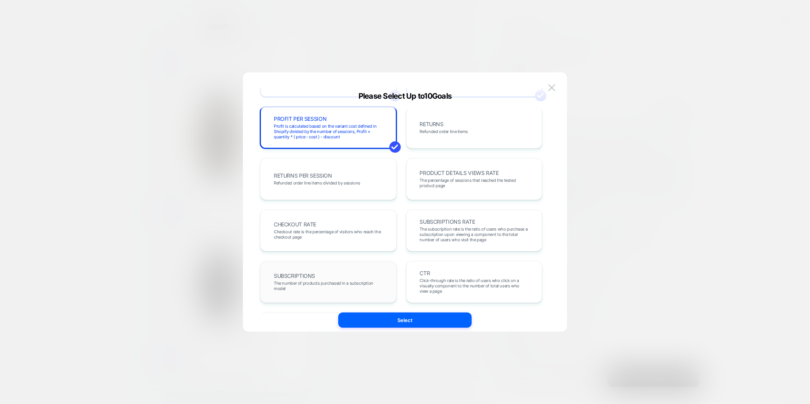
scroll to position [212, 0]
click at [348, 223] on div "CHECKOUT RATE Checkout rate is the percentage of visitors who reach the checkou…" at bounding box center [328, 229] width 120 height 26
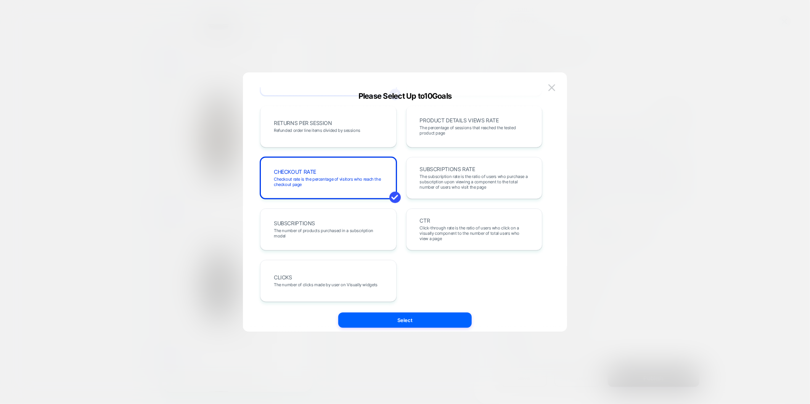
scroll to position [263, 0]
click at [474, 227] on span "Click-through rate is the ratio of users who click on a visually component to t…" at bounding box center [474, 233] width 109 height 16
click at [361, 268] on div "CLICKS The number of clicks made by user on Visually widgets" at bounding box center [328, 280] width 120 height 26
click at [368, 295] on div "CLICKS The number of clicks made by user on Visually widgets" at bounding box center [328, 280] width 136 height 42
click at [370, 298] on div "CLICKS The number of clicks made by user on Visually widgets" at bounding box center [328, 280] width 136 height 42
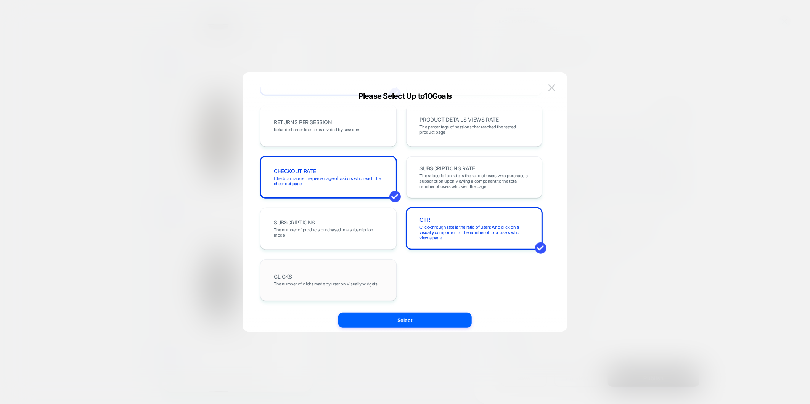
drag, startPoint x: 311, startPoint y: 279, endPoint x: 382, endPoint y: 272, distance: 70.8
click at [312, 279] on div "CLICKS The number of clicks made by user on Visually widgets" at bounding box center [328, 280] width 120 height 26
click at [429, 323] on button "Select" at bounding box center [404, 320] width 133 height 15
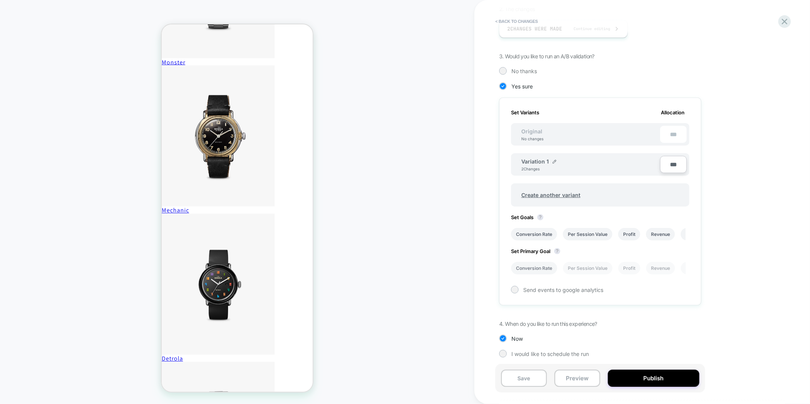
click at [532, 265] on li "Conversion Rate" at bounding box center [534, 268] width 46 height 13
click at [588, 263] on li "Per Session Value" at bounding box center [588, 268] width 50 height 13
click at [540, 265] on li "Conversion Rate" at bounding box center [534, 268] width 46 height 13
click at [657, 382] on button "Publish" at bounding box center [653, 378] width 91 height 17
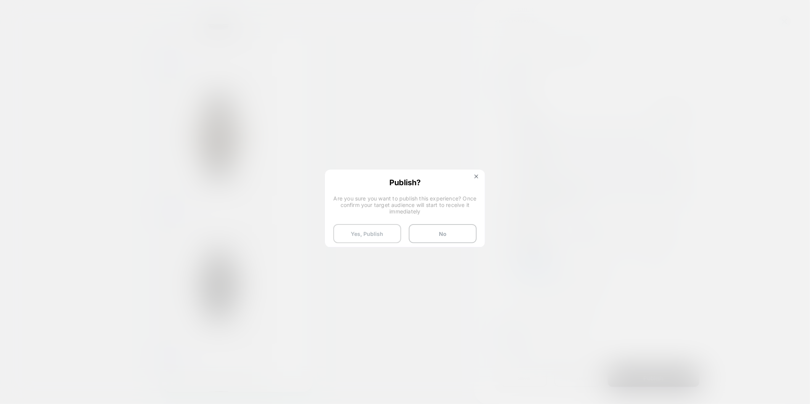
click at [362, 239] on button "Yes, Publish" at bounding box center [367, 233] width 68 height 19
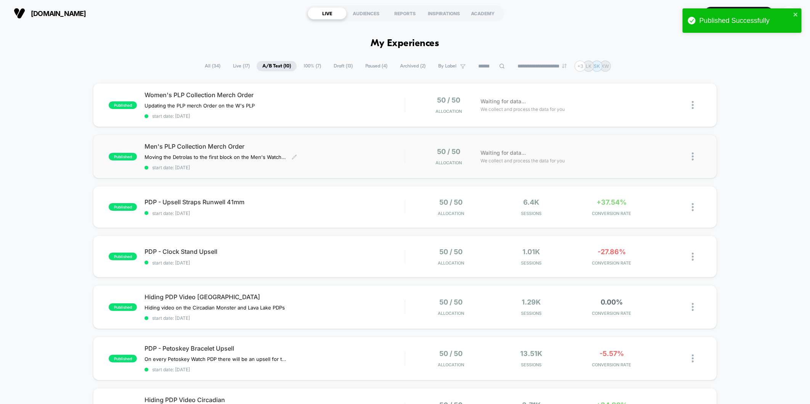
click at [377, 162] on div "Men's PLP Collection Merch Order Moving the Detrolas to the first block on the …" at bounding box center [274, 157] width 260 height 28
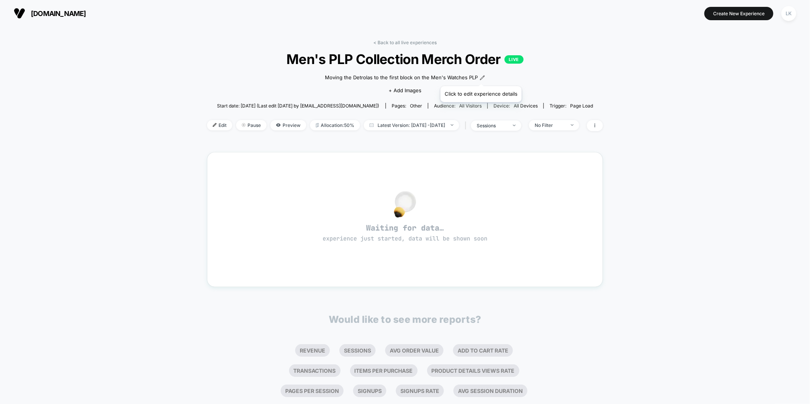
click at [480, 77] on icon at bounding box center [482, 77] width 5 height 5
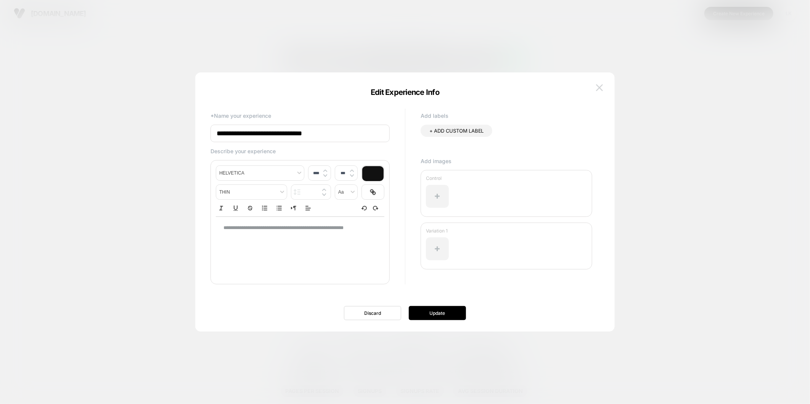
click at [600, 85] on img at bounding box center [599, 87] width 7 height 6
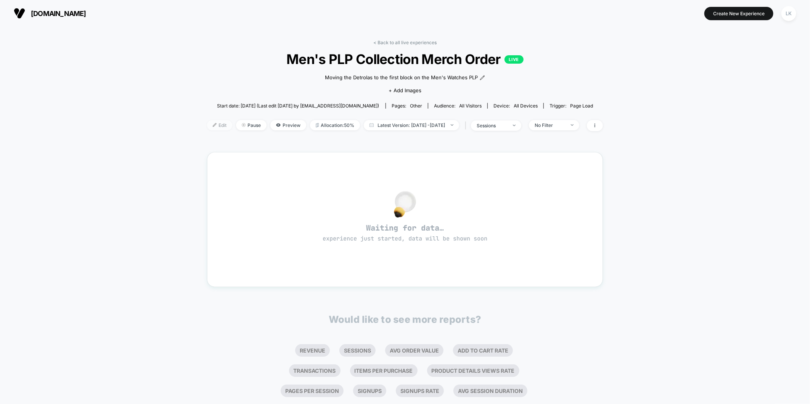
click at [207, 127] on span "Edit" at bounding box center [219, 125] width 25 height 10
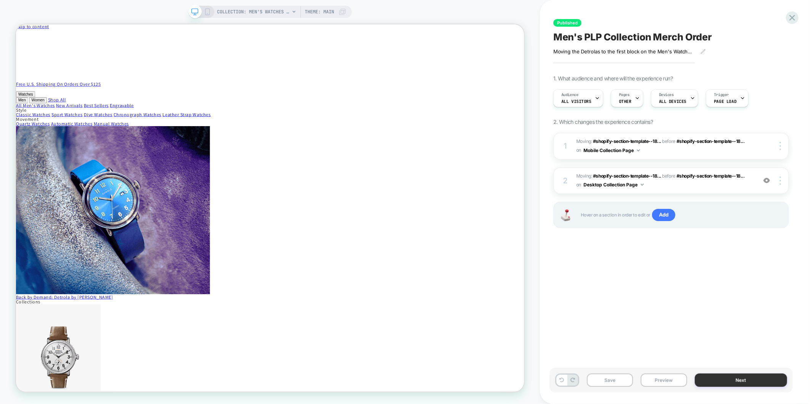
click at [748, 380] on button "Next" at bounding box center [740, 380] width 93 height 13
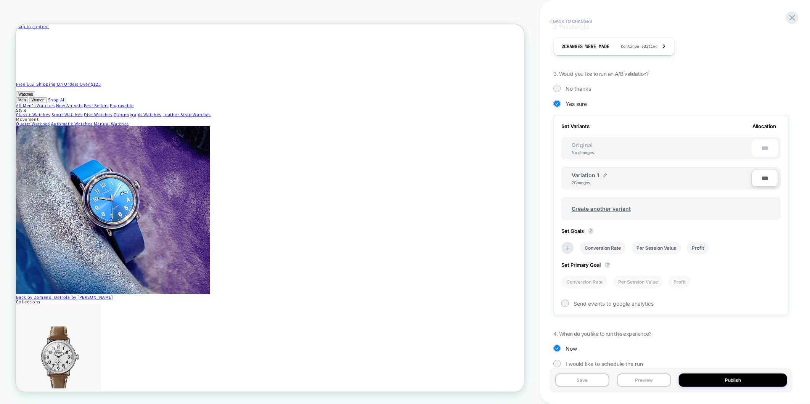
scroll to position [146, 0]
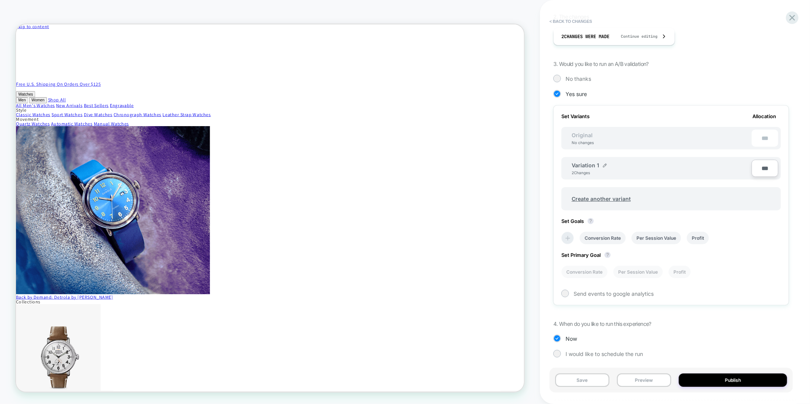
click at [565, 234] on icon at bounding box center [568, 238] width 8 height 8
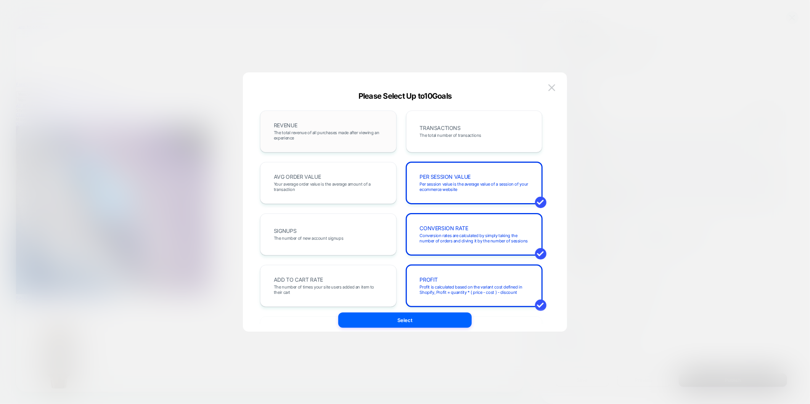
click at [325, 134] on span "The total revenue of all purchases made after viewing an experience" at bounding box center [328, 135] width 109 height 11
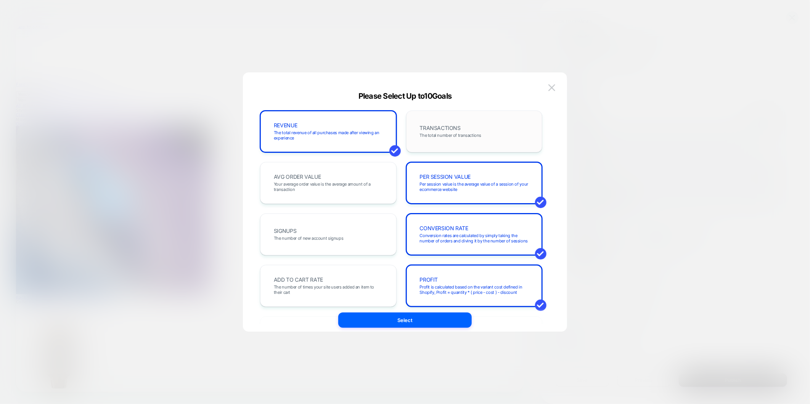
click at [494, 135] on div "TRANSACTIONS The total number of transactions" at bounding box center [474, 132] width 120 height 26
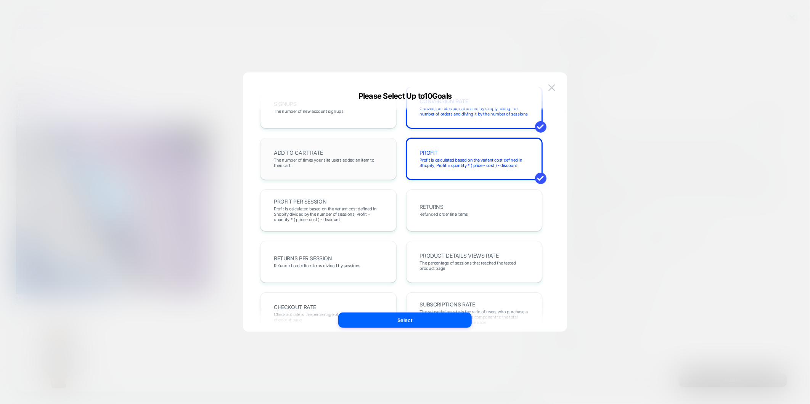
scroll to position [42, 0]
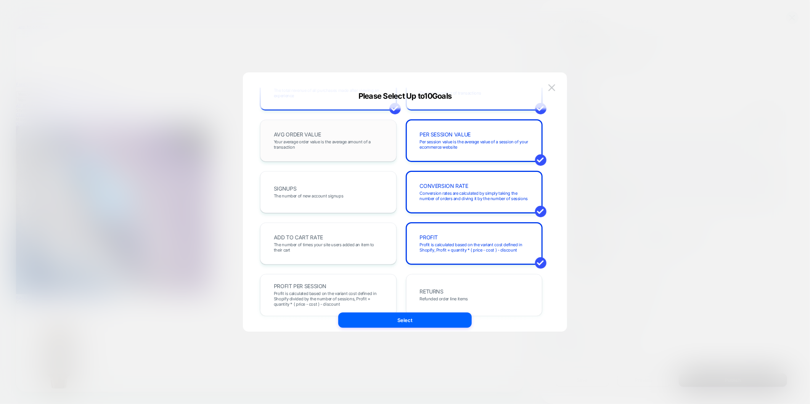
click at [340, 148] on span "Your average order value is the average amount of a transaction" at bounding box center [328, 144] width 109 height 11
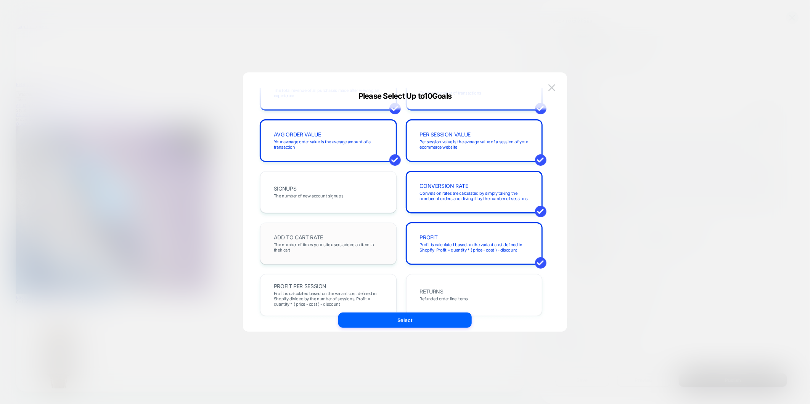
click at [353, 229] on div "ADD TO CART RATE The number of times your site users added an item to their cart" at bounding box center [328, 244] width 136 height 42
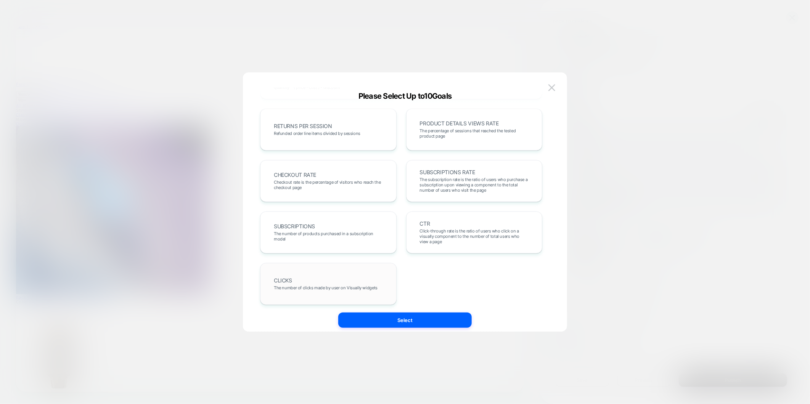
scroll to position [263, 0]
click at [324, 183] on span "Checkout rate is the percentage of visitors who reach the checkout page" at bounding box center [328, 181] width 109 height 11
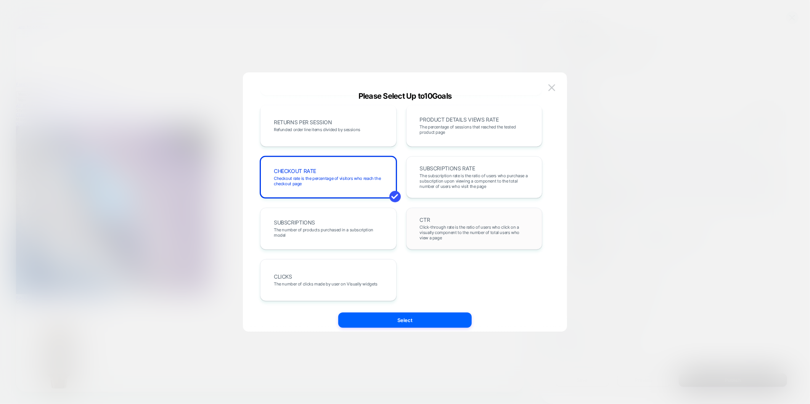
click at [444, 234] on span "Click-through rate is the ratio of users who click on a visually component to t…" at bounding box center [474, 233] width 109 height 16
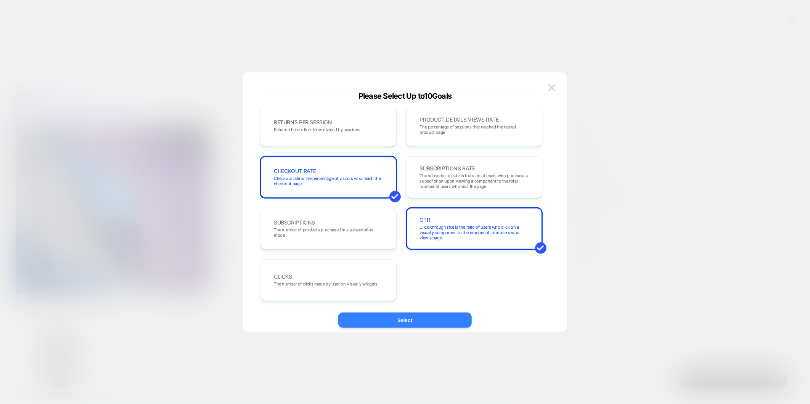
click at [408, 323] on button "Select" at bounding box center [404, 320] width 133 height 15
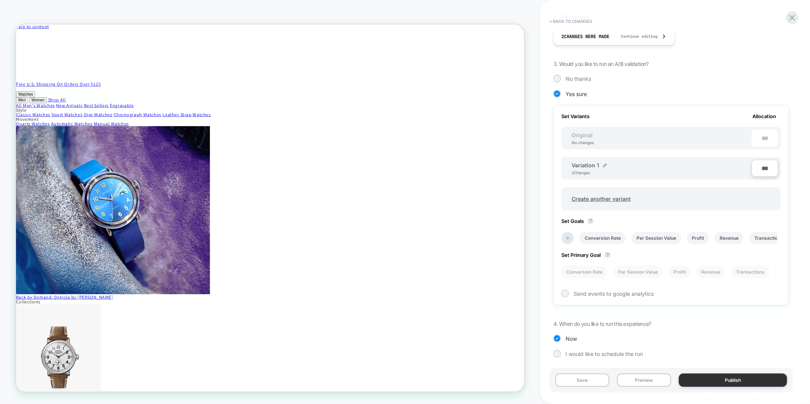
click at [741, 375] on button "Publish" at bounding box center [732, 380] width 108 height 13
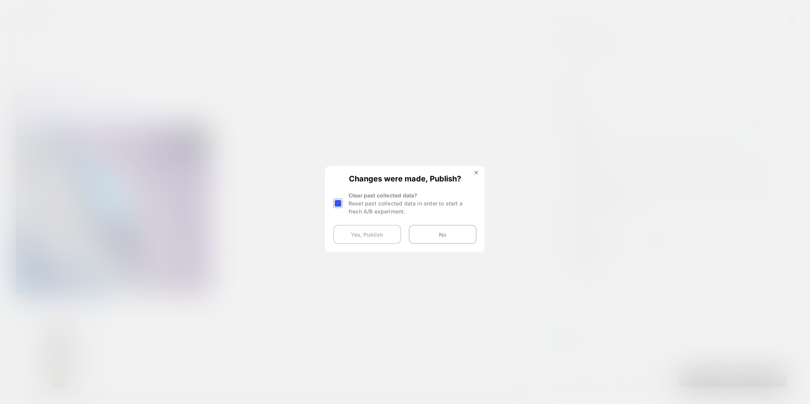
click at [371, 234] on button "Yes, Publish" at bounding box center [367, 234] width 68 height 19
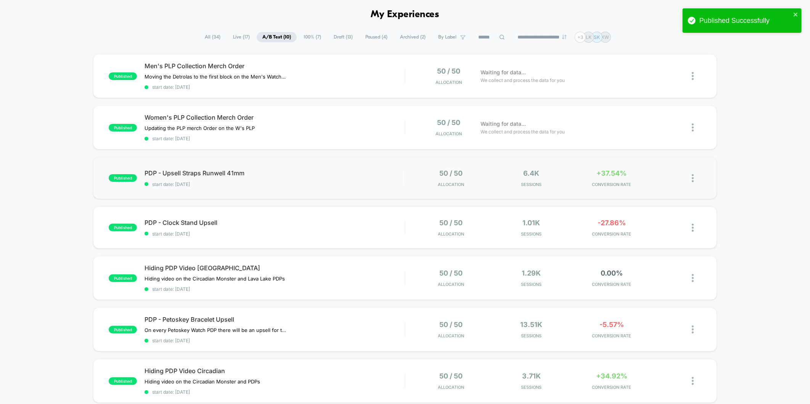
scroll to position [85, 0]
